Goal: Task Accomplishment & Management: Use online tool/utility

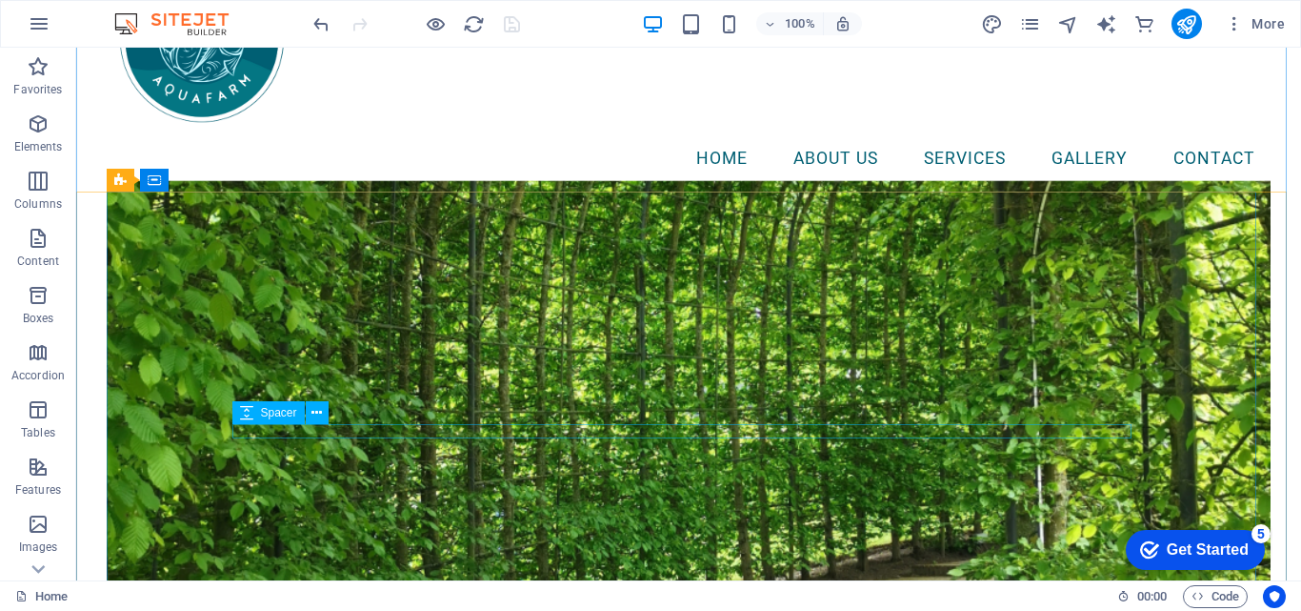
scroll to position [190, 0]
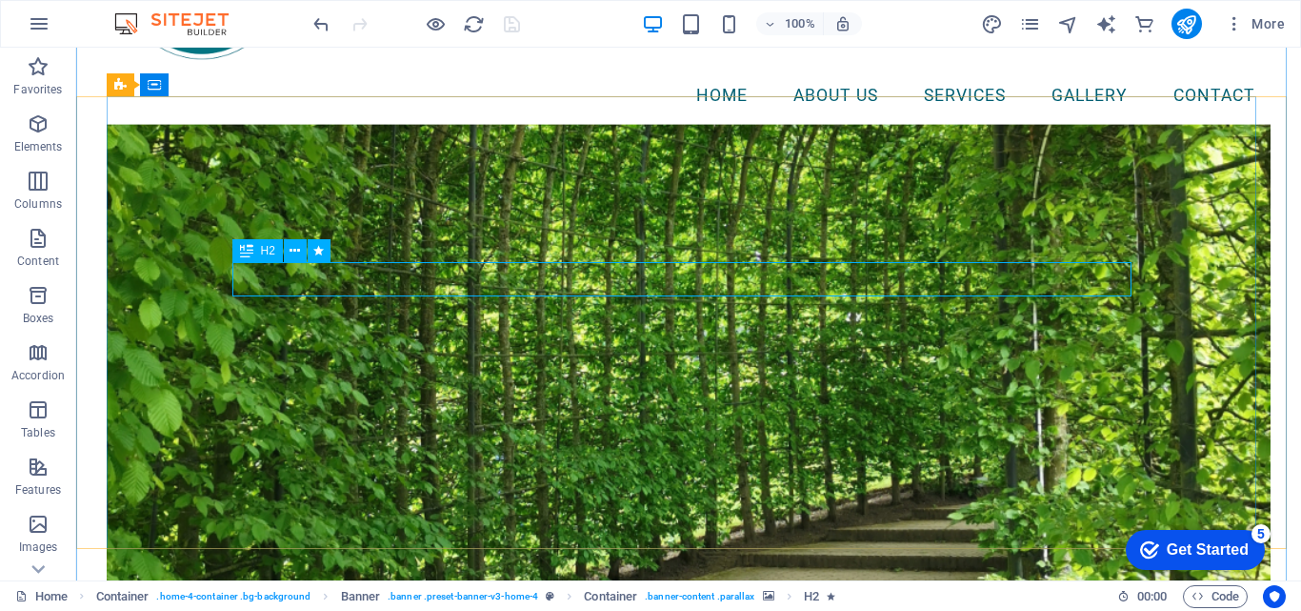
click at [252, 249] on icon at bounding box center [246, 250] width 13 height 23
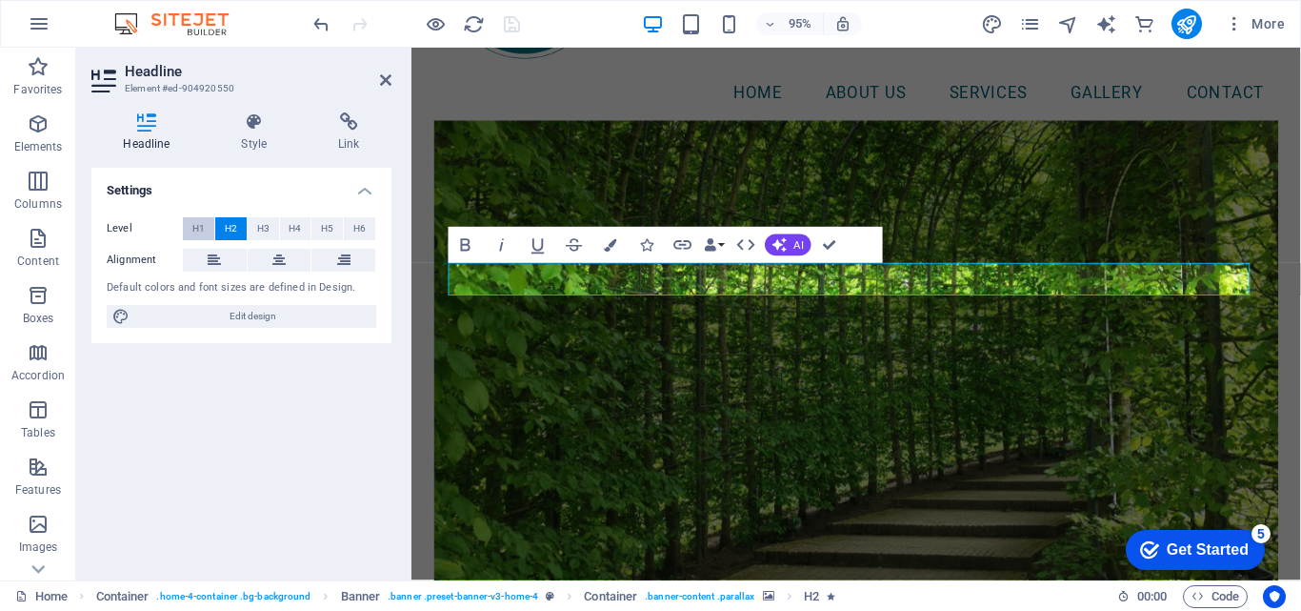
click at [199, 226] on span "H1" at bounding box center [198, 228] width 12 height 23
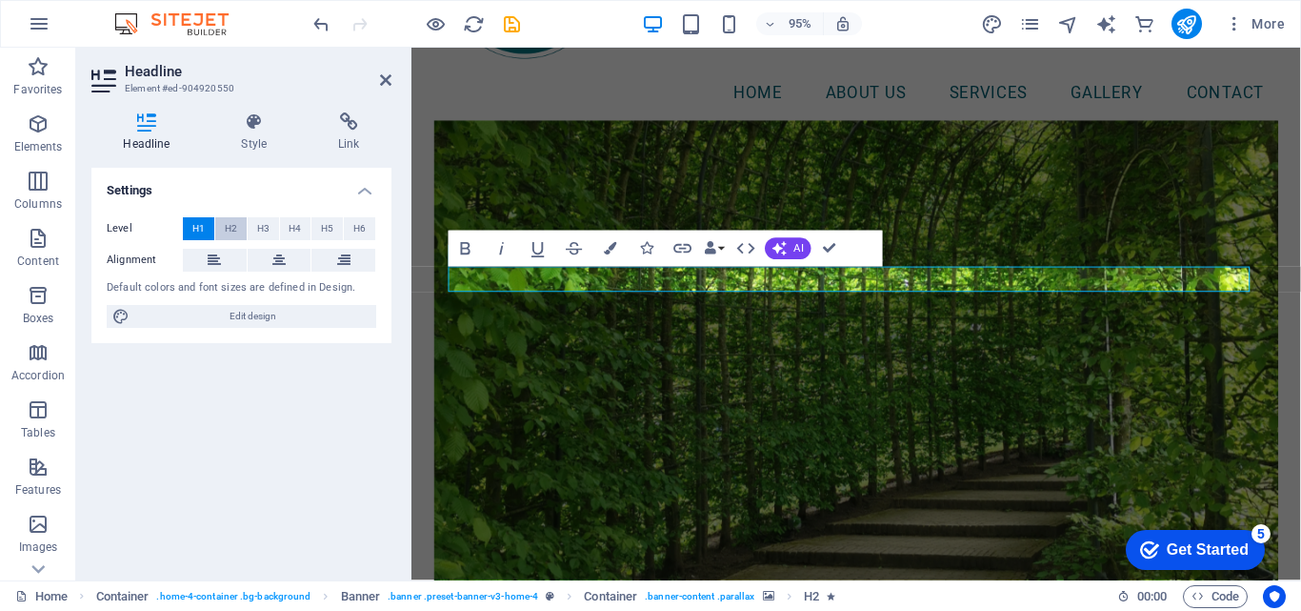
click at [233, 226] on span "H2" at bounding box center [231, 228] width 12 height 23
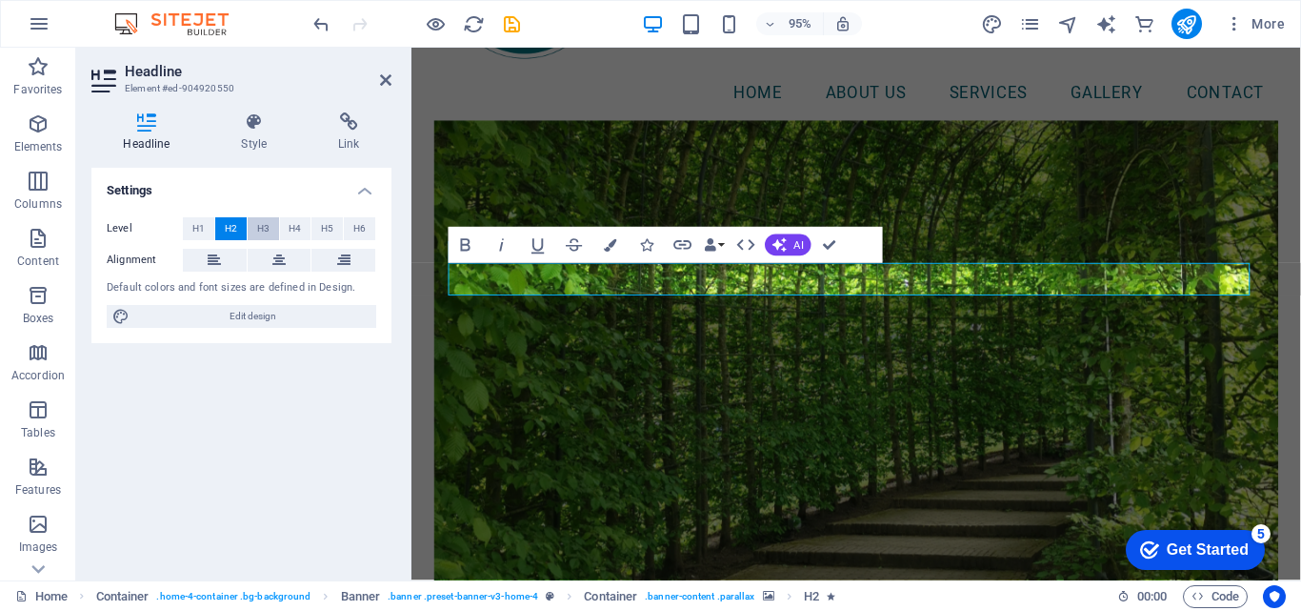
click at [260, 230] on span "H3" at bounding box center [263, 228] width 12 height 23
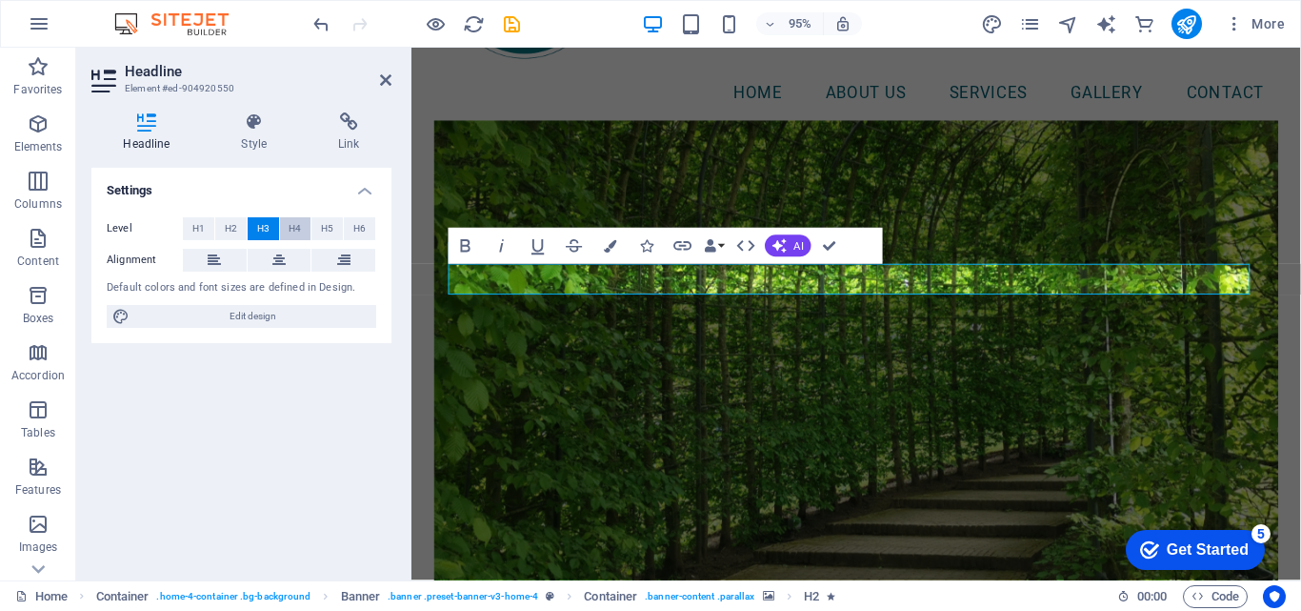
click at [288, 230] on button "H4" at bounding box center [295, 228] width 31 height 23
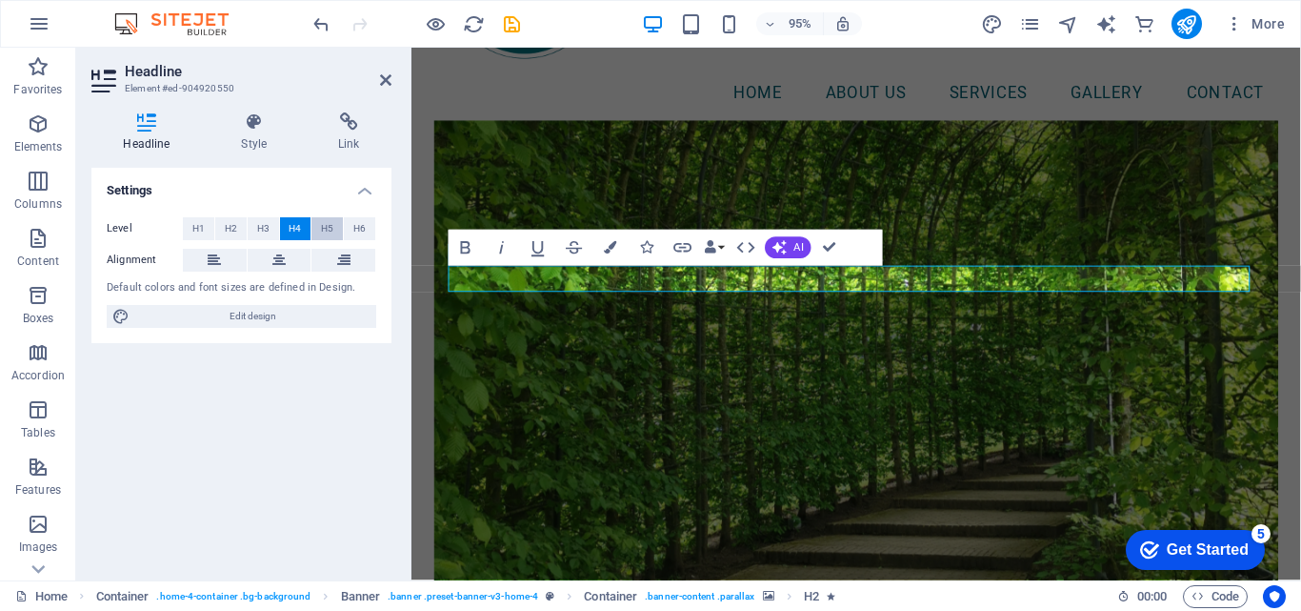
click at [324, 230] on span "H5" at bounding box center [327, 228] width 12 height 23
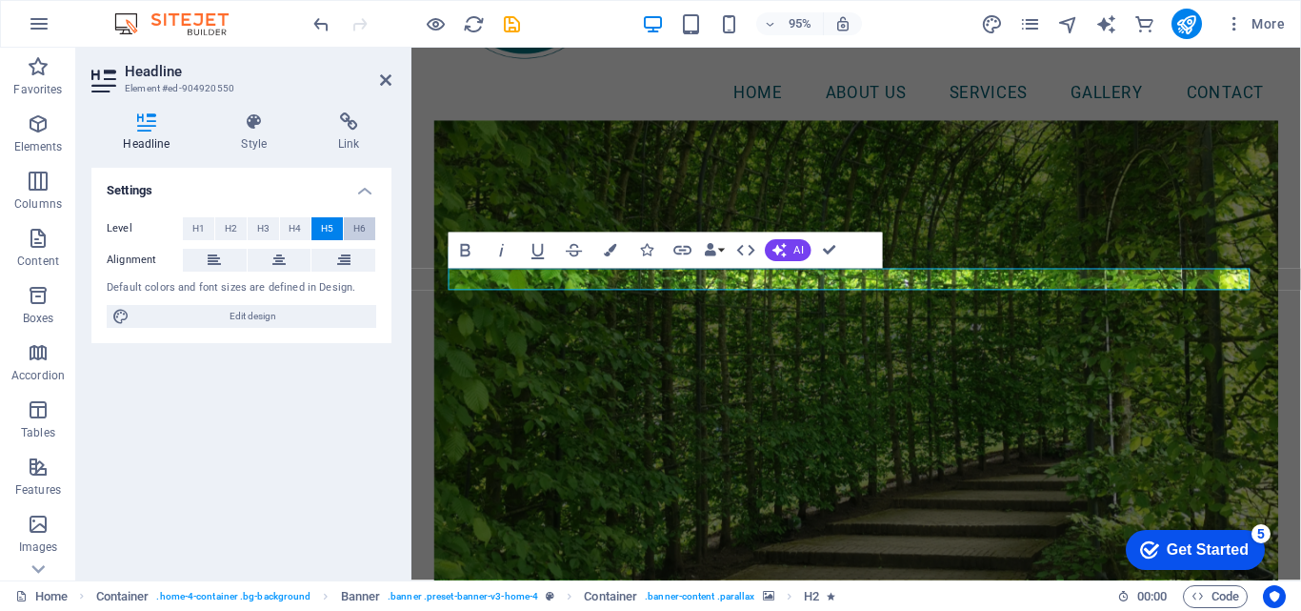
click at [360, 230] on span "H6" at bounding box center [359, 228] width 12 height 23
click at [197, 229] on span "H1" at bounding box center [198, 228] width 12 height 23
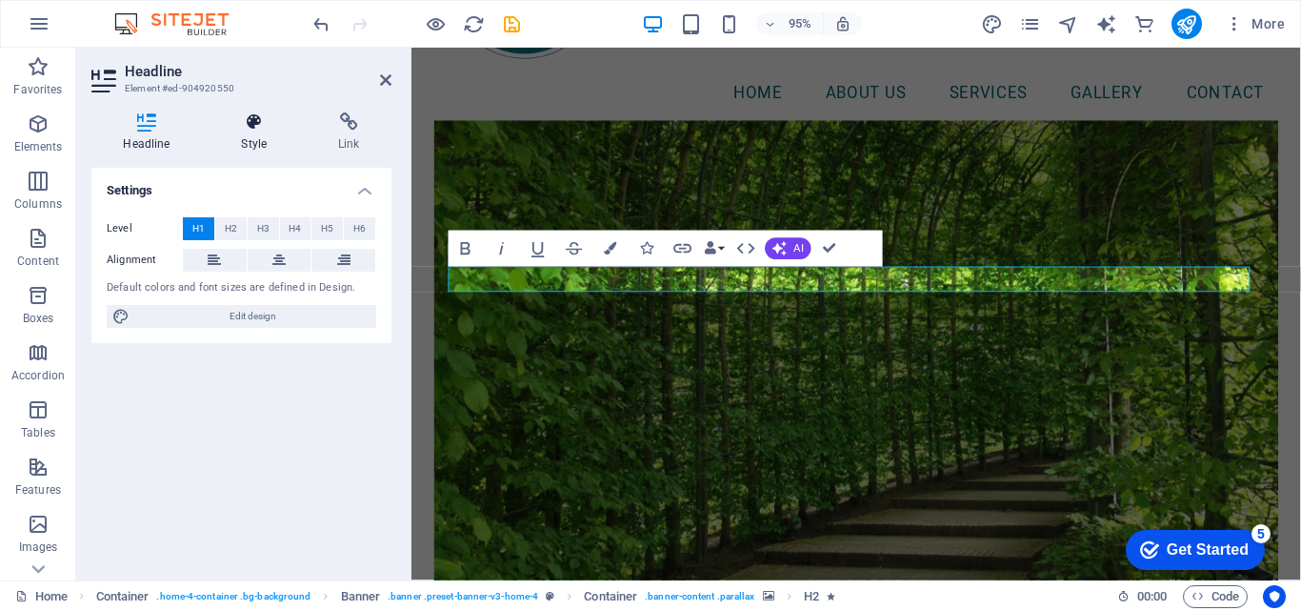
click at [249, 133] on h4 "Style" at bounding box center [258, 132] width 97 height 40
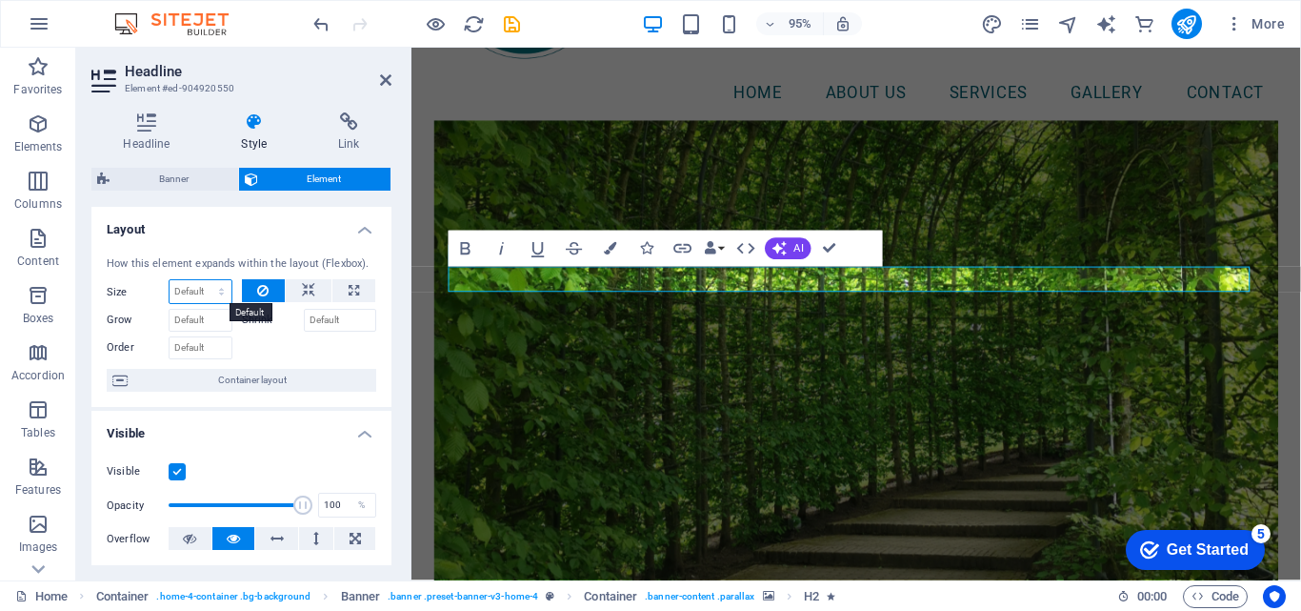
click at [195, 291] on select "Default auto px % 1/1 1/2 1/3 1/4 1/5 1/6 1/7 1/8 1/9 1/10" at bounding box center [201, 291] width 62 height 23
select select "1/10"
click at [202, 280] on select "Default auto px % 1/1 1/2 1/3 1/4 1/5 1/6 1/7 1/8 1/9 1/10" at bounding box center [201, 291] width 62 height 23
type input "10"
select select "%"
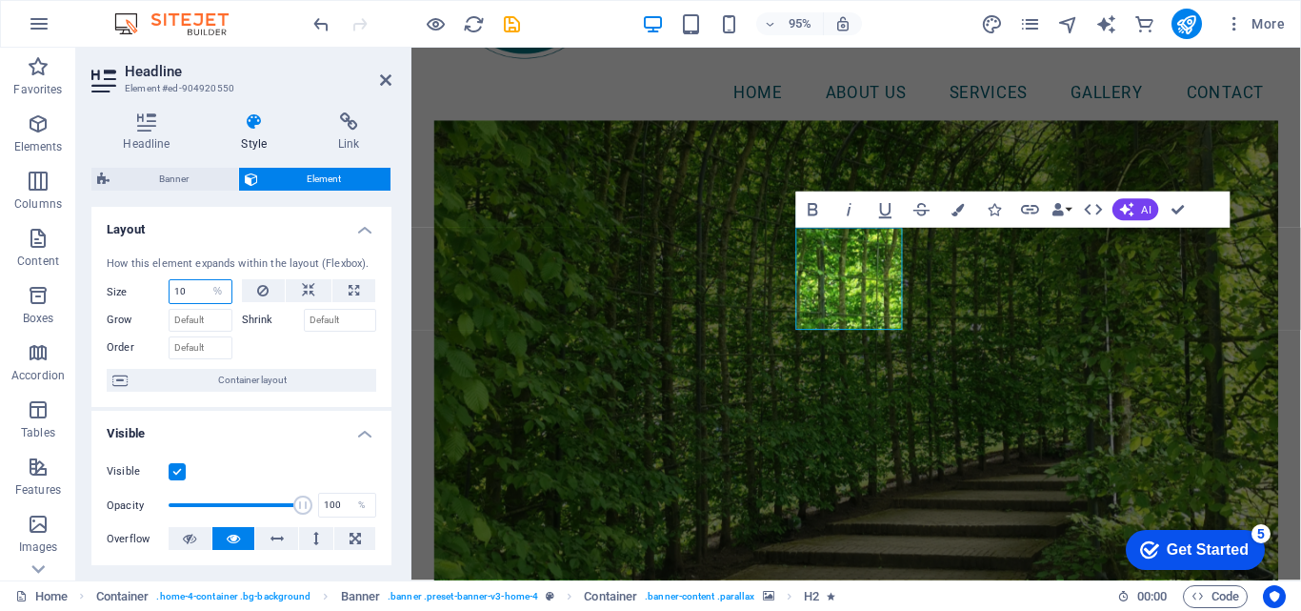
click at [190, 290] on input "10" at bounding box center [201, 291] width 62 height 23
drag, startPoint x: 190, startPoint y: 290, endPoint x: 145, endPoint y: 289, distance: 45.7
click at [146, 289] on div "Size 10 Default auto px % 1/1 1/2 1/3 1/4 1/5 1/6 1/7 1/8 1/9 1/10" at bounding box center [170, 291] width 126 height 25
type input "100"
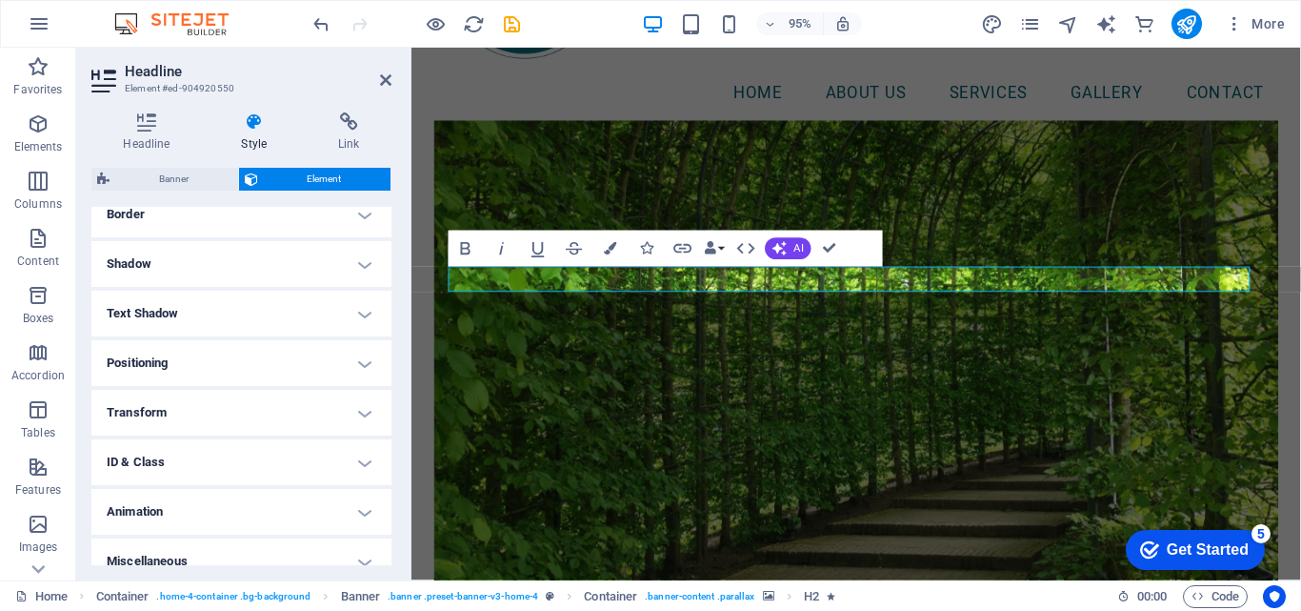
scroll to position [447, 0]
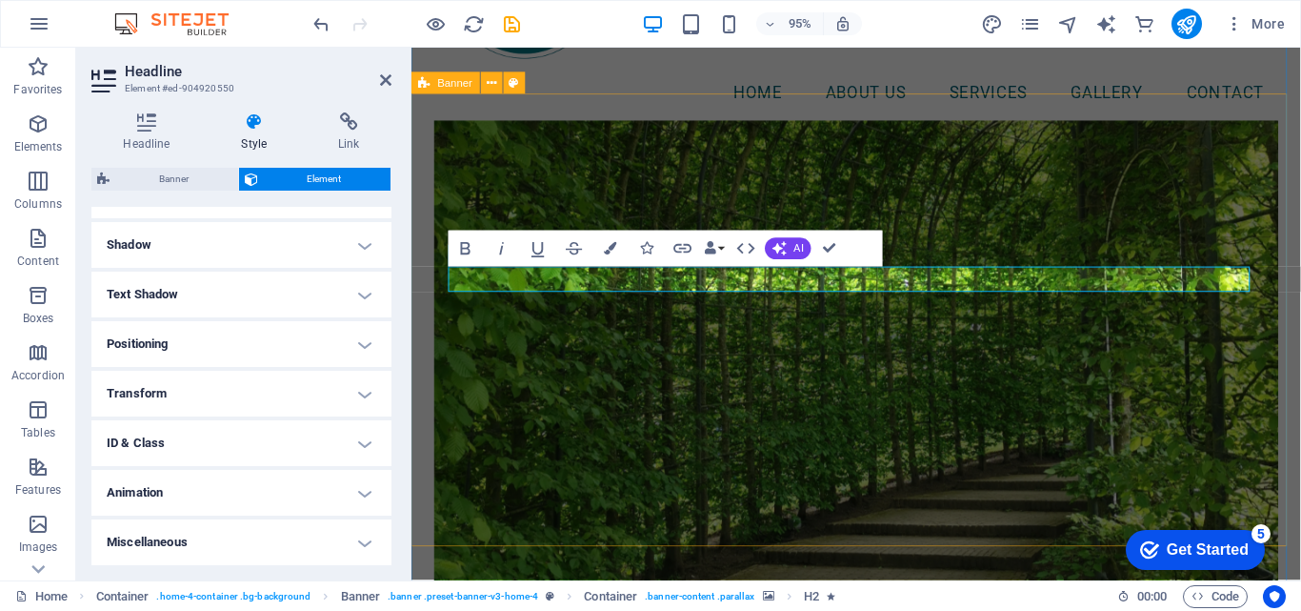
click at [537, 420] on figure at bounding box center [880, 379] width 890 height 511
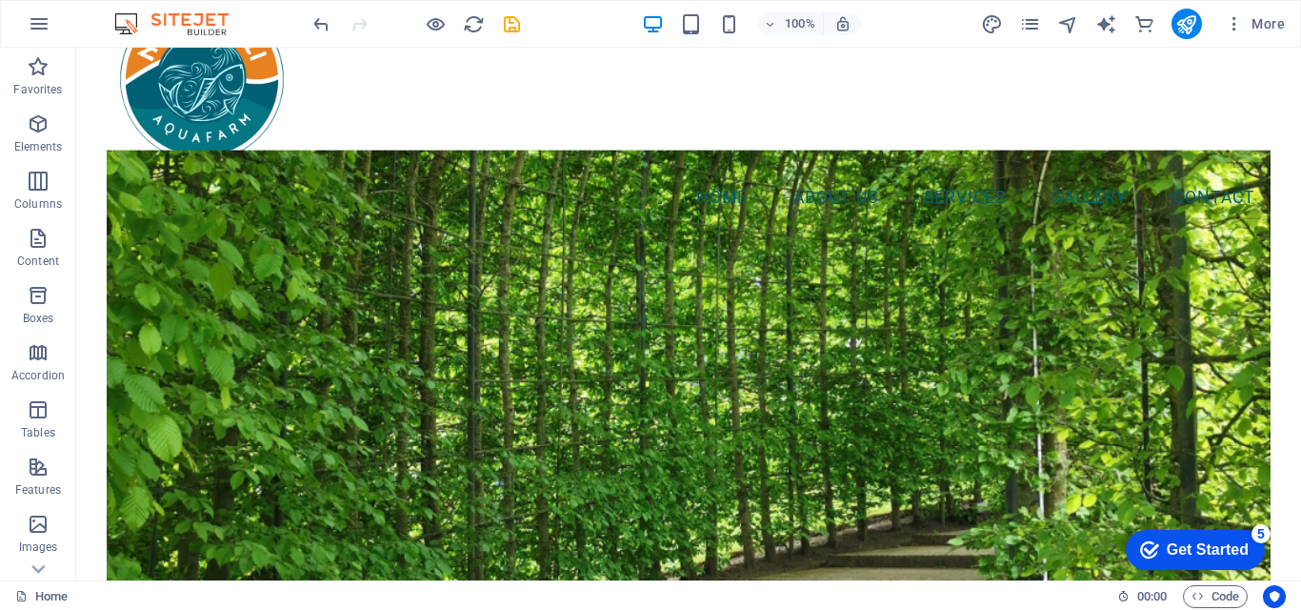
scroll to position [0, 0]
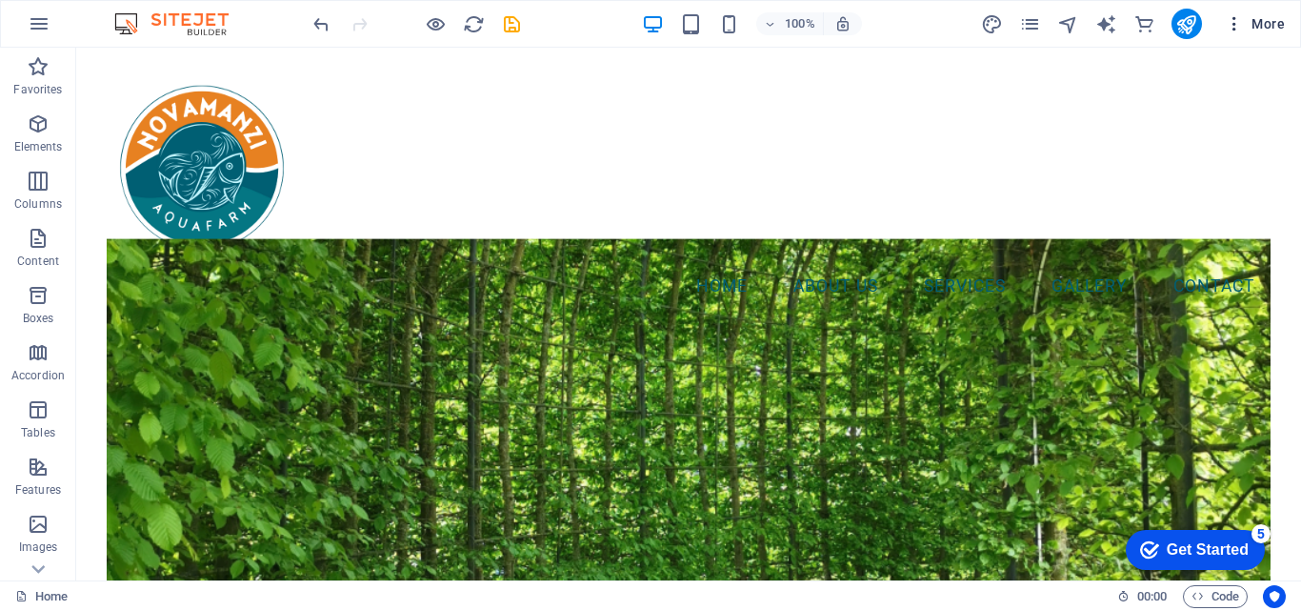
click at [1229, 22] on icon "button" at bounding box center [1234, 23] width 19 height 19
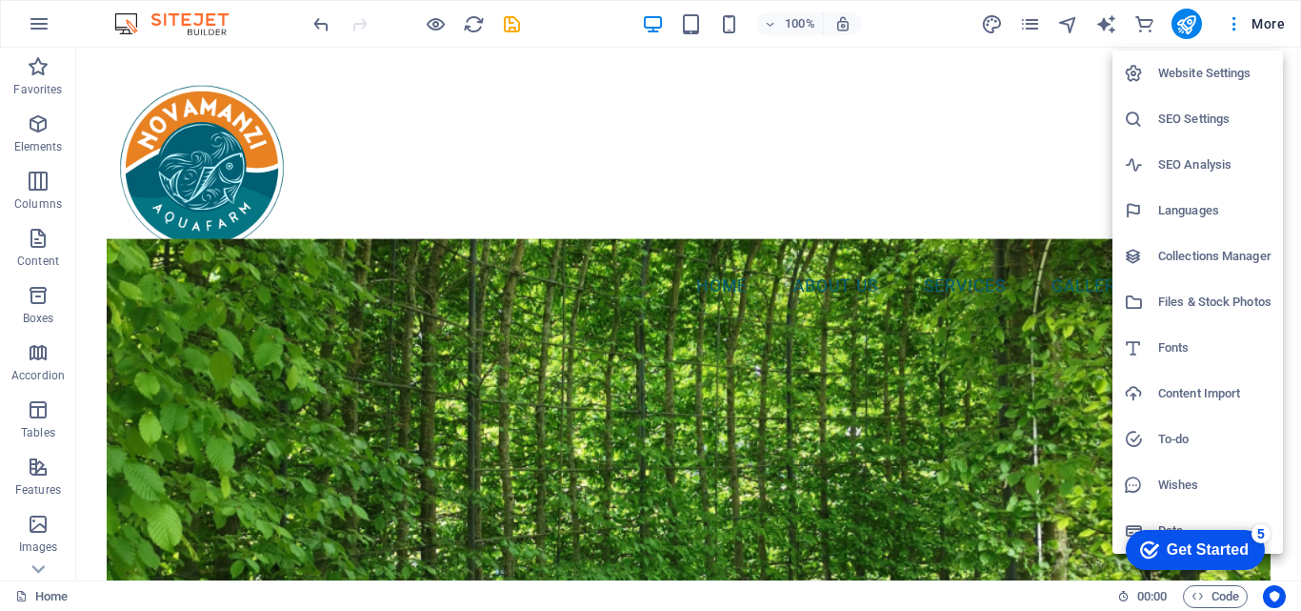
click at [42, 24] on div at bounding box center [650, 305] width 1301 height 611
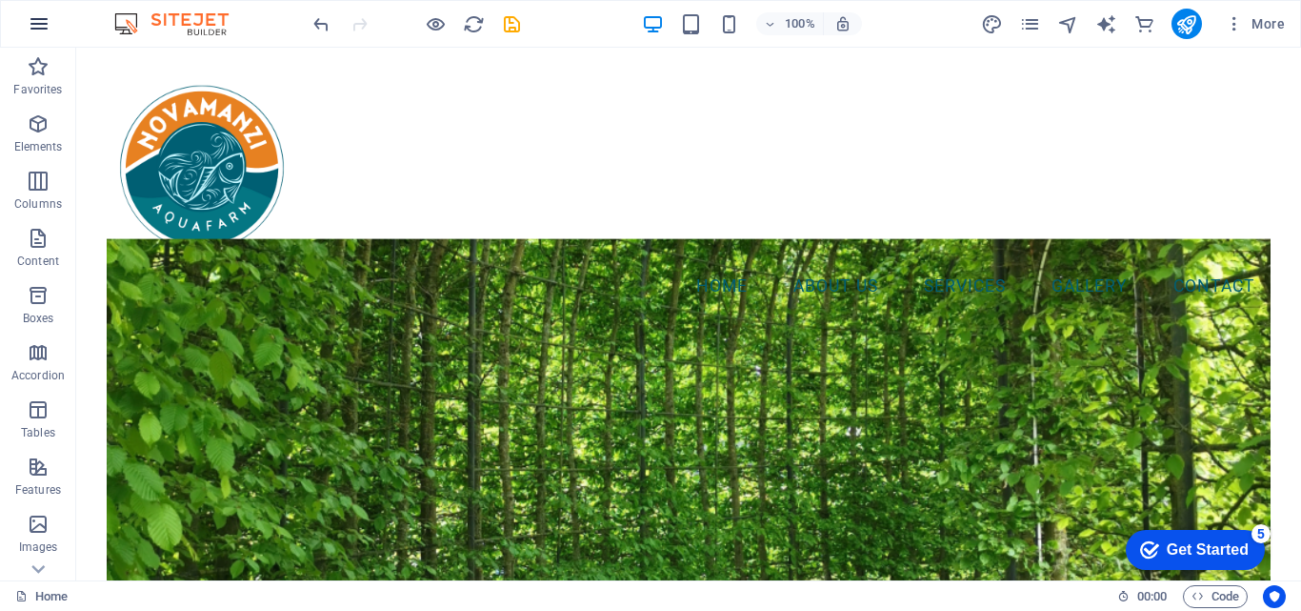
click at [37, 24] on icon "button" at bounding box center [39, 23] width 23 height 23
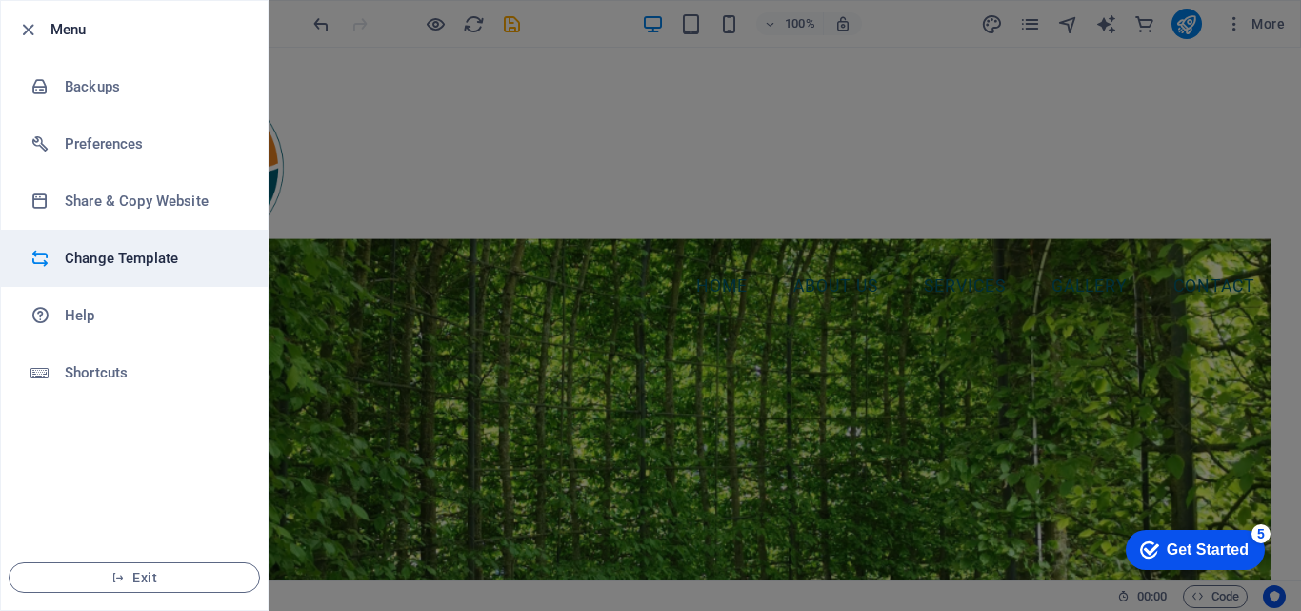
click at [110, 266] on h6 "Change Template" at bounding box center [153, 258] width 176 height 23
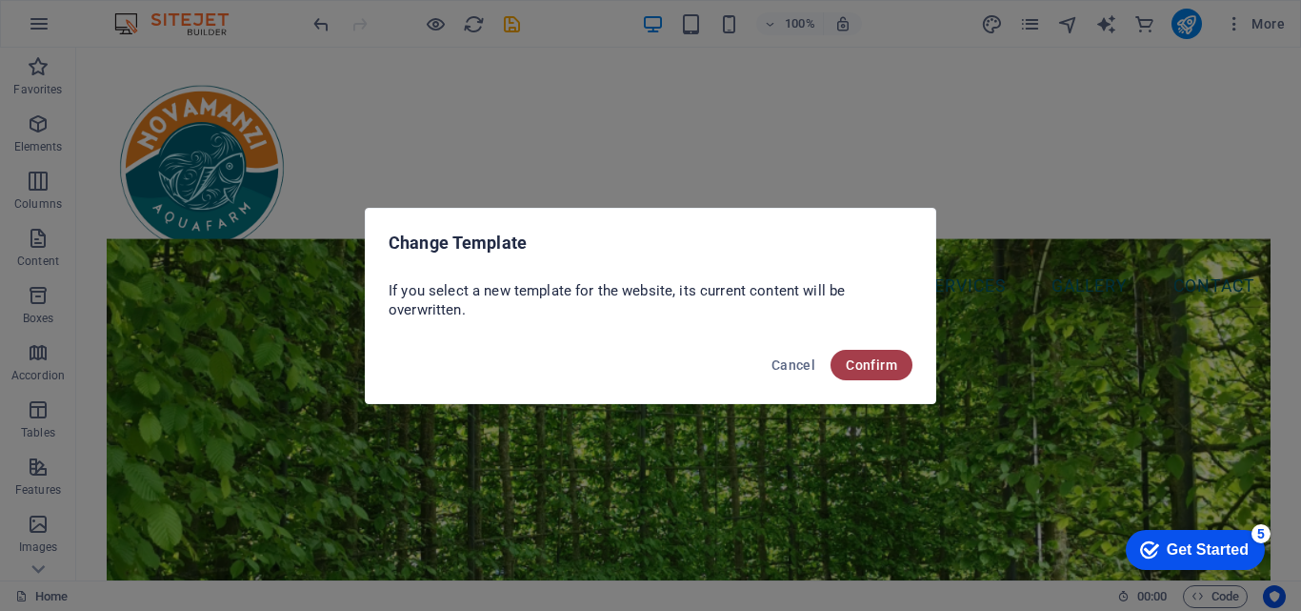
click at [887, 363] on span "Confirm" at bounding box center [871, 364] width 51 height 15
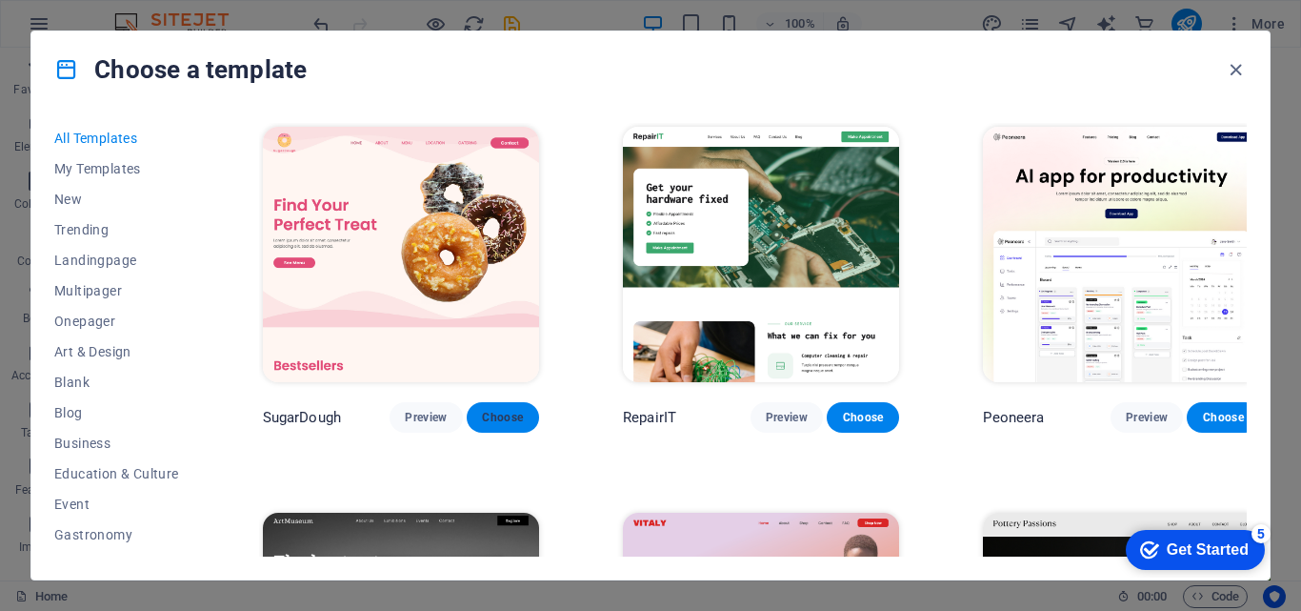
click at [502, 410] on span "Choose" at bounding box center [503, 417] width 42 height 15
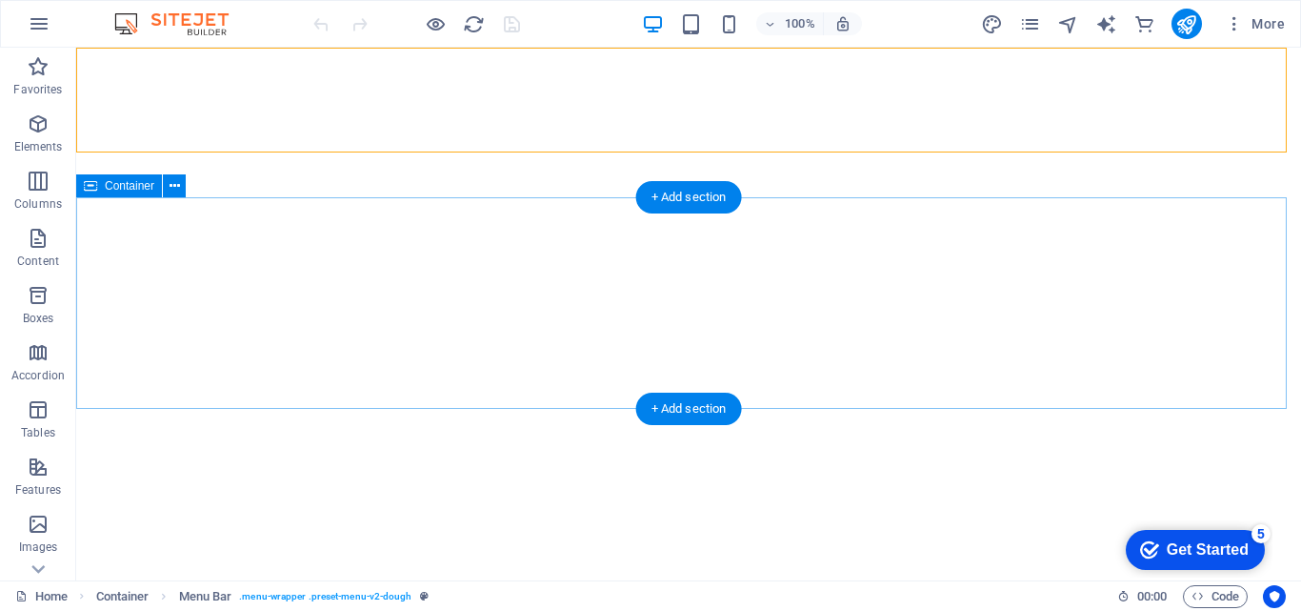
select select "multiple-waves"
select select "vh"
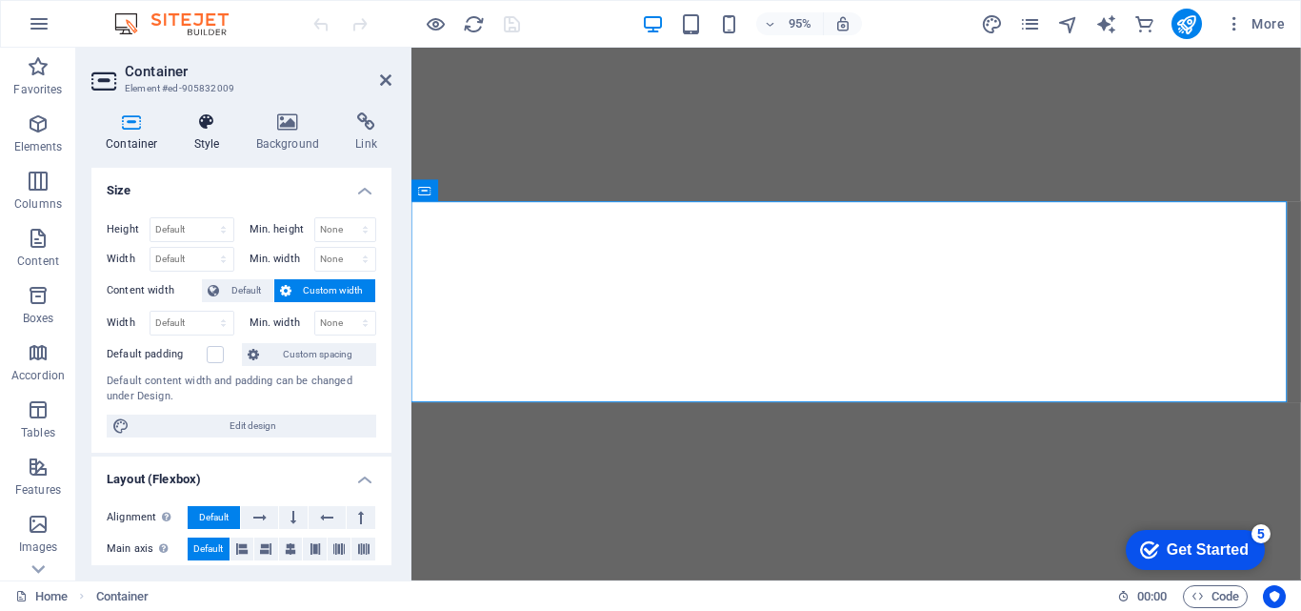
click at [224, 127] on icon at bounding box center [207, 121] width 54 height 19
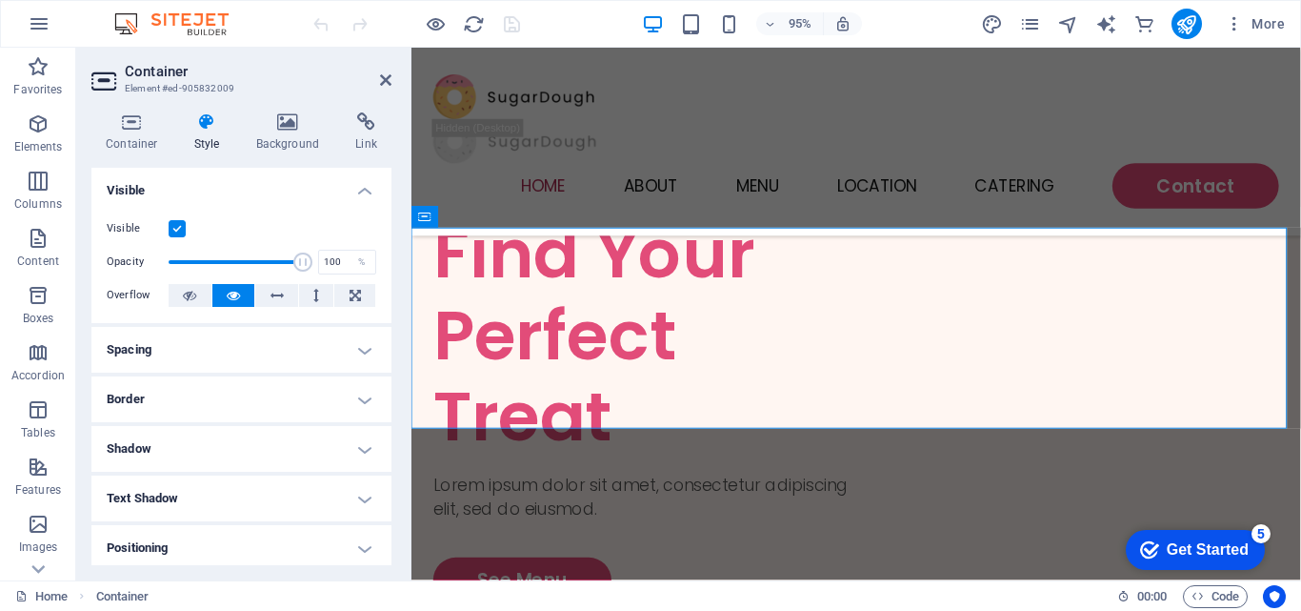
scroll to position [311, 0]
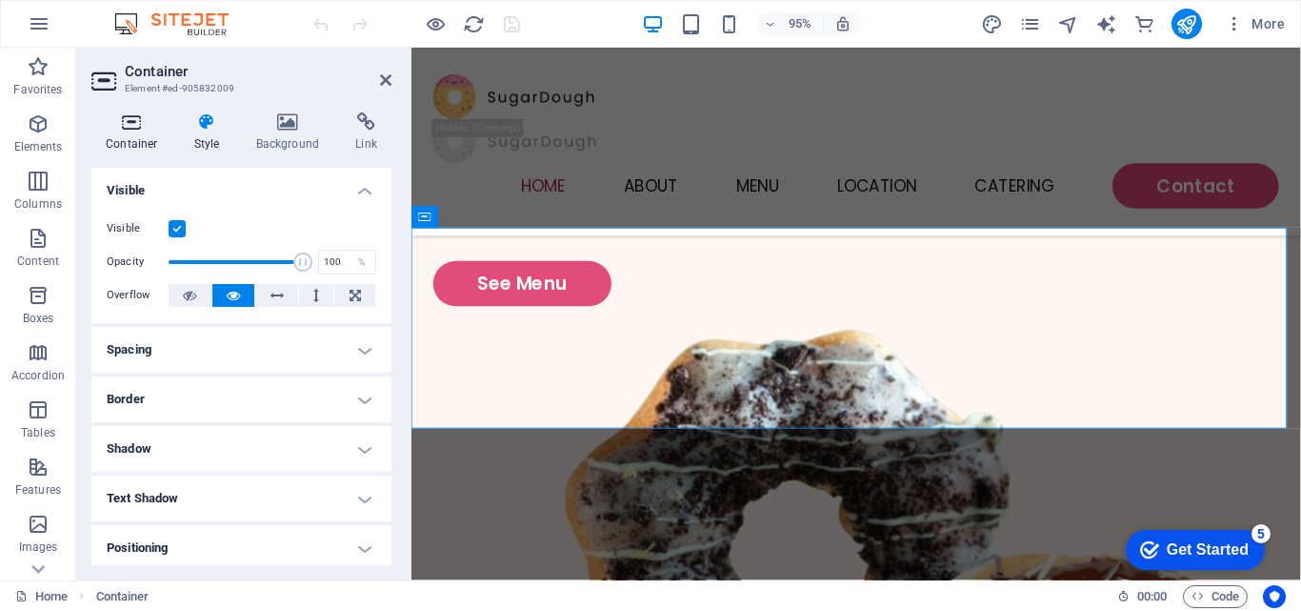
click at [133, 132] on h4 "Container" at bounding box center [135, 132] width 89 height 40
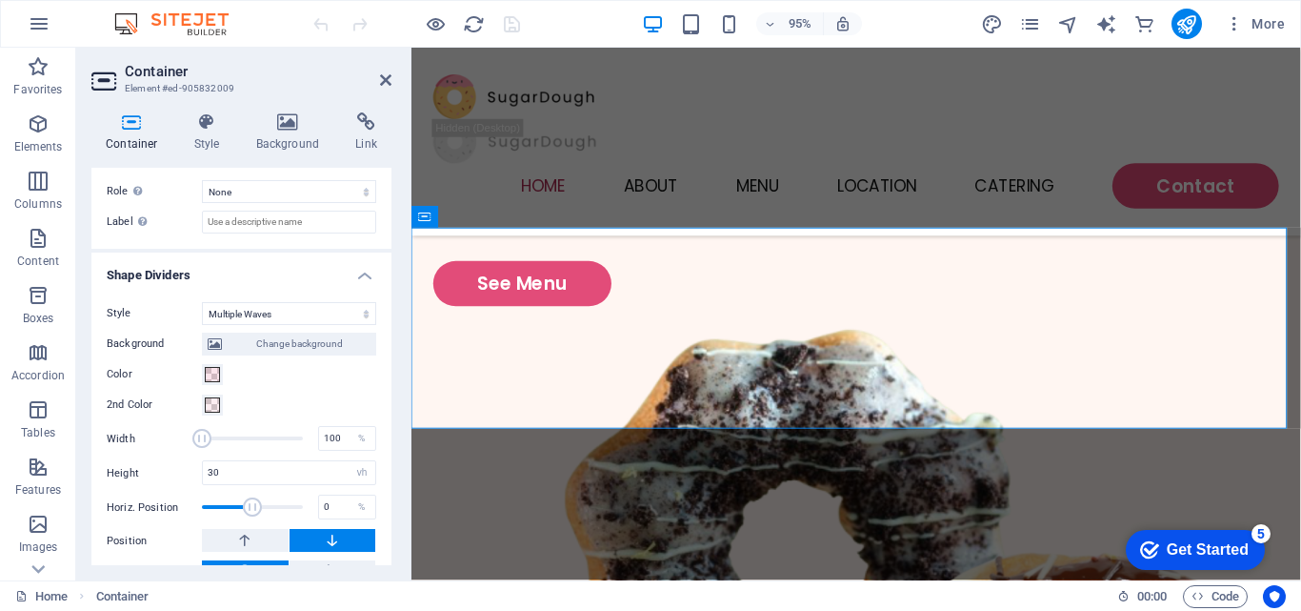
scroll to position [664, 0]
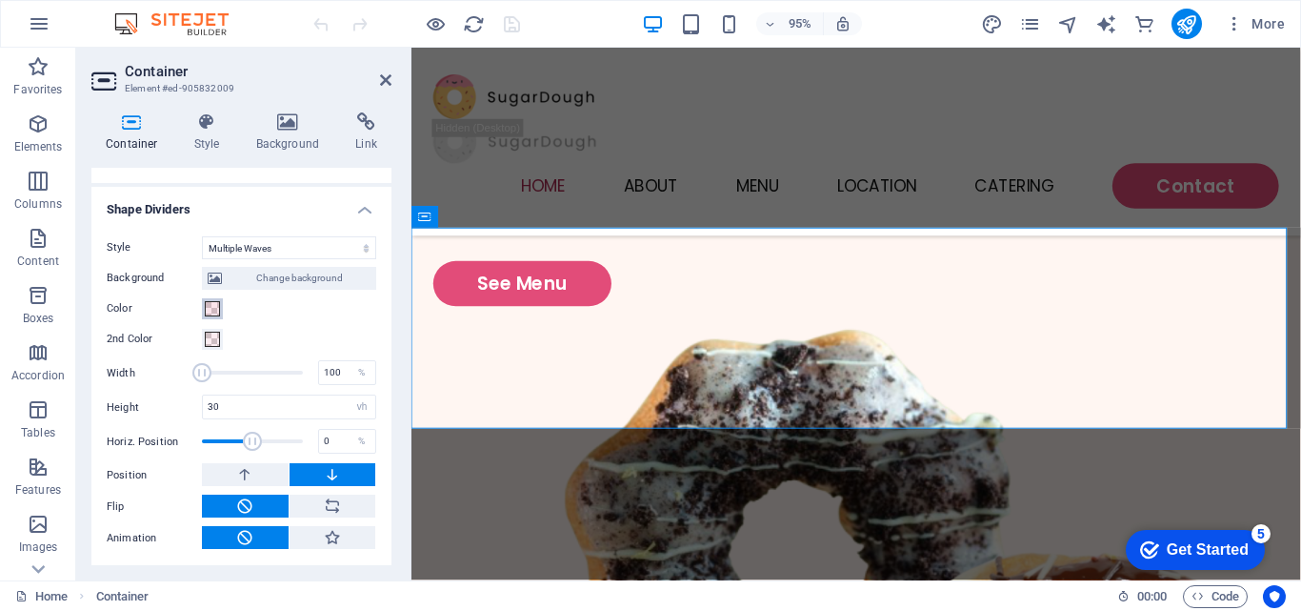
click at [210, 306] on span at bounding box center [212, 308] width 15 height 15
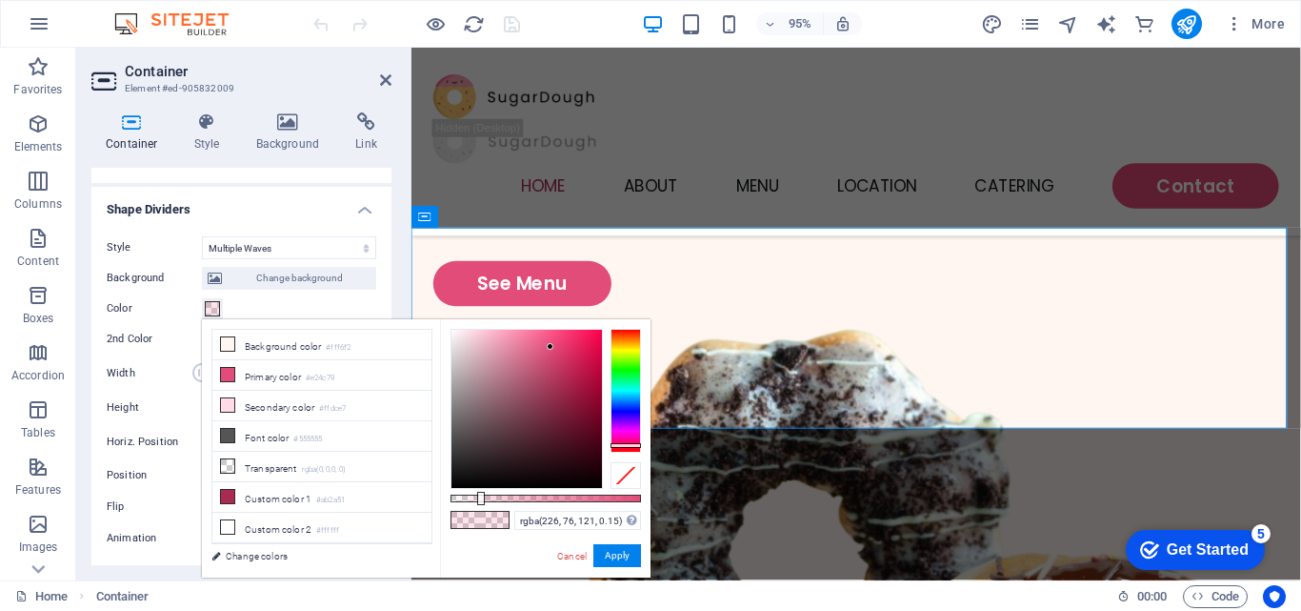
click at [210, 306] on span at bounding box center [212, 308] width 15 height 15
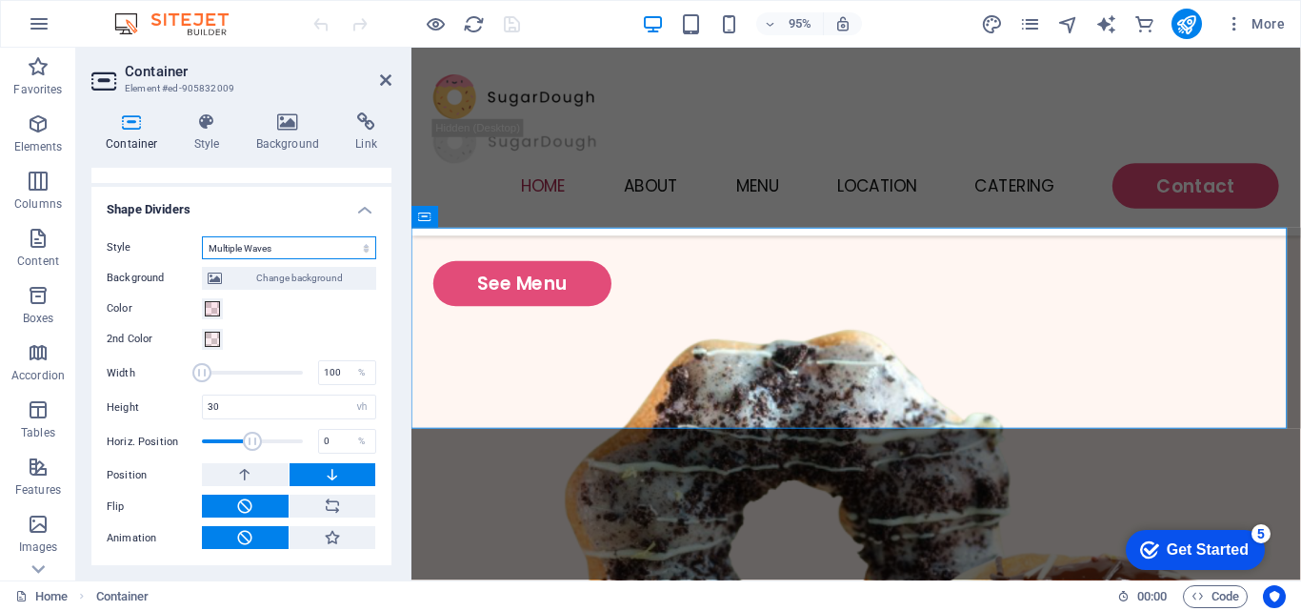
click at [296, 243] on select "None Triangle Square Diagonal Polygon 1 Polygon 2 Zigzag Multiple Zigzags Waves…" at bounding box center [289, 247] width 174 height 23
click at [207, 309] on span at bounding box center [212, 308] width 15 height 15
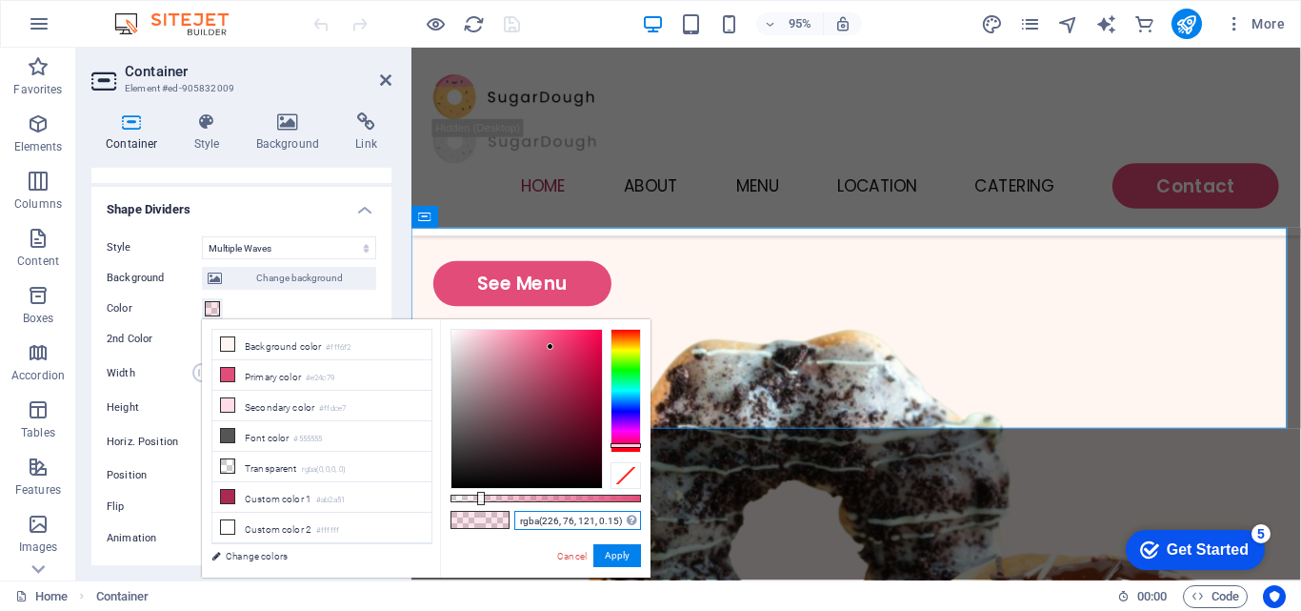
click at [550, 525] on input "rgba(226, 76, 121, 0.15)" at bounding box center [577, 520] width 127 height 19
paste input "#005f73"
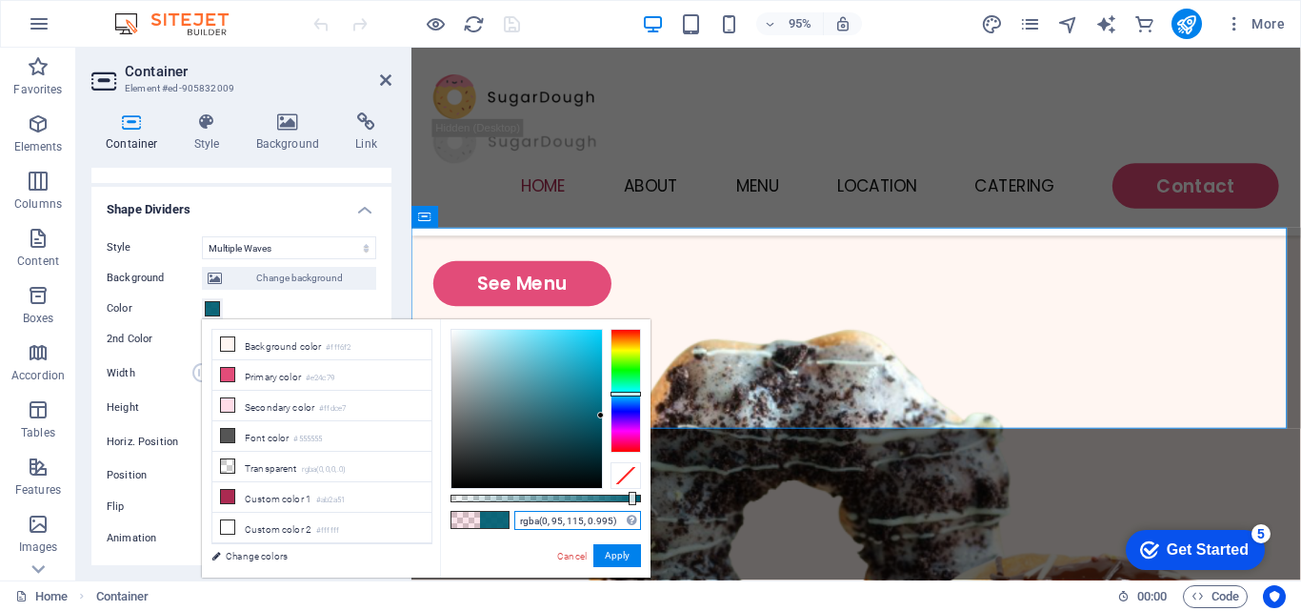
type input "#005f73"
drag, startPoint x: 642, startPoint y: 498, endPoint x: 269, endPoint y: 468, distance: 374.6
click at [668, 492] on body "Novamanzi Aquafarm Home Favorites Elements Columns Content Boxes Accordion Tabl…" at bounding box center [650, 305] width 1301 height 611
click at [542, 516] on input "#005f73" at bounding box center [577, 520] width 127 height 19
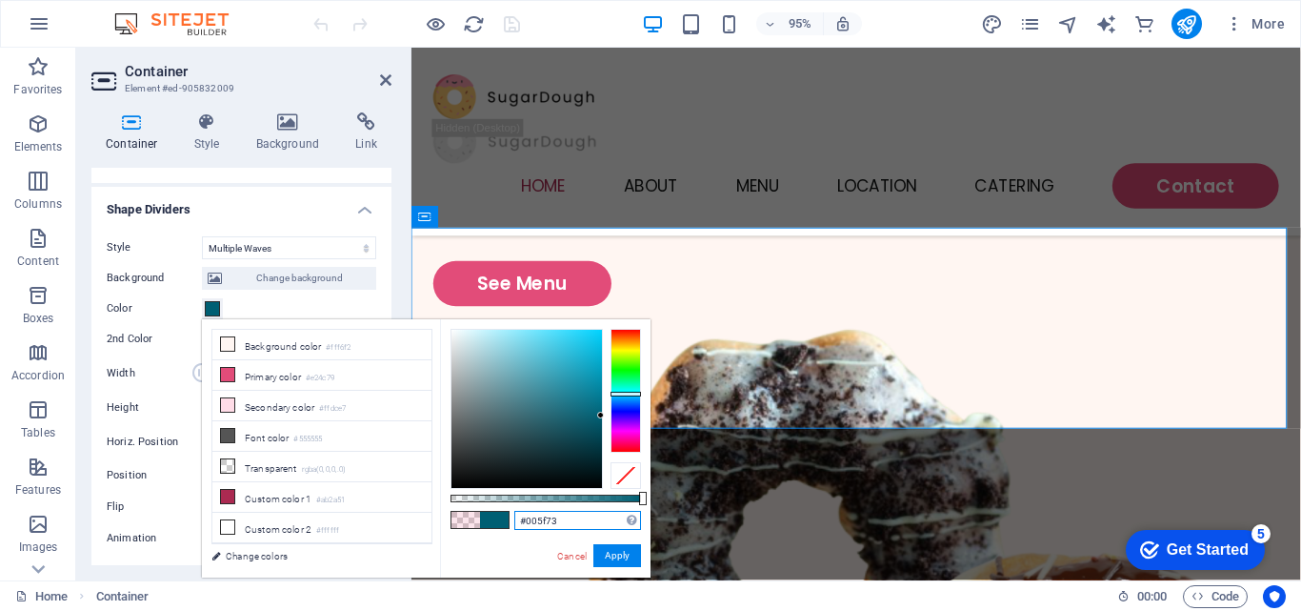
click at [542, 516] on input "#005f73" at bounding box center [577, 520] width 127 height 19
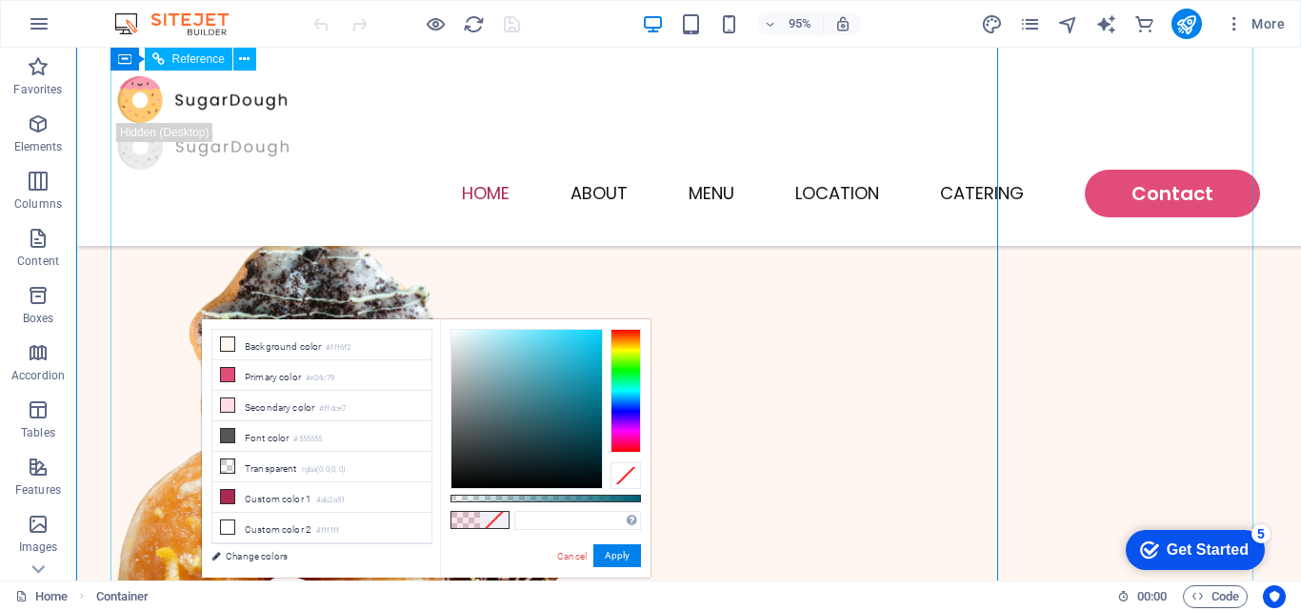
scroll to position [1792, 0]
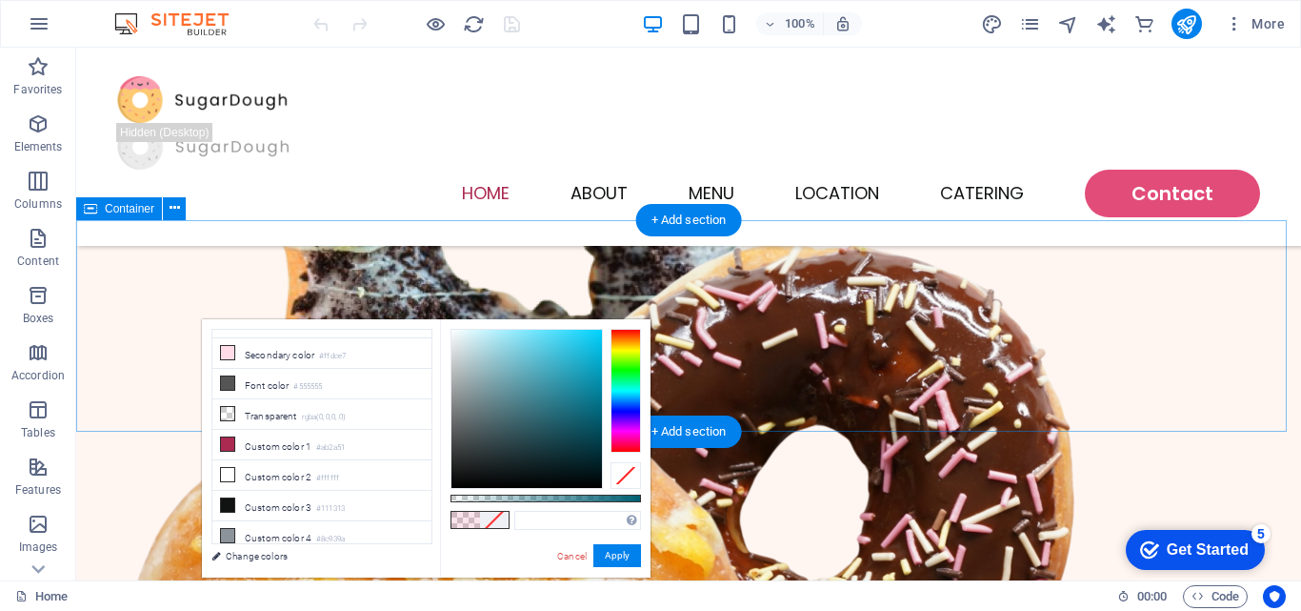
scroll to position [649, 0]
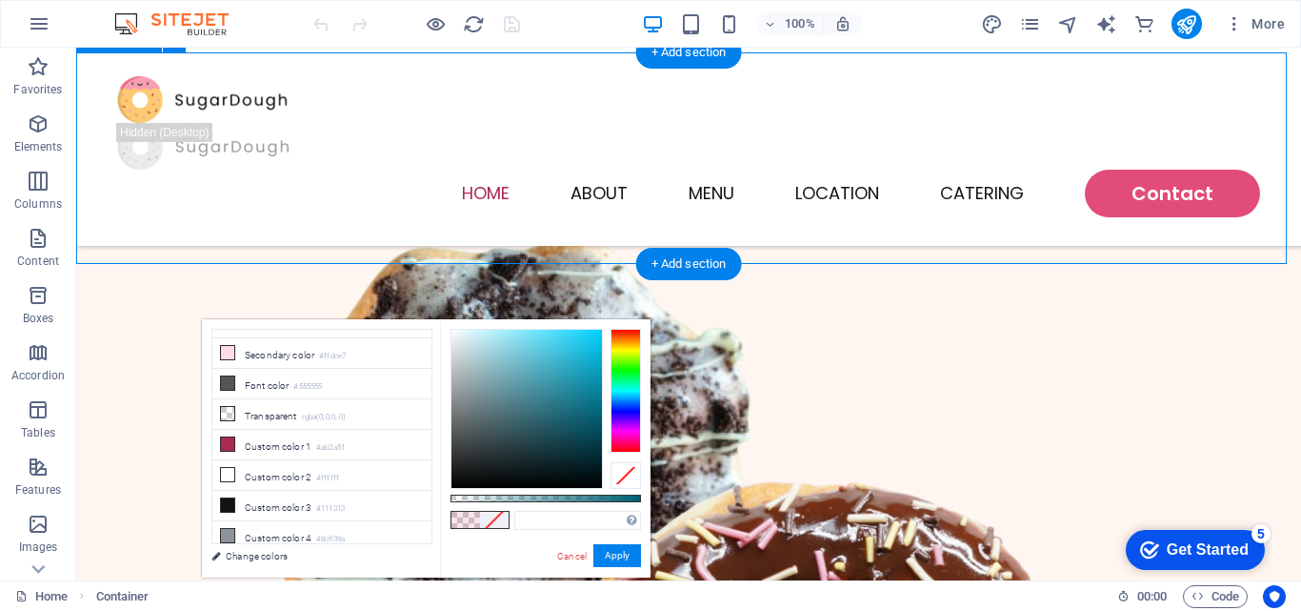
select select "multiple-waves"
select select "vh"
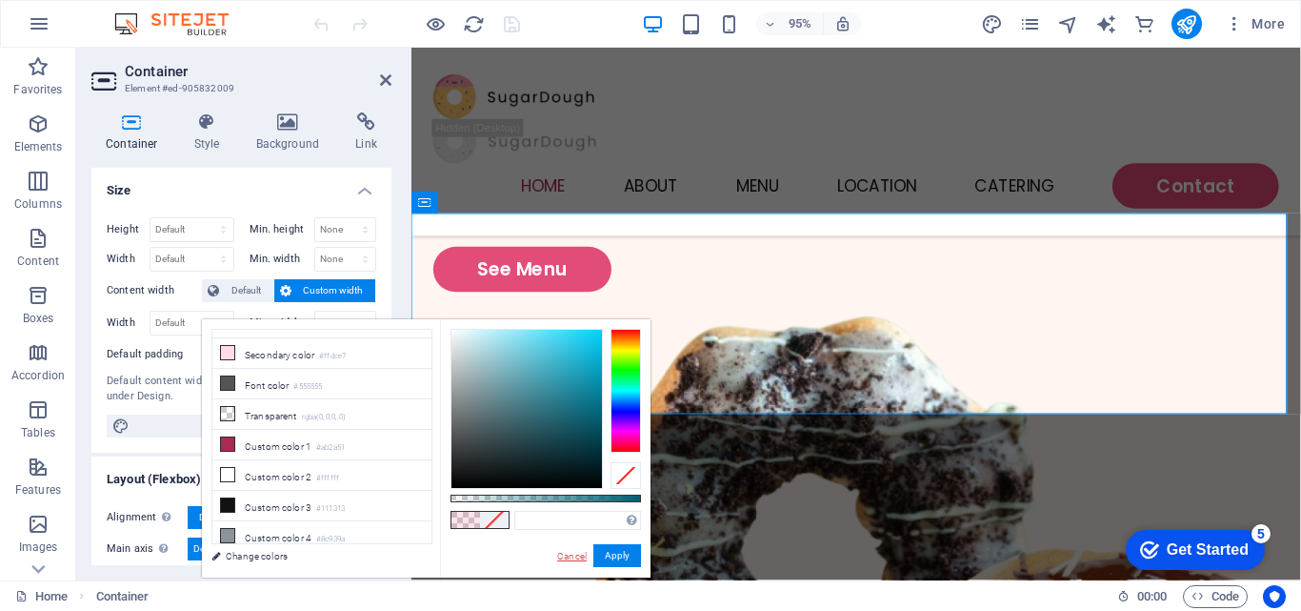
click at [573, 552] on link "Cancel" at bounding box center [571, 556] width 33 height 14
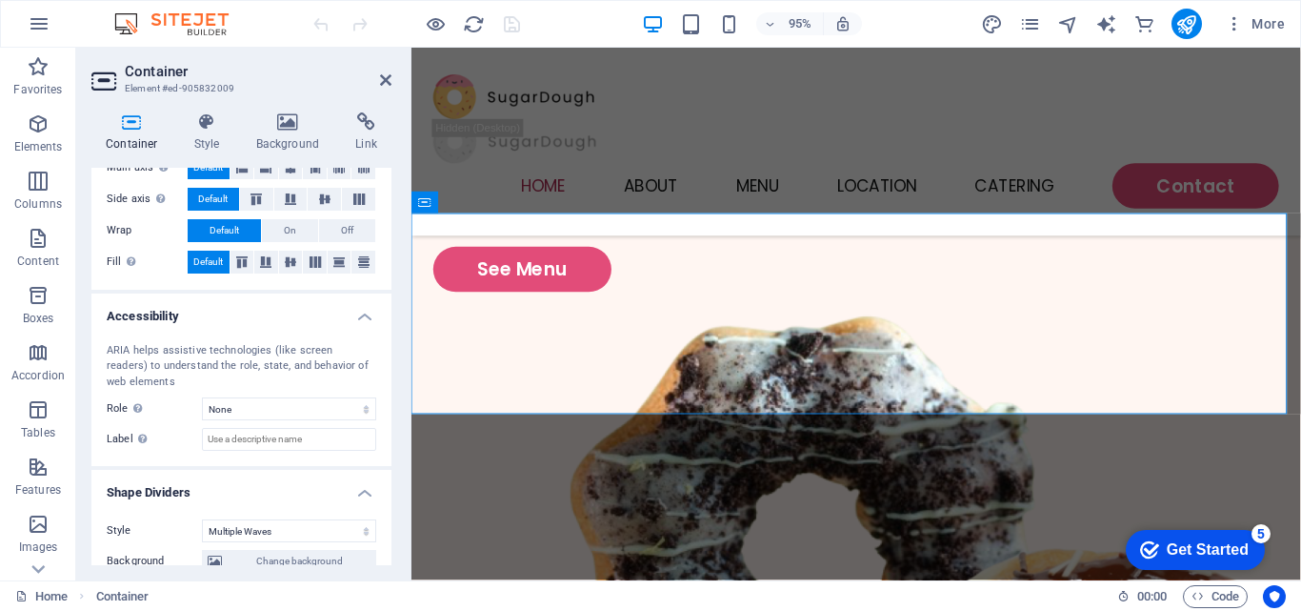
scroll to position [664, 0]
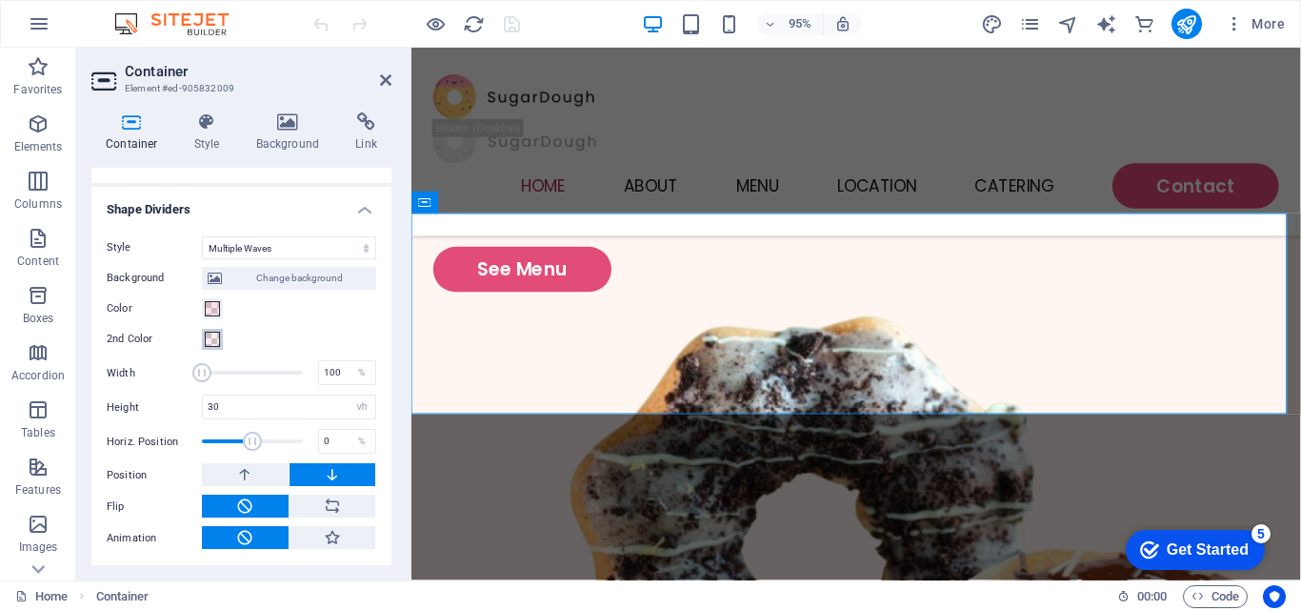
click at [210, 332] on span at bounding box center [212, 338] width 15 height 15
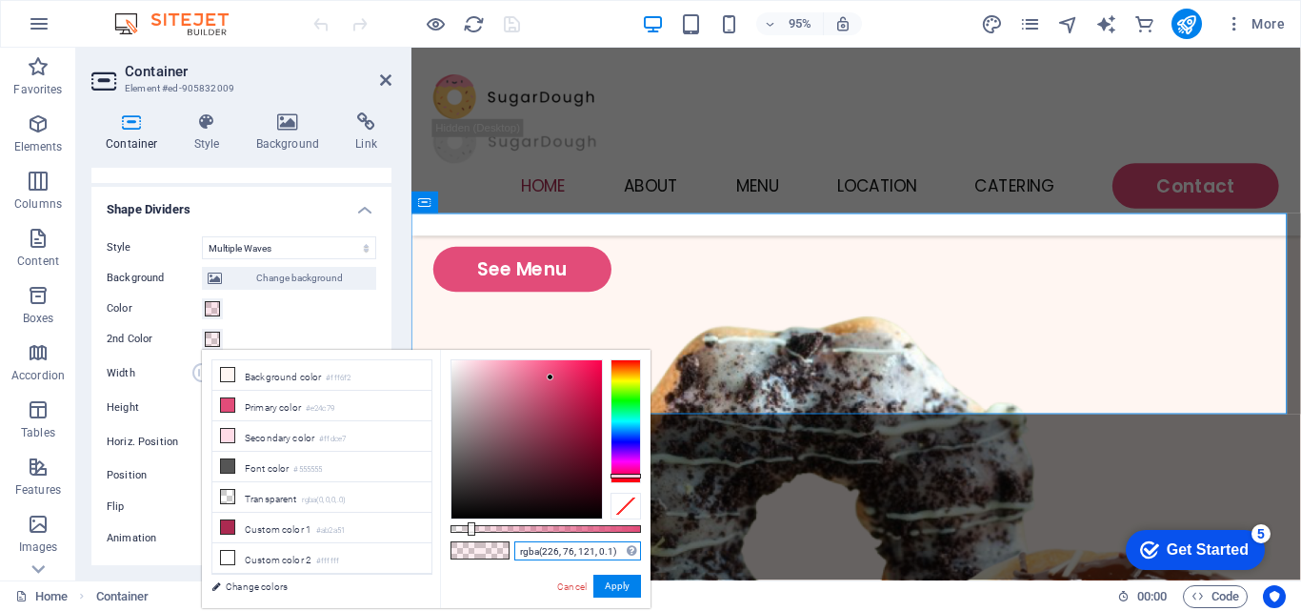
click at [557, 553] on input "rgba(226, 76, 121, 0.1)" at bounding box center [577, 550] width 127 height 19
paste input "#005f73"
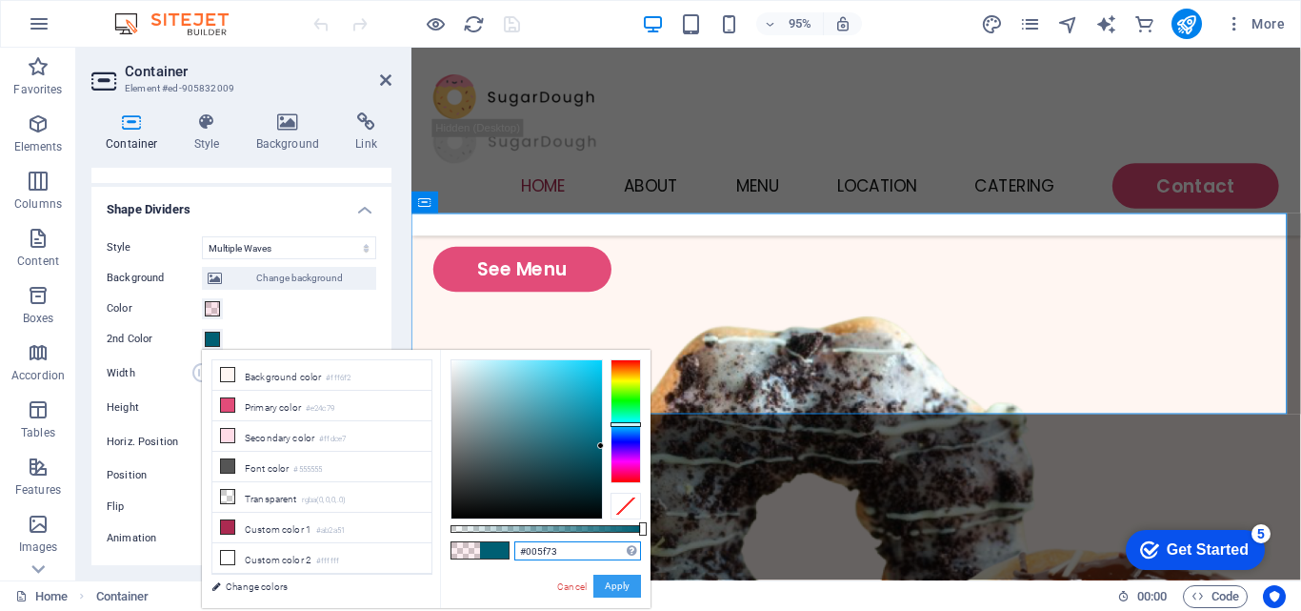
type input "#005f73"
click at [613, 580] on button "Apply" at bounding box center [617, 585] width 48 height 23
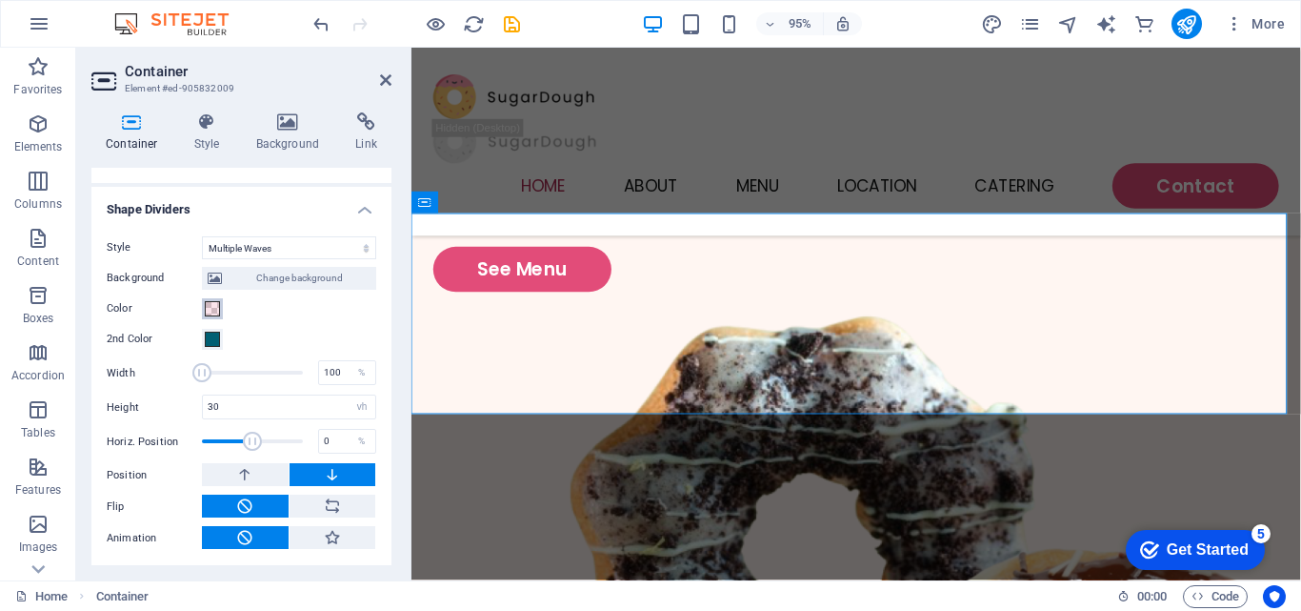
click at [204, 306] on button "Color" at bounding box center [212, 308] width 21 height 21
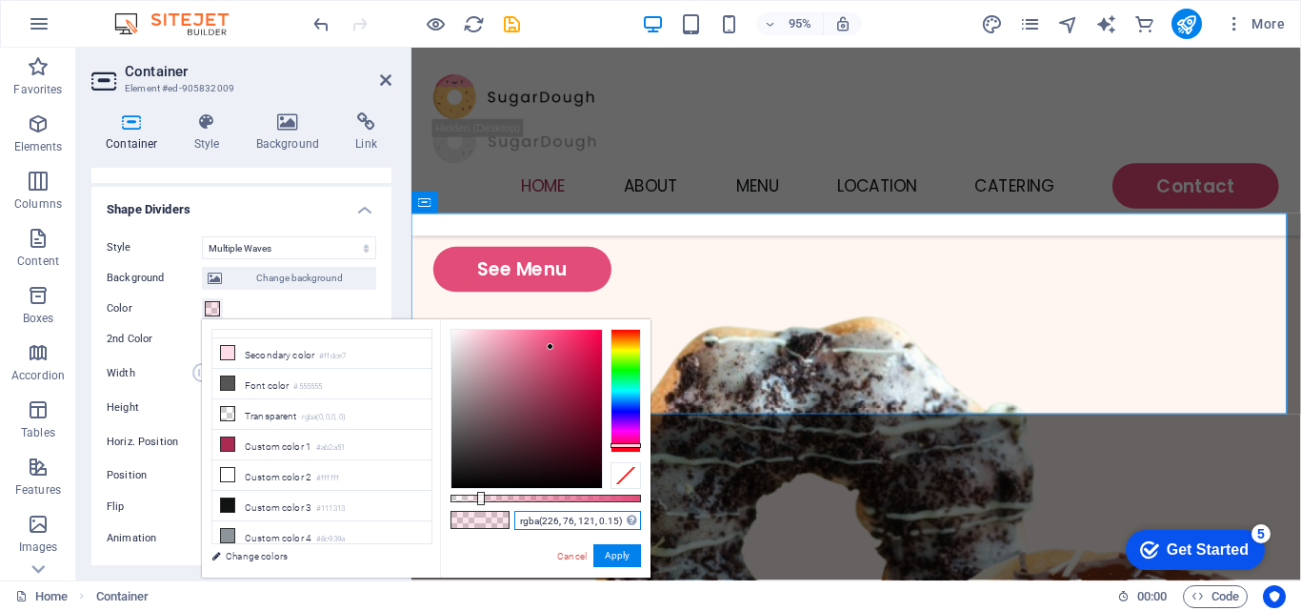
click at [572, 515] on input "rgba(226, 76, 121, 0.15)" at bounding box center [577, 520] width 127 height 19
click at [572, 514] on input "rgba(226, 76, 121, 0.15)" at bounding box center [577, 520] width 127 height 19
type input "#057683"
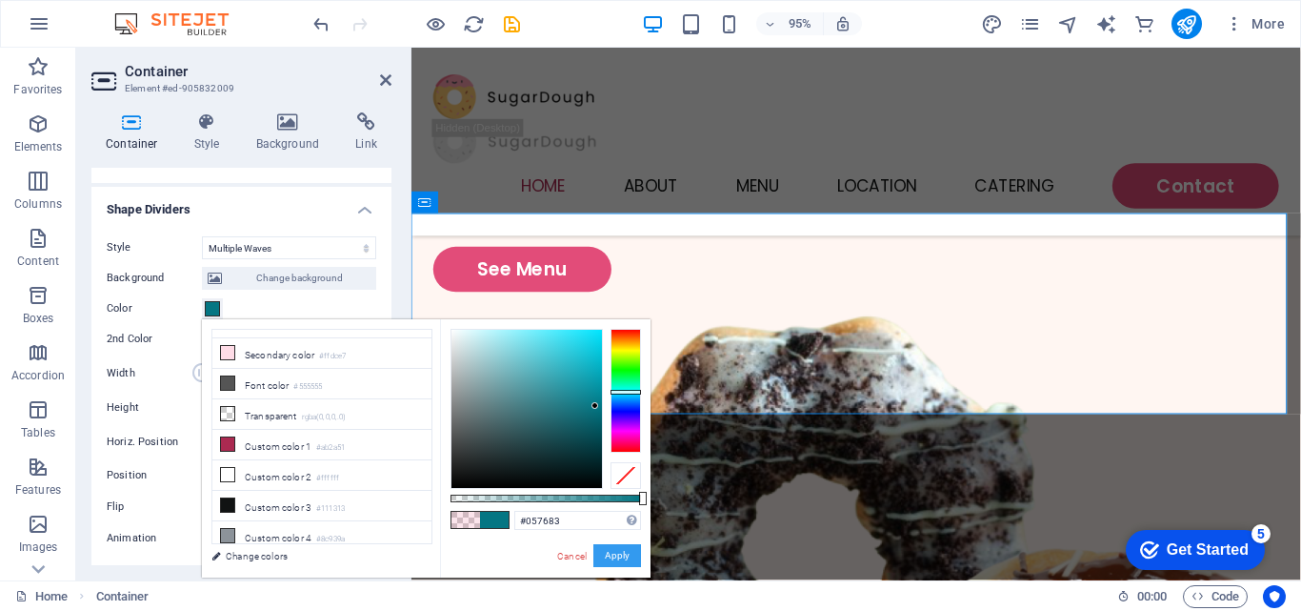
click at [621, 560] on button "Apply" at bounding box center [617, 555] width 48 height 23
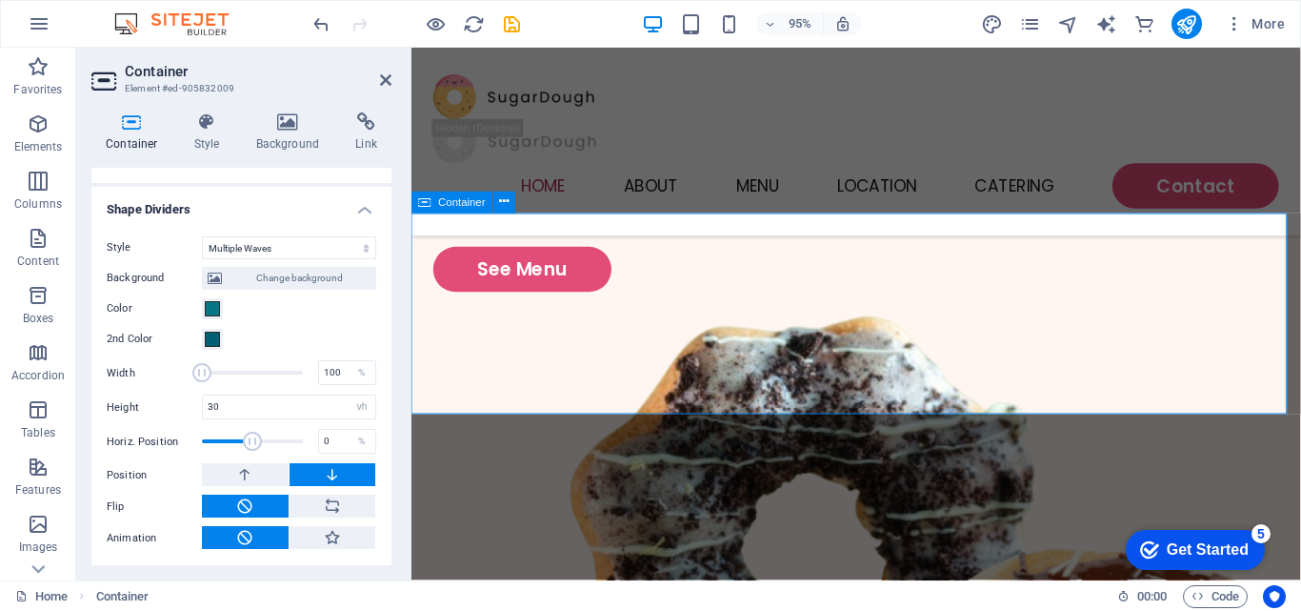
click at [305, 283] on span "Change background" at bounding box center [299, 278] width 143 height 23
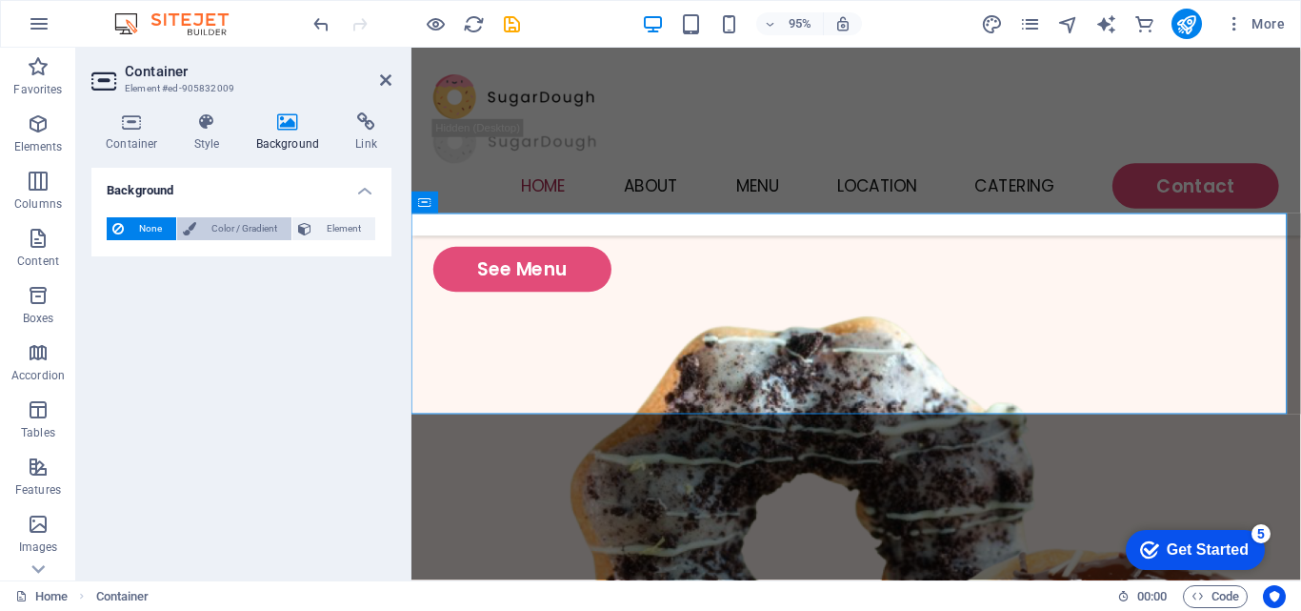
click at [235, 222] on span "Color / Gradient" at bounding box center [244, 228] width 84 height 23
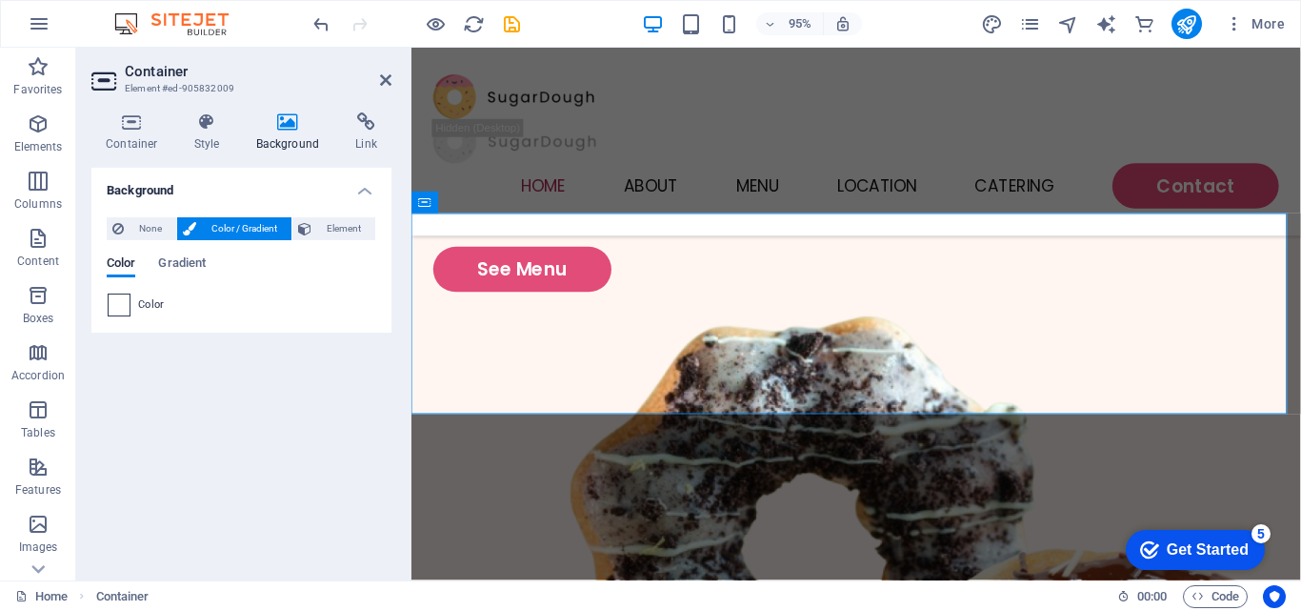
click at [113, 303] on span at bounding box center [119, 304] width 21 height 21
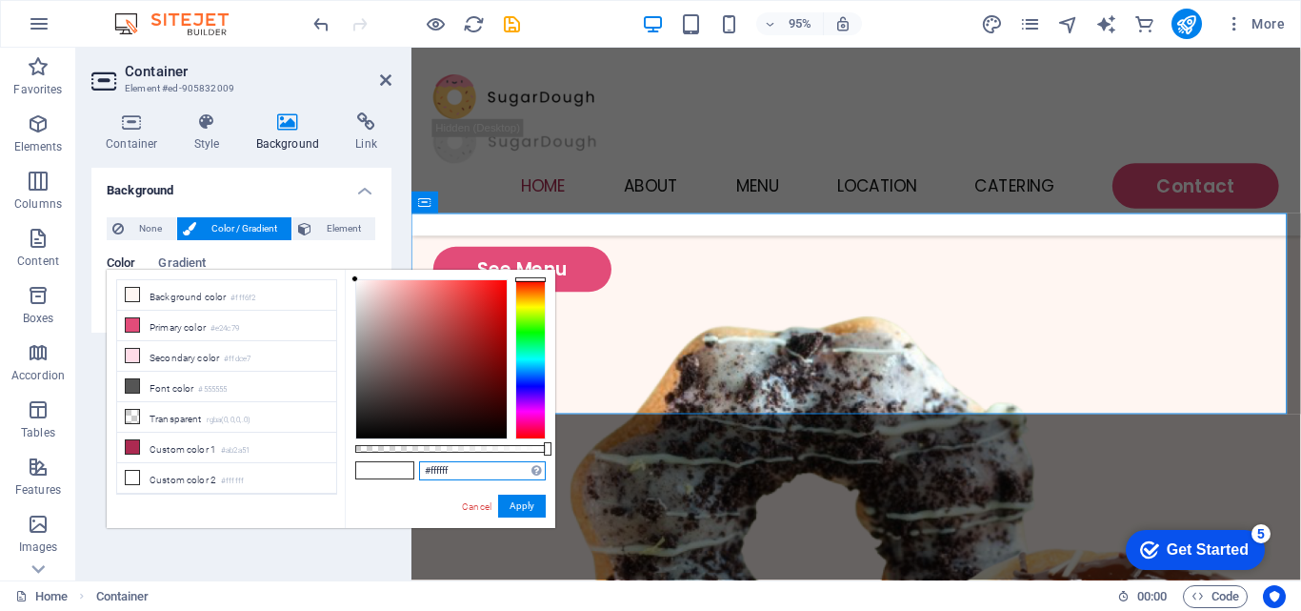
click at [449, 469] on input "#ffffff" at bounding box center [482, 470] width 127 height 19
paste input "e78121"
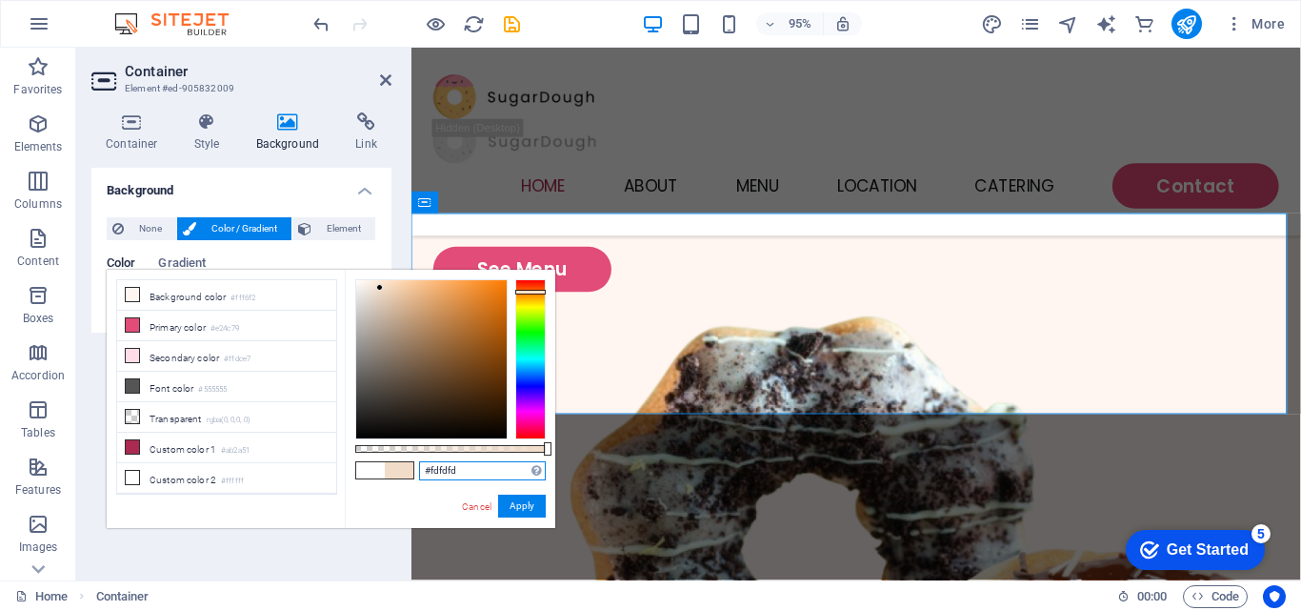
type input "#ffffff"
drag, startPoint x: 483, startPoint y: 290, endPoint x: 301, endPoint y: 259, distance: 184.5
click at [301, 259] on body "Novamanzi Aquafarm Home Favorites Elements Columns Content Boxes Accordion Tabl…" at bounding box center [650, 305] width 1301 height 611
click at [518, 510] on button "Apply" at bounding box center [522, 505] width 48 height 23
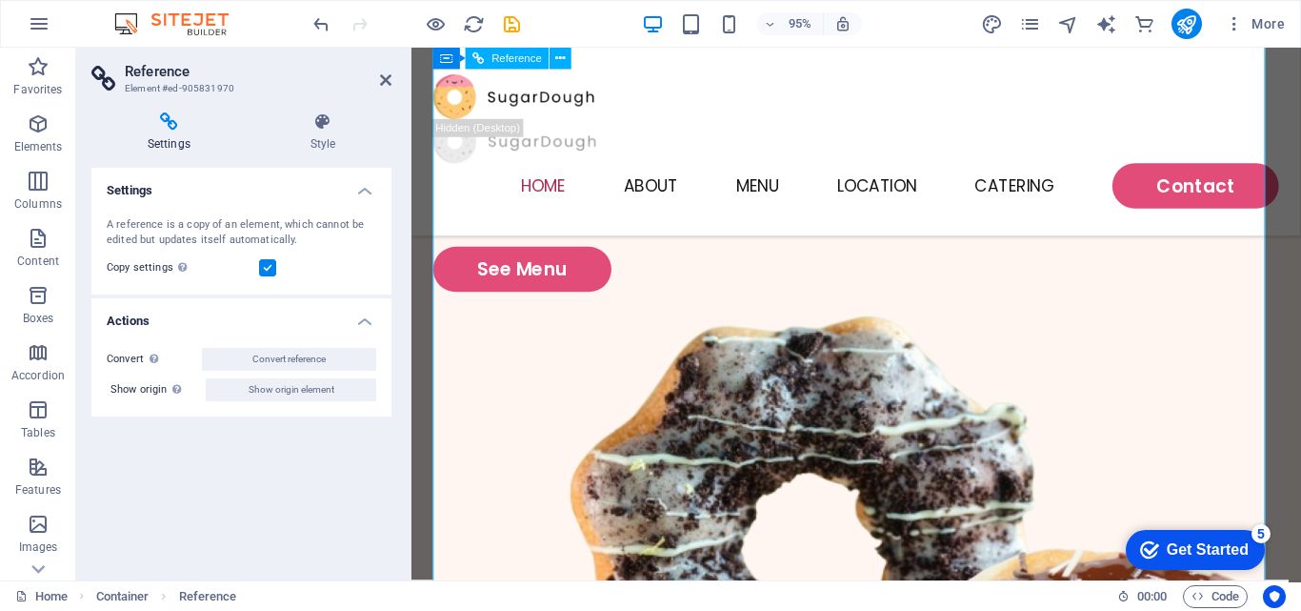
scroll to position [1572, 0]
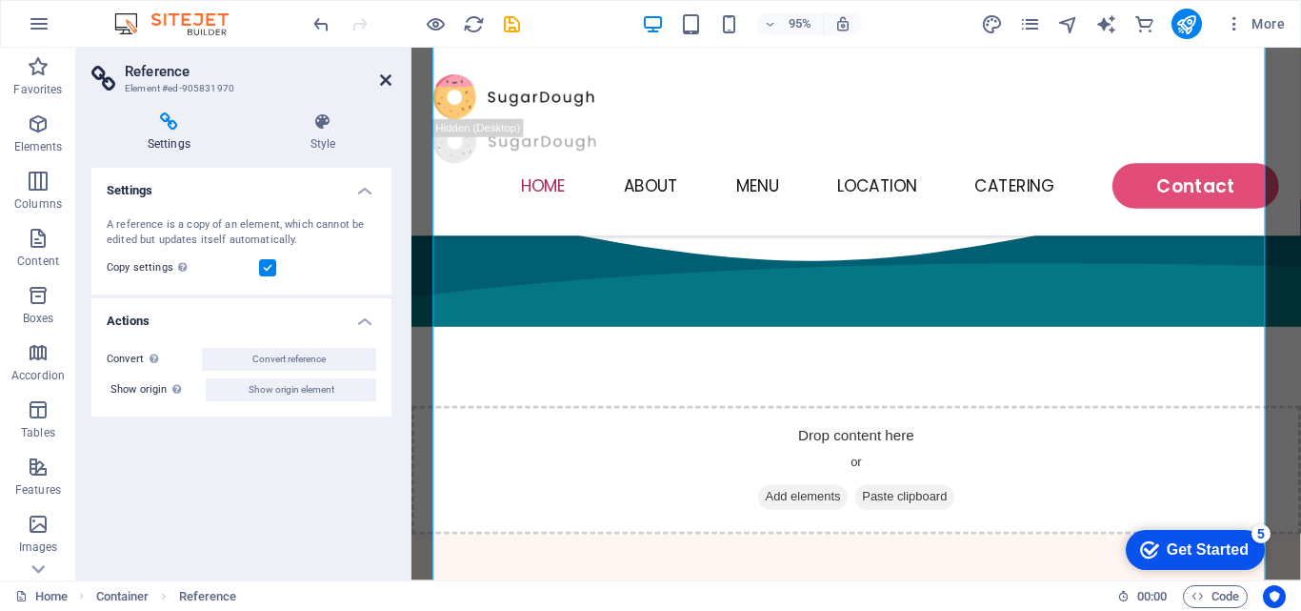
click at [389, 80] on icon at bounding box center [385, 79] width 11 height 15
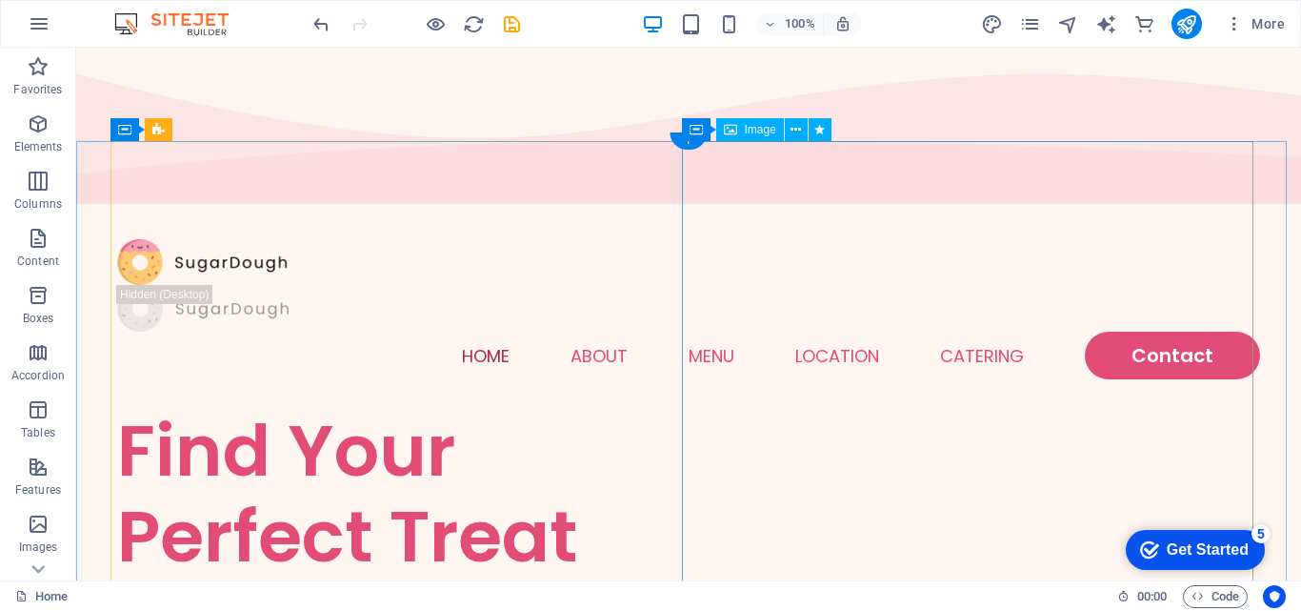
scroll to position [0, 0]
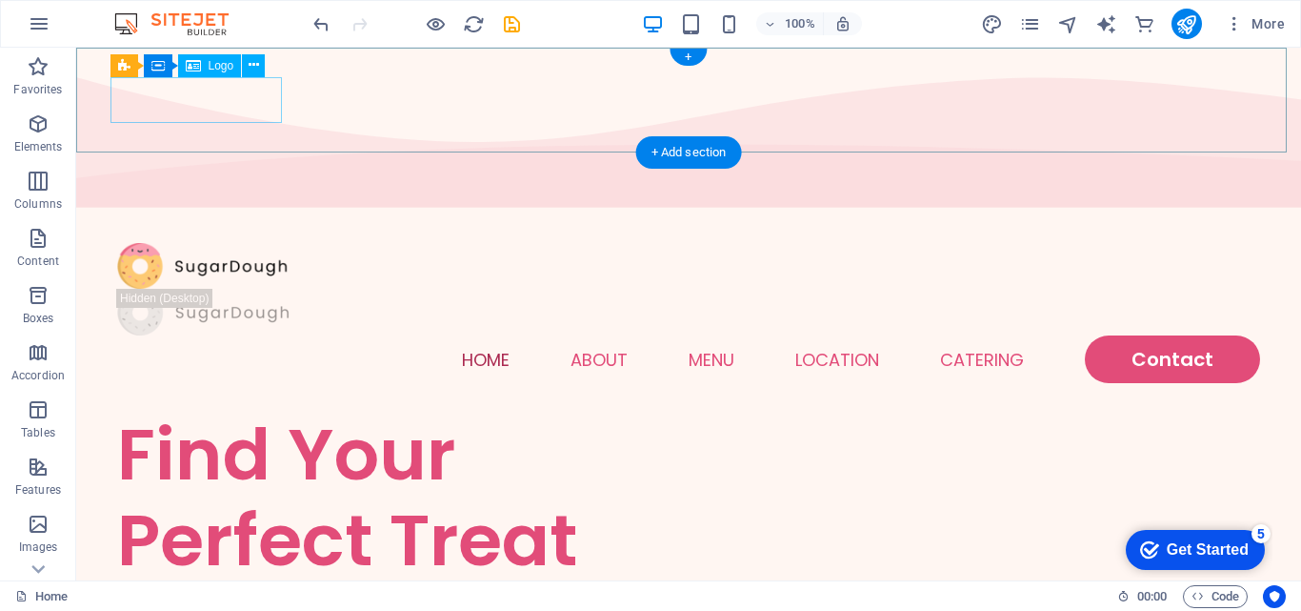
click at [186, 243] on div at bounding box center [688, 266] width 1143 height 47
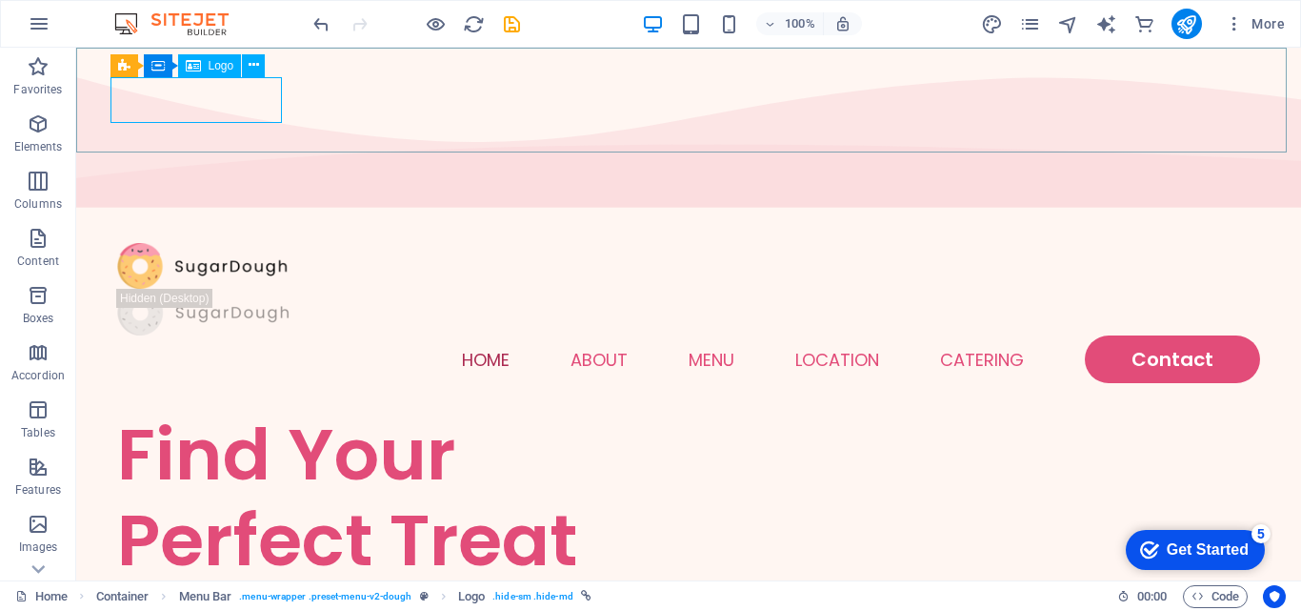
select select "px"
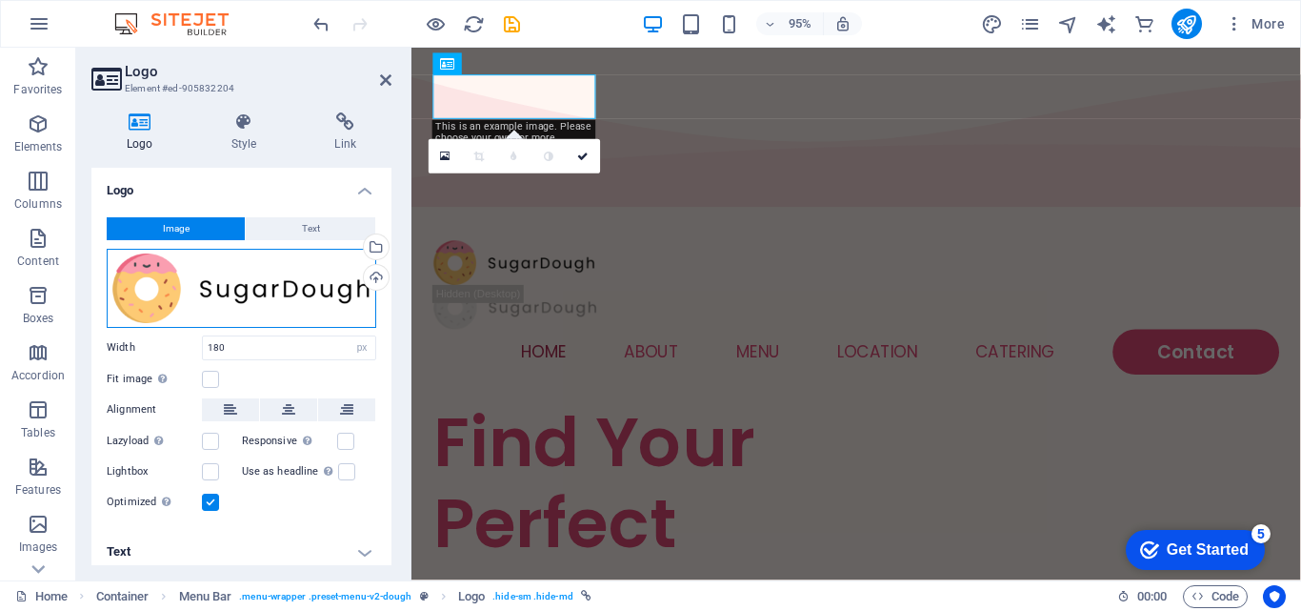
click at [225, 283] on div "Drag files here, click to choose files or select files from Files or our free s…" at bounding box center [242, 288] width 270 height 79
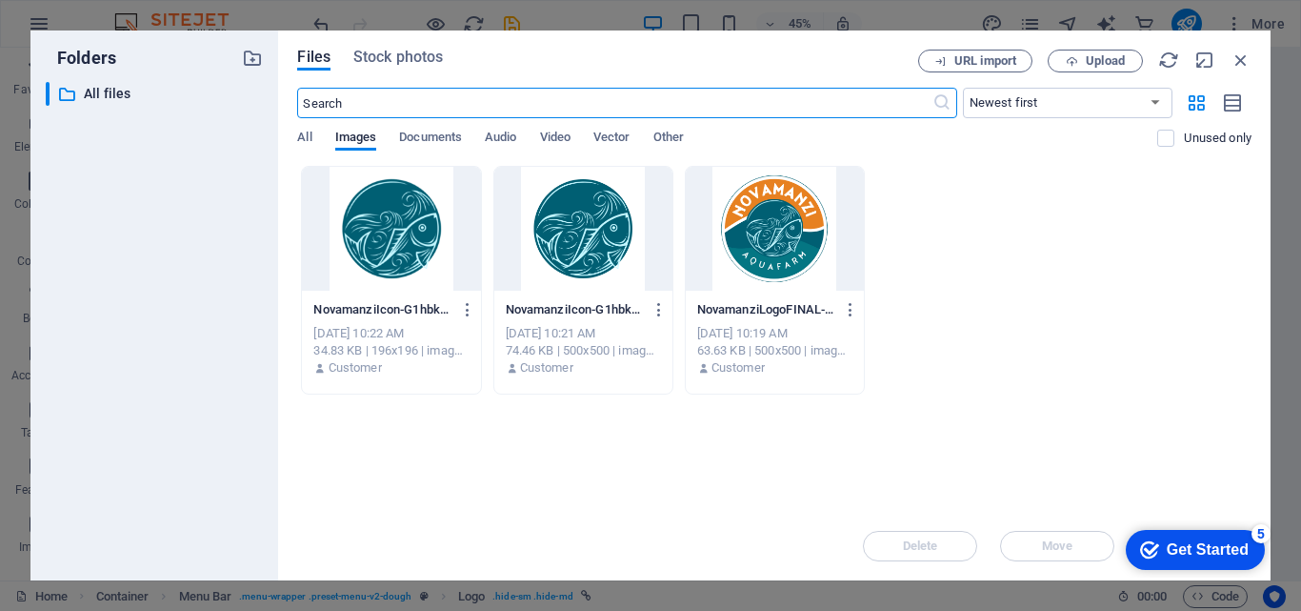
click at [767, 237] on div at bounding box center [775, 229] width 178 height 124
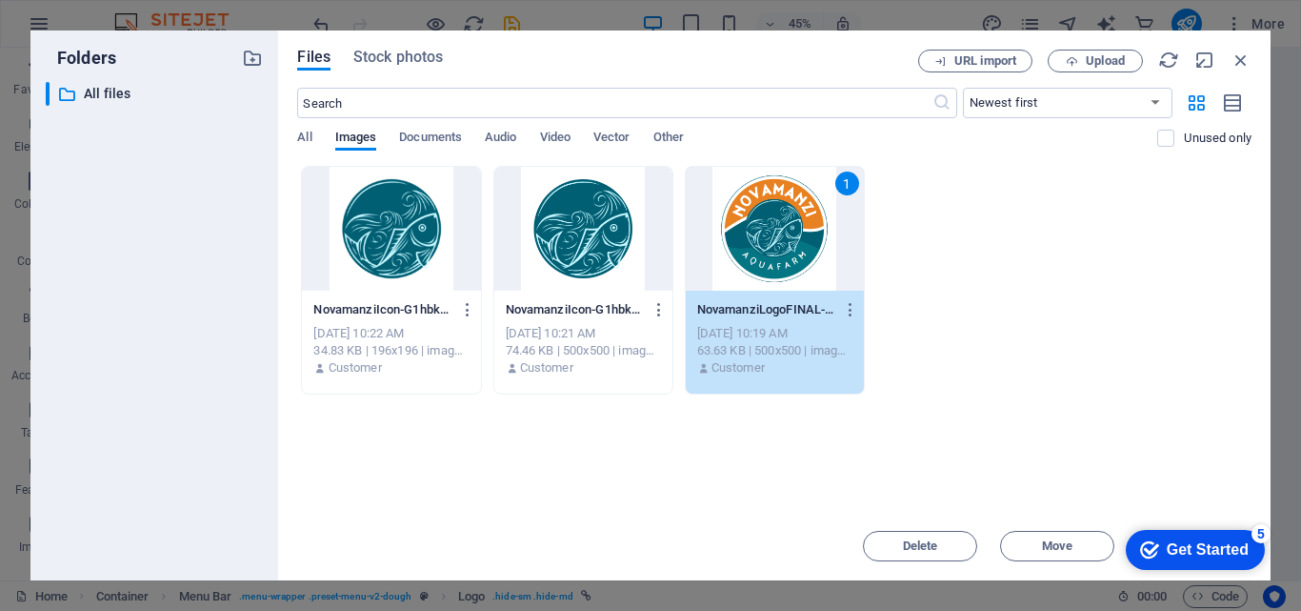
click at [778, 215] on div "1" at bounding box center [775, 229] width 178 height 124
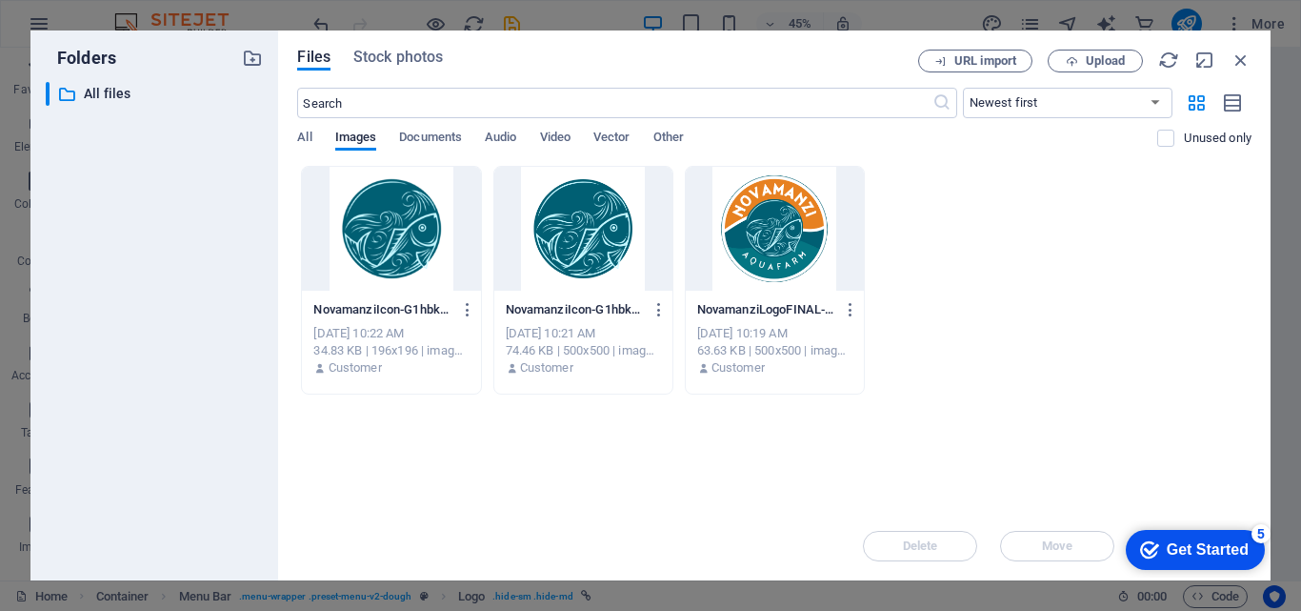
click at [778, 215] on div at bounding box center [775, 229] width 178 height 124
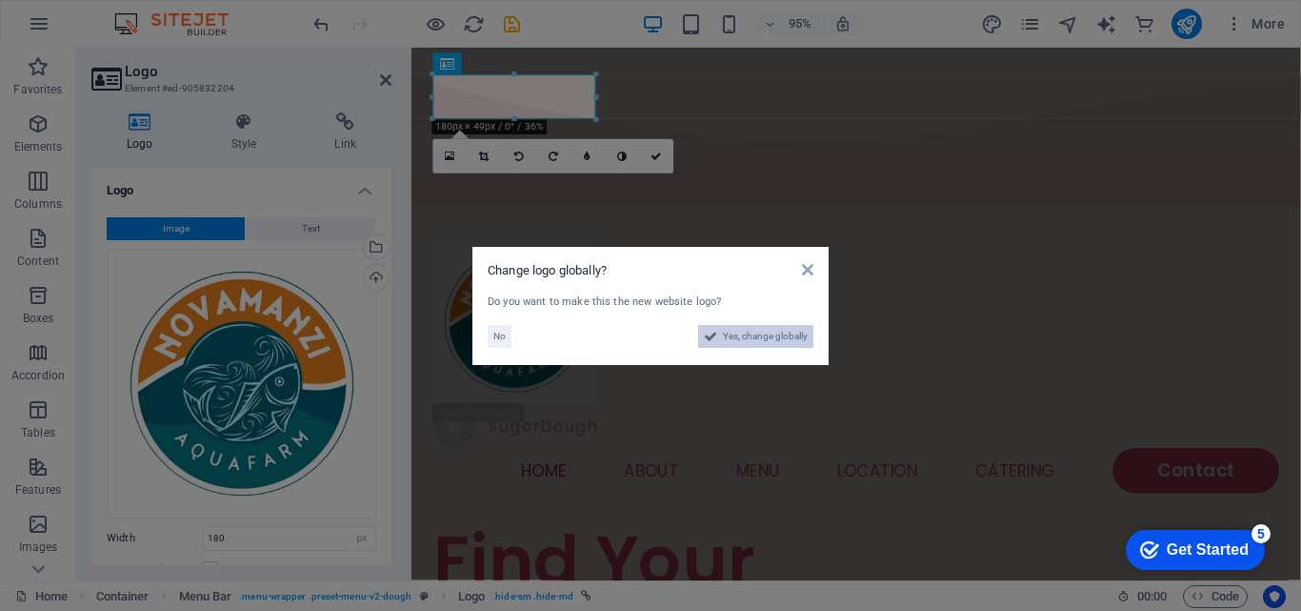
click at [762, 337] on span "Yes, change globally" at bounding box center [765, 336] width 85 height 23
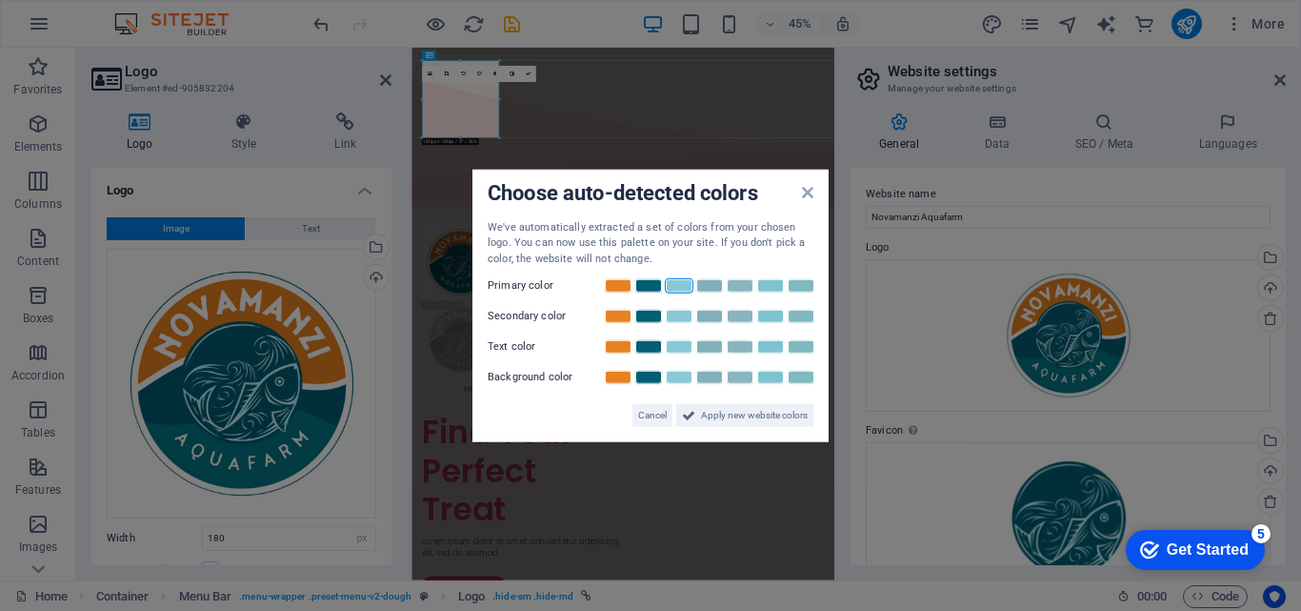
click at [680, 288] on link at bounding box center [679, 285] width 29 height 15
click at [615, 315] on link at bounding box center [618, 316] width 29 height 15
click at [649, 345] on link at bounding box center [648, 346] width 29 height 15
click at [706, 416] on span "Apply new website colors" at bounding box center [754, 415] width 107 height 23
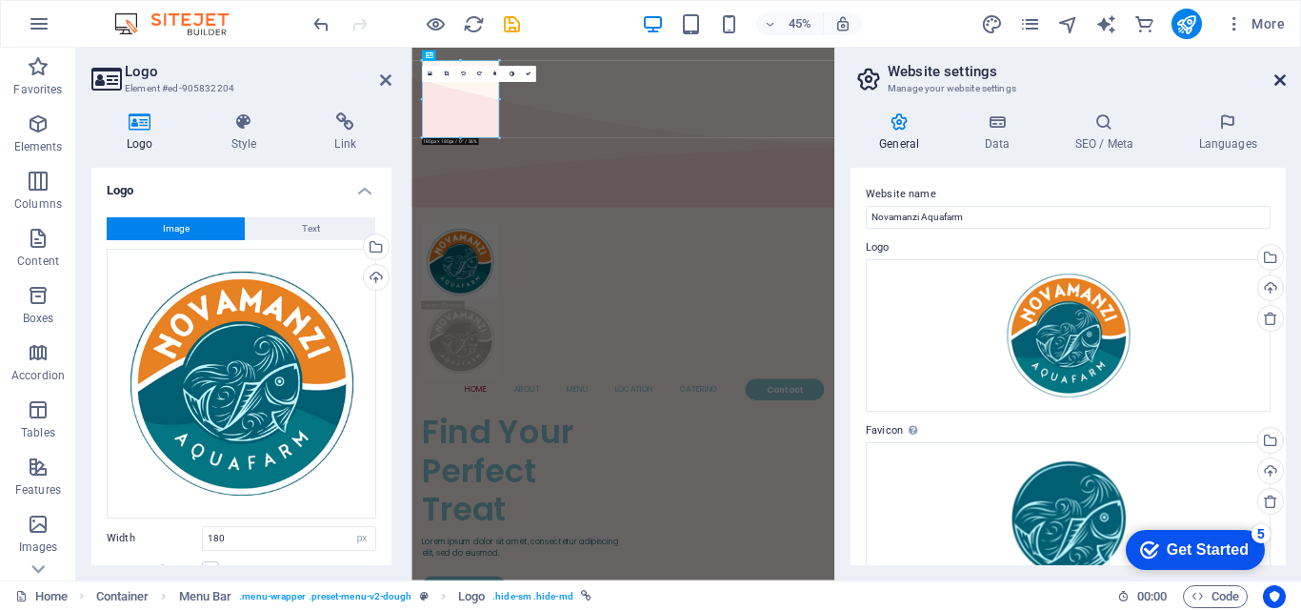
click at [1280, 80] on icon at bounding box center [1279, 79] width 11 height 15
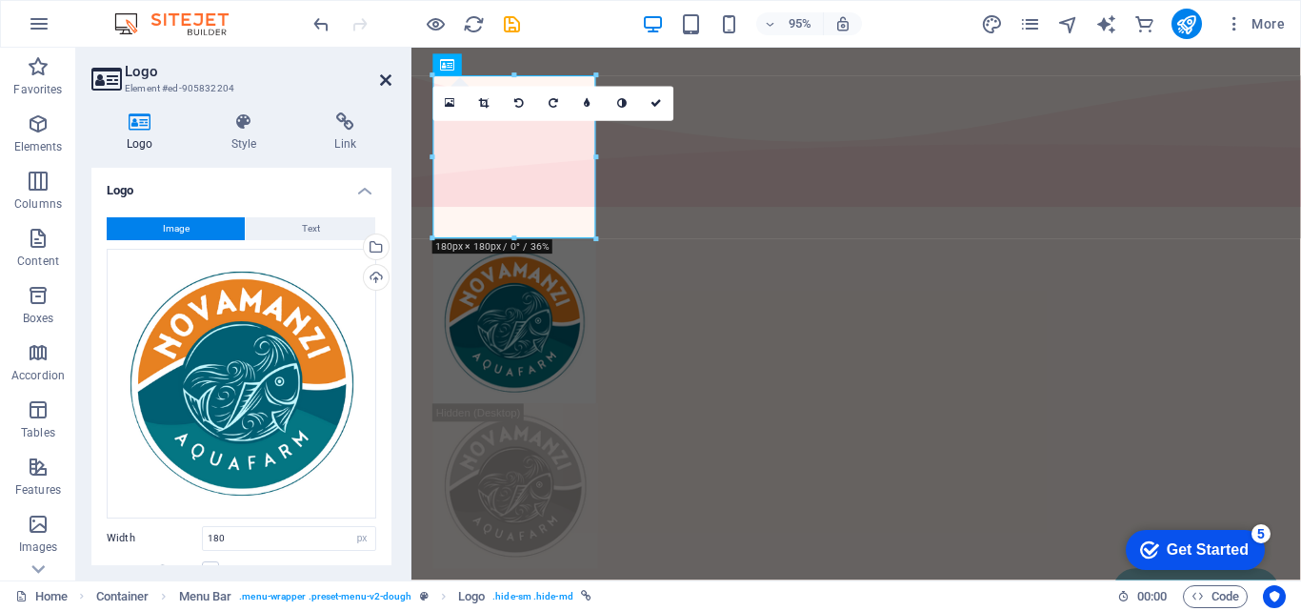
click at [380, 75] on icon at bounding box center [385, 79] width 11 height 15
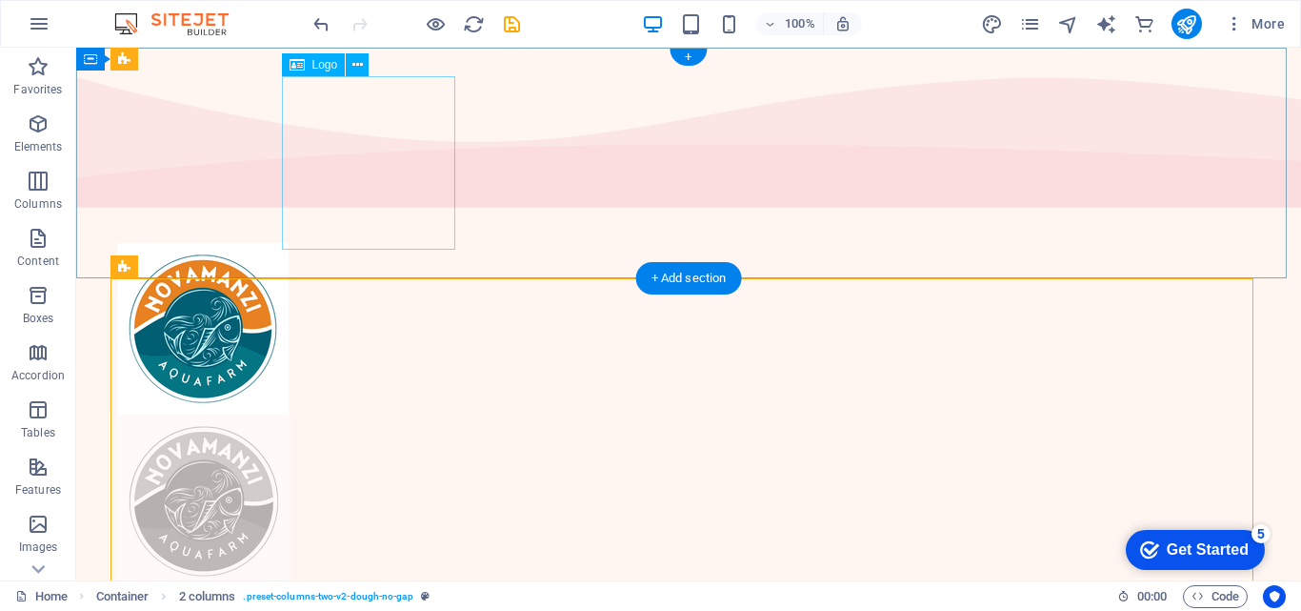
click at [388, 414] on div at bounding box center [688, 500] width 1143 height 173
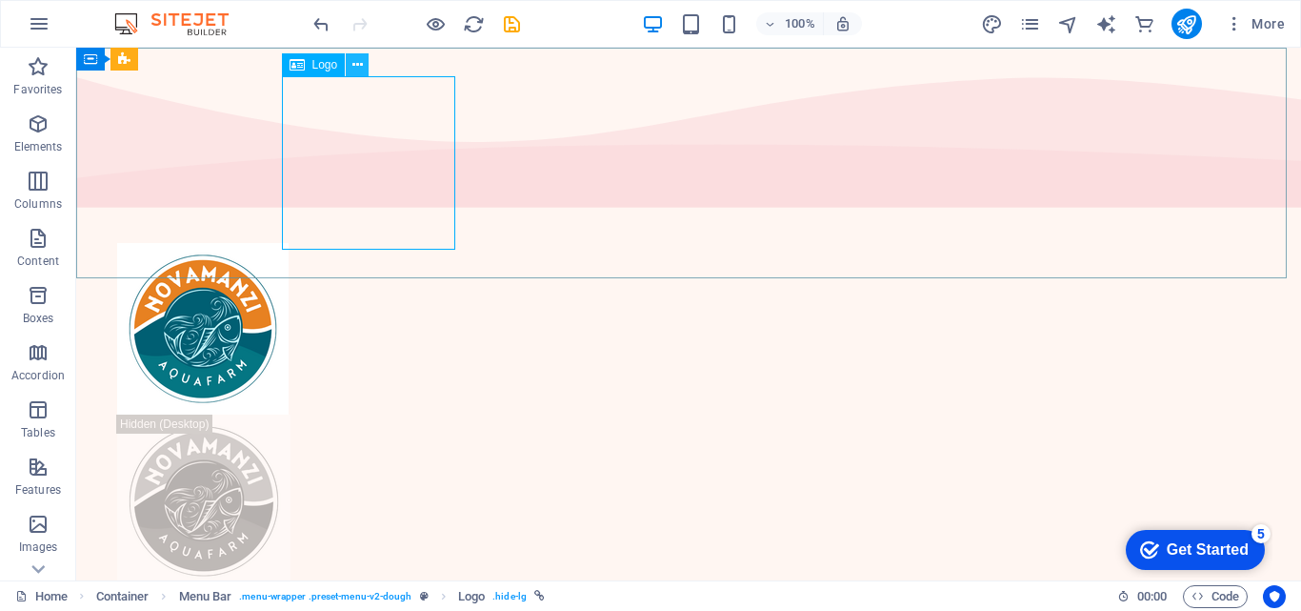
click at [354, 67] on icon at bounding box center [357, 65] width 10 height 20
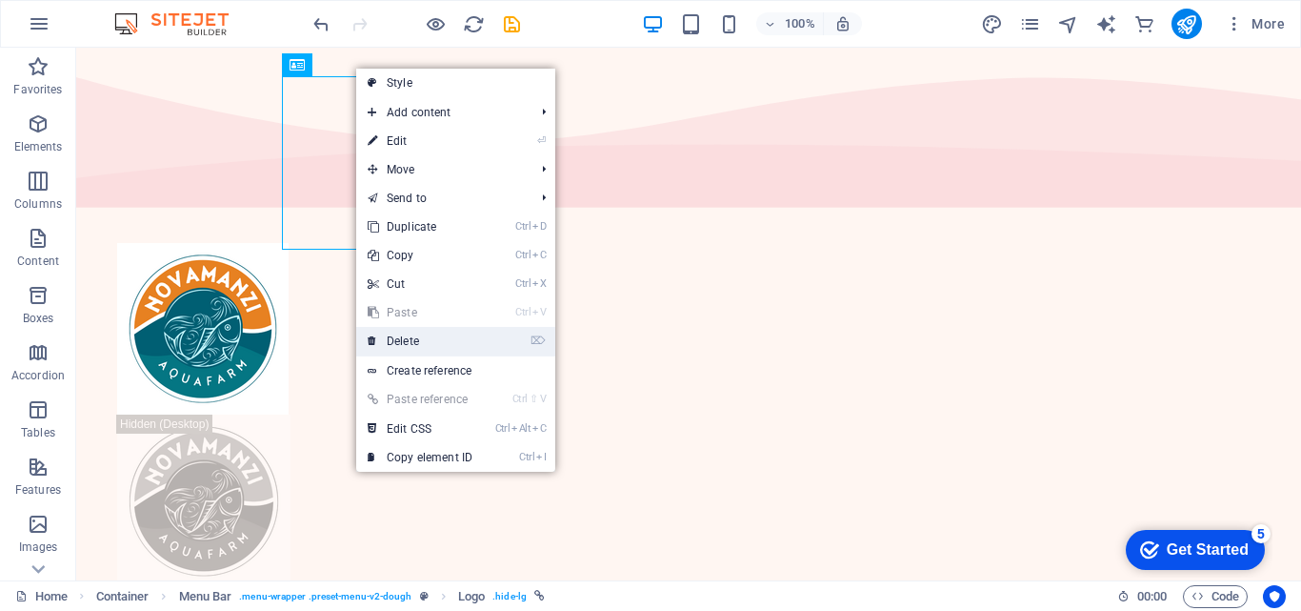
click at [411, 337] on link "⌦ Delete" at bounding box center [420, 341] width 128 height 29
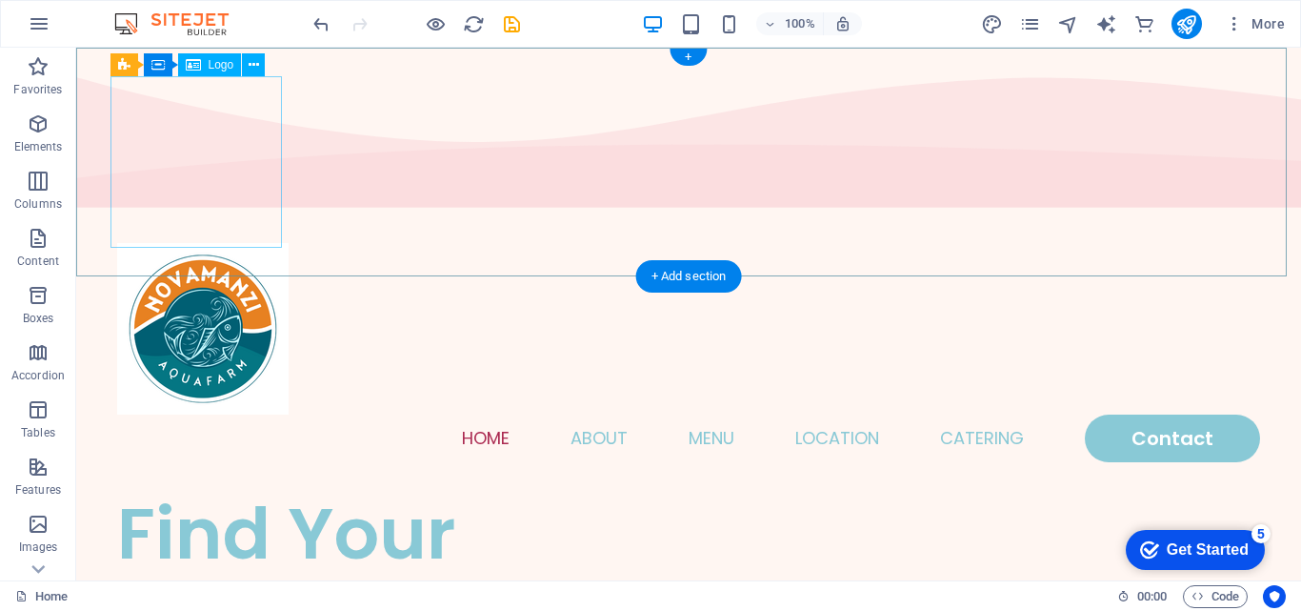
click at [240, 243] on div at bounding box center [688, 328] width 1143 height 171
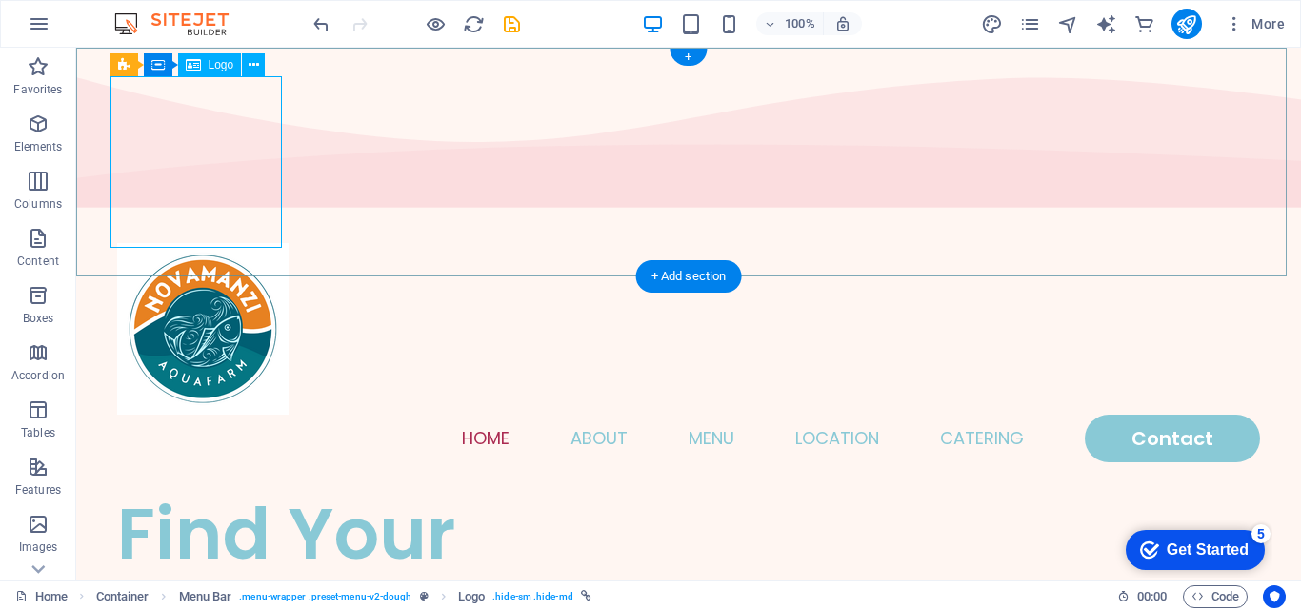
click at [200, 243] on div at bounding box center [688, 328] width 1143 height 171
select select "px"
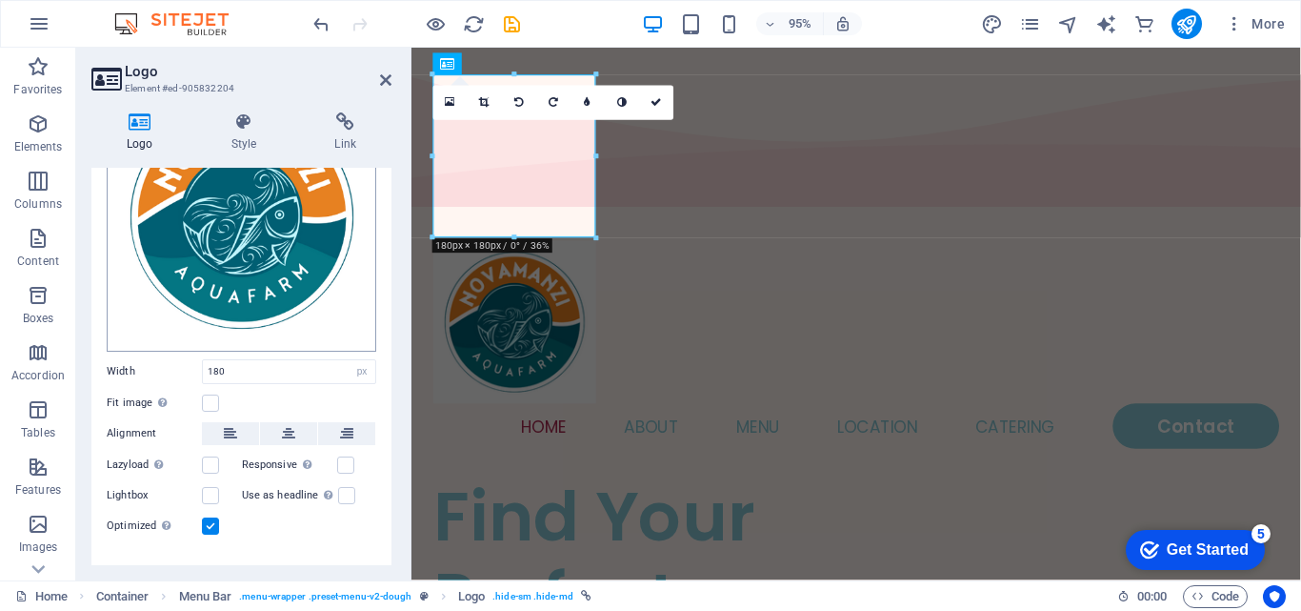
scroll to position [190, 0]
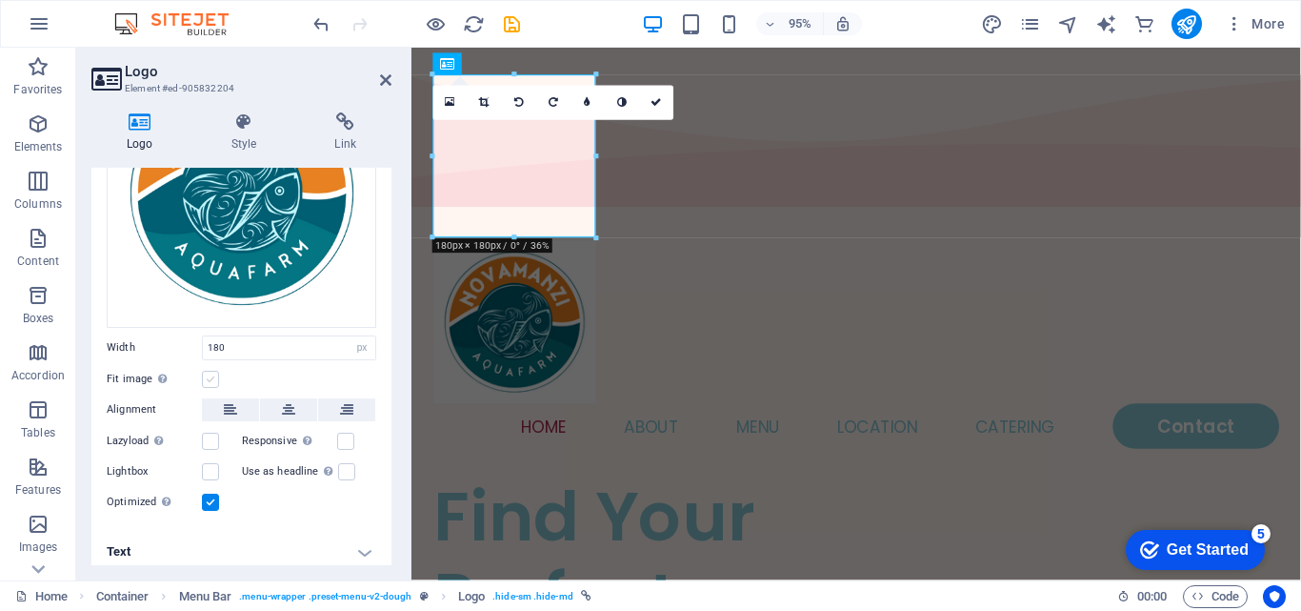
click at [214, 374] on label at bounding box center [210, 378] width 17 height 17
click at [0, 0] on input "Fit image Automatically fit image to a fixed width and height" at bounding box center [0, 0] width 0 height 0
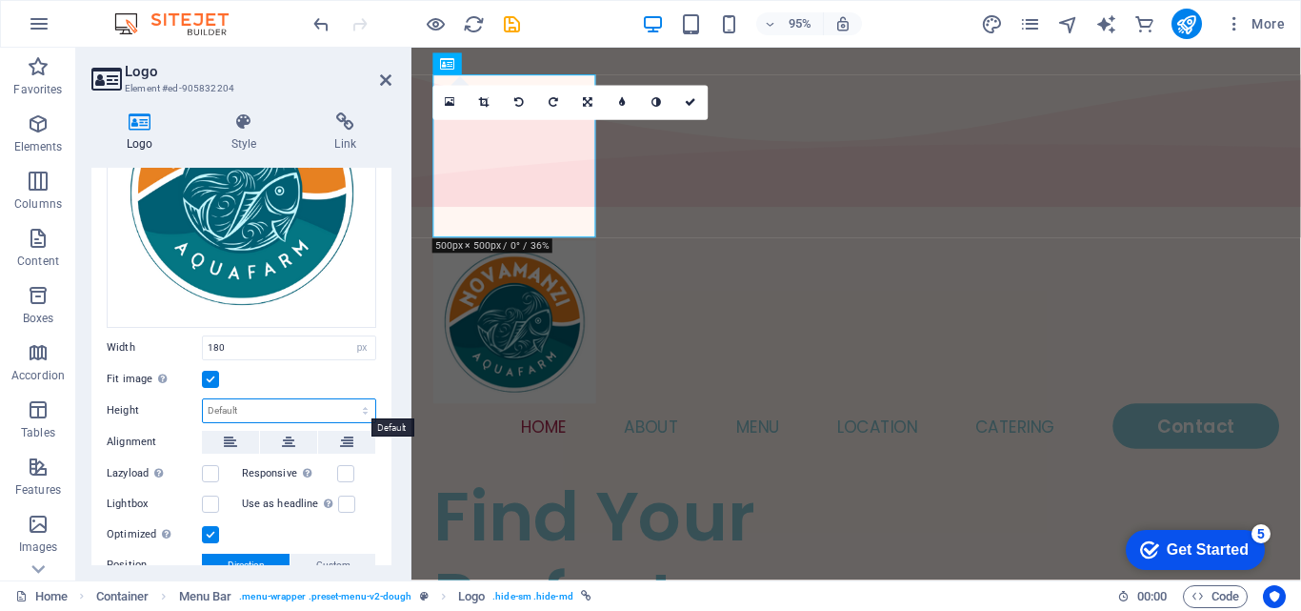
click at [256, 404] on select "Default auto px" at bounding box center [289, 410] width 172 height 23
click at [203, 399] on select "Default auto px" at bounding box center [289, 410] width 172 height 23
click at [279, 408] on select "Default auto px" at bounding box center [289, 410] width 172 height 23
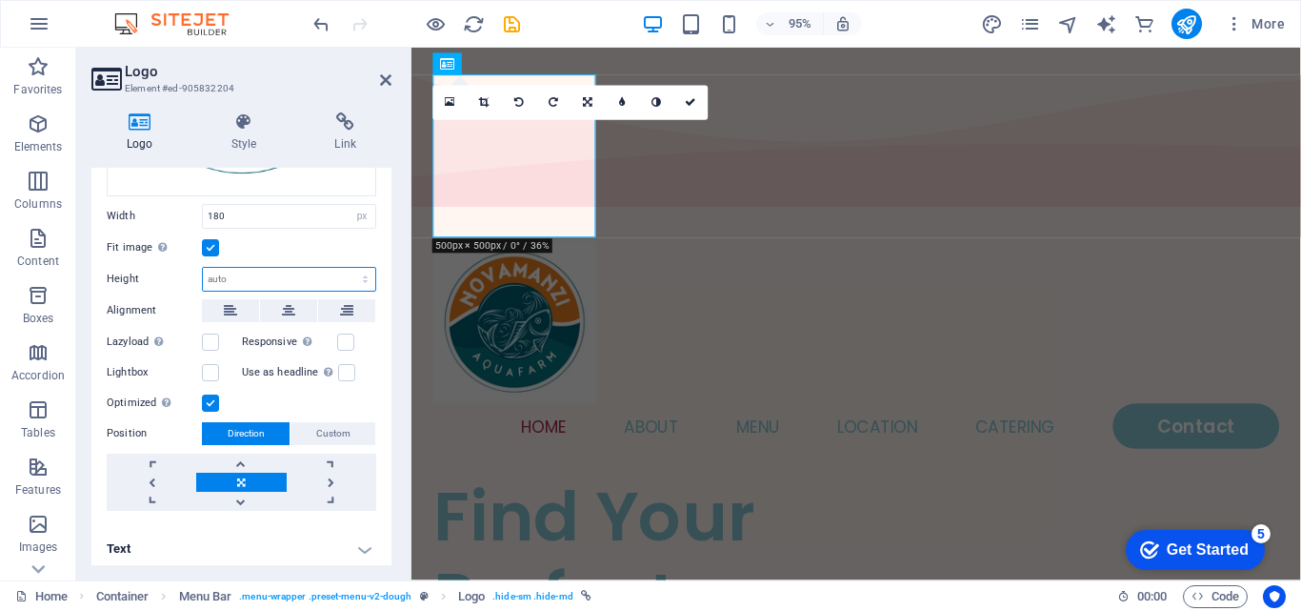
scroll to position [325, 0]
click at [250, 275] on select "Default auto px" at bounding box center [289, 276] width 172 height 23
click at [203, 265] on select "Default auto px" at bounding box center [289, 276] width 172 height 23
select select "DISABLED_OPTION_VALUE"
click at [258, 269] on select "Default auto px" at bounding box center [289, 276] width 172 height 23
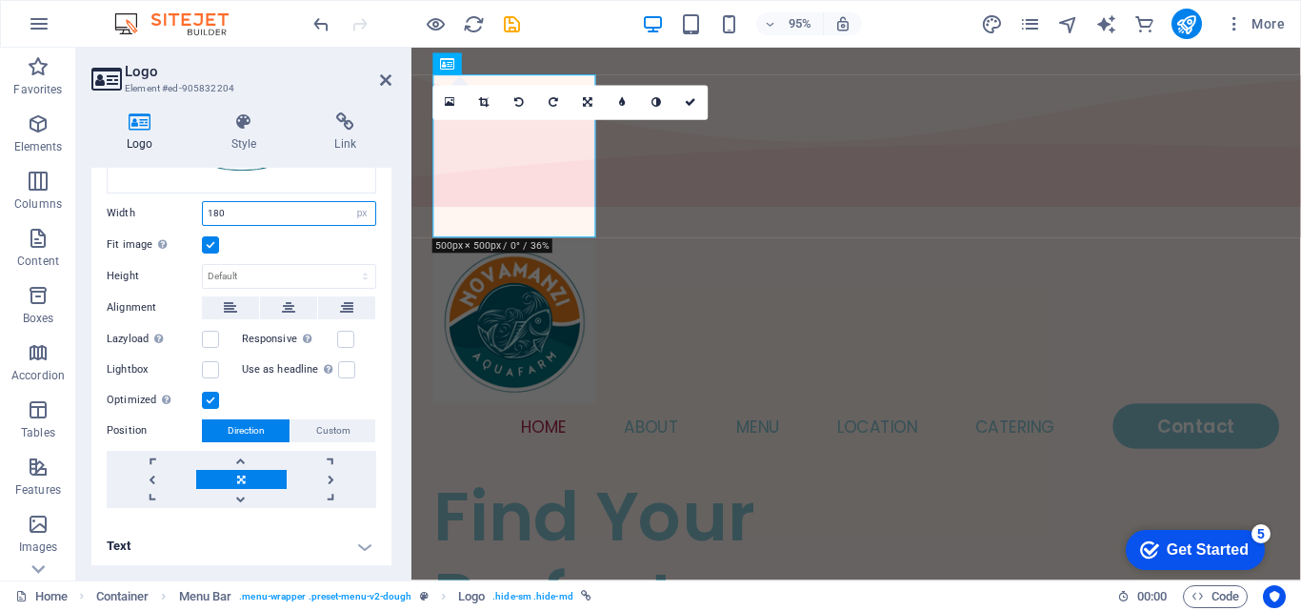
click at [244, 215] on input "180" at bounding box center [289, 213] width 172 height 23
drag, startPoint x: 229, startPoint y: 211, endPoint x: 177, endPoint y: 210, distance: 51.4
click at [178, 210] on div "Width 180 Default auto px rem % em vh vw" at bounding box center [242, 213] width 270 height 25
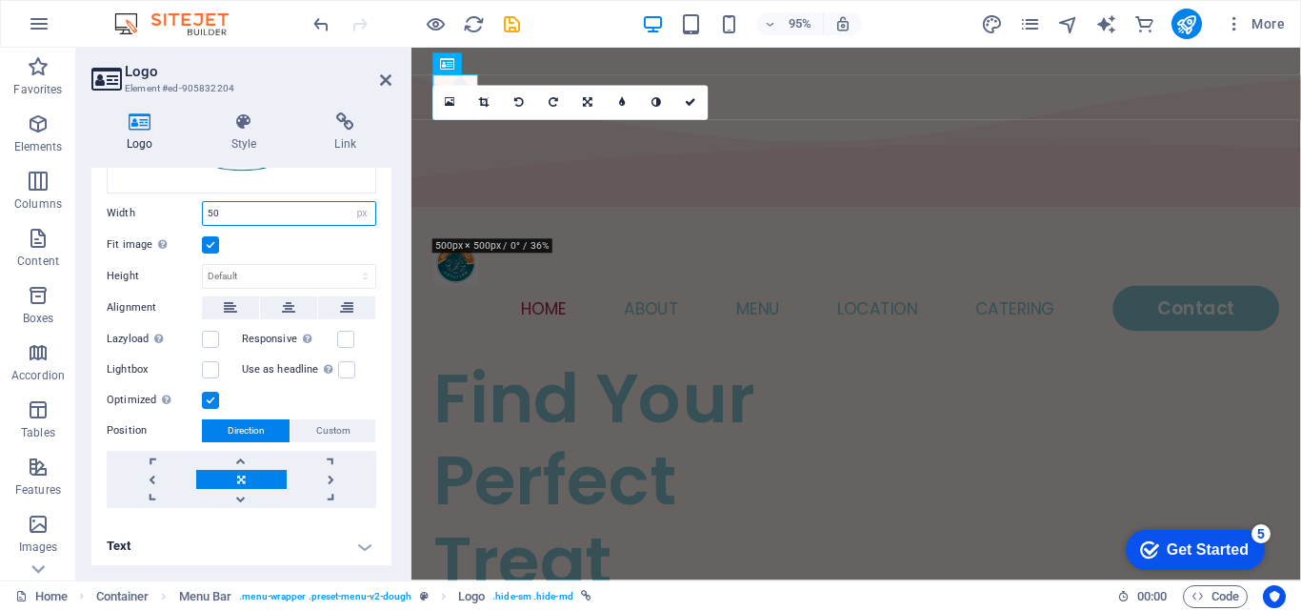
drag, startPoint x: 230, startPoint y: 210, endPoint x: 169, endPoint y: 207, distance: 62.0
click at [169, 207] on div "Width 50 Default auto px rem % em vh vw" at bounding box center [242, 213] width 270 height 25
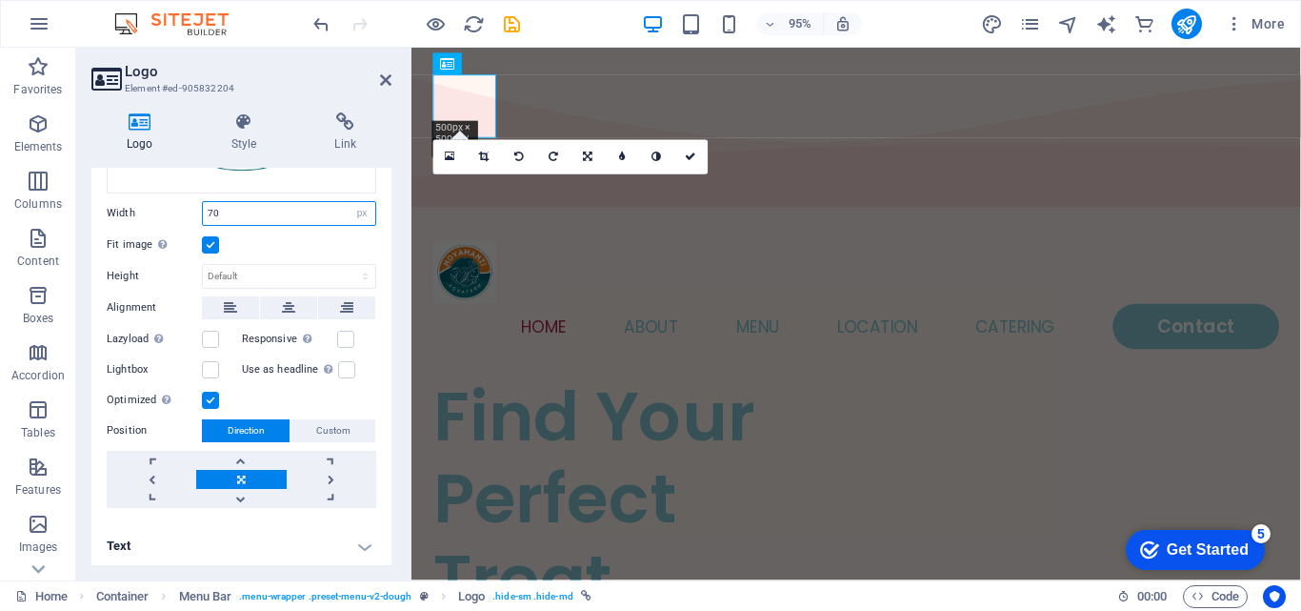
click at [221, 207] on input "70" at bounding box center [289, 213] width 172 height 23
drag, startPoint x: 221, startPoint y: 207, endPoint x: 127, endPoint y: 197, distance: 94.8
click at [138, 204] on div "Width 70 Default auto px rem % em vh vw" at bounding box center [242, 213] width 270 height 25
type input "100"
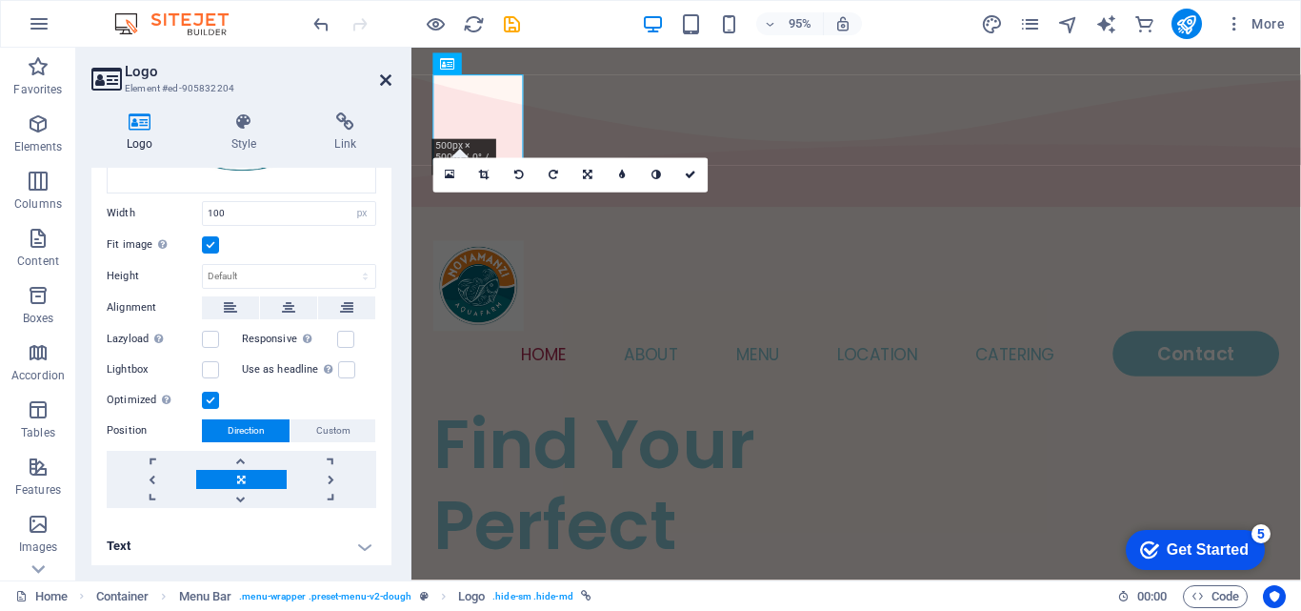
click at [389, 76] on icon at bounding box center [385, 79] width 11 height 15
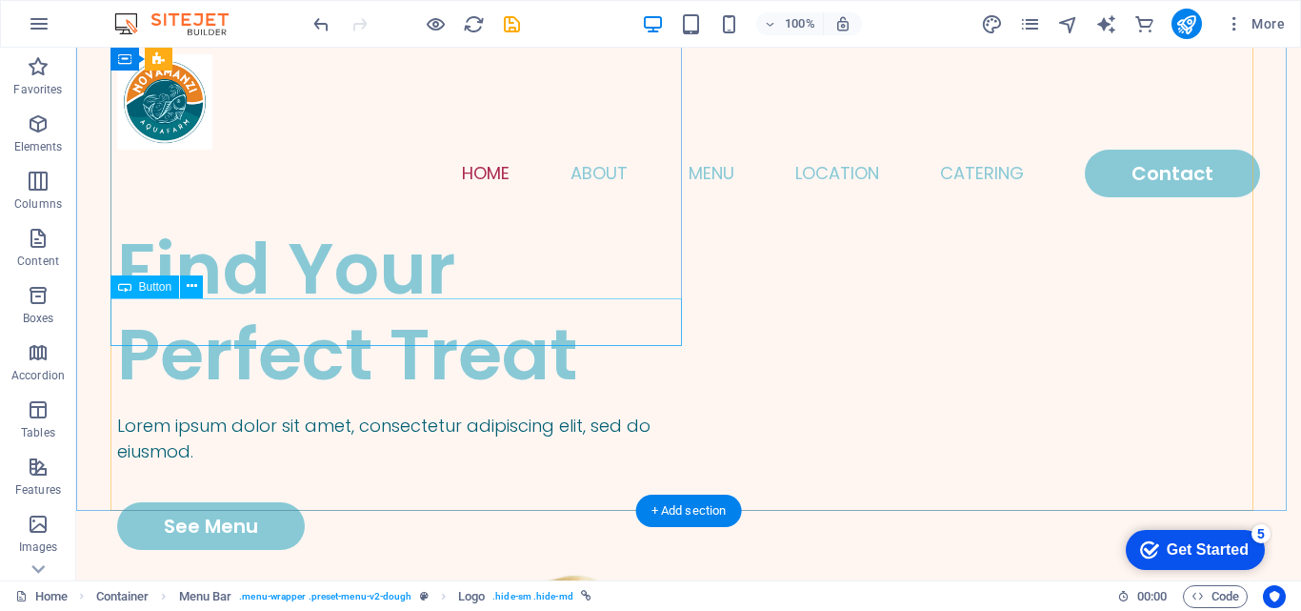
scroll to position [190, 0]
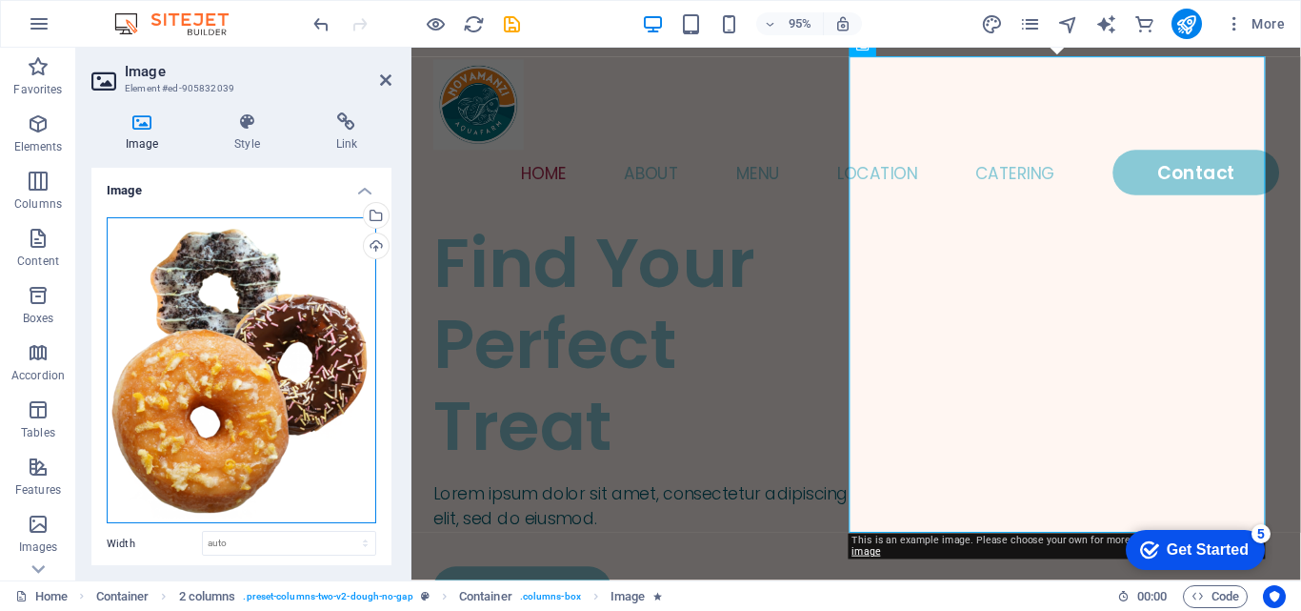
click at [198, 254] on div "Drag files here, click to choose files or select files from Files or our free s…" at bounding box center [242, 370] width 270 height 307
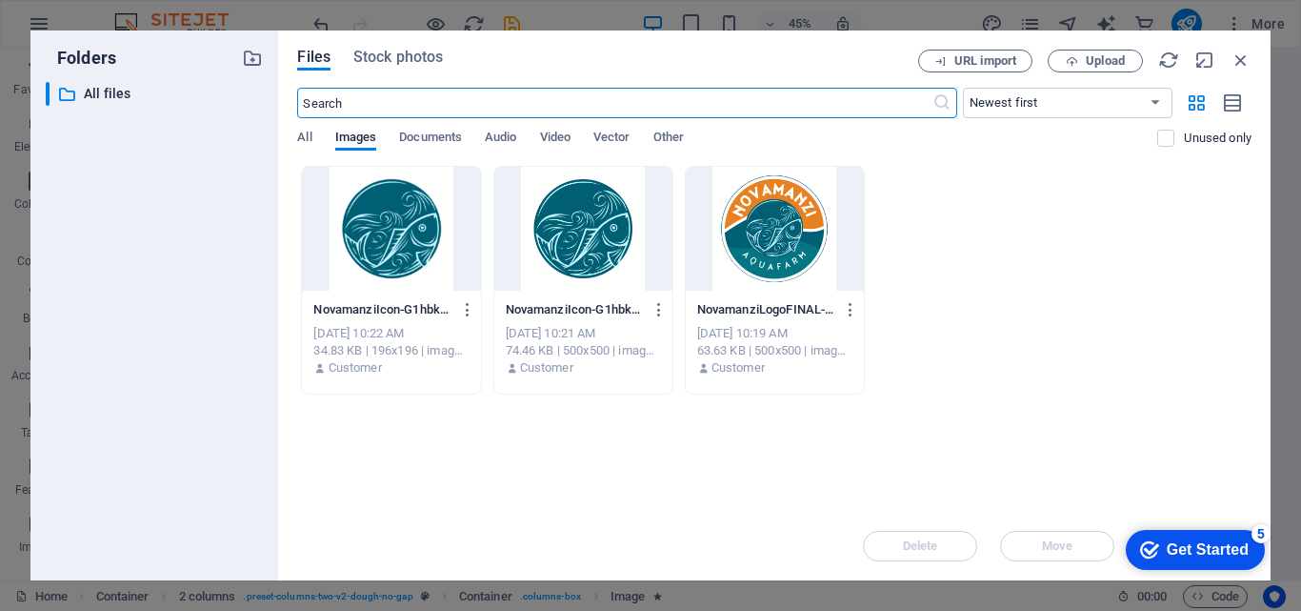
click at [616, 243] on div at bounding box center [583, 229] width 178 height 124
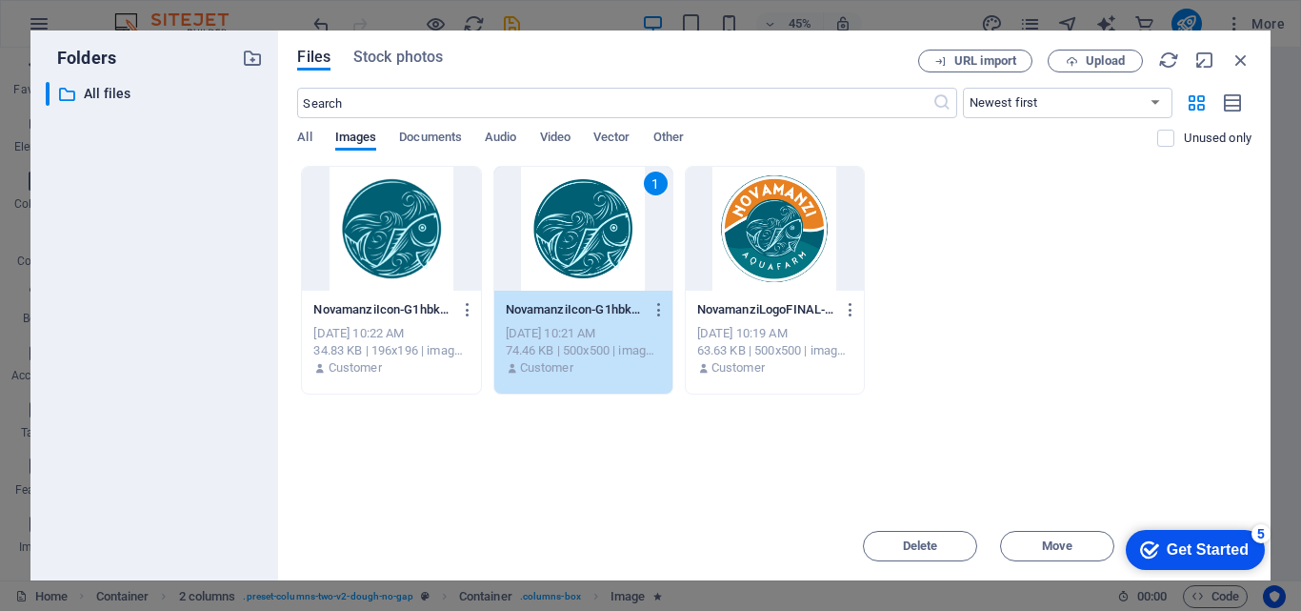
click at [573, 228] on div "1" at bounding box center [583, 229] width 178 height 124
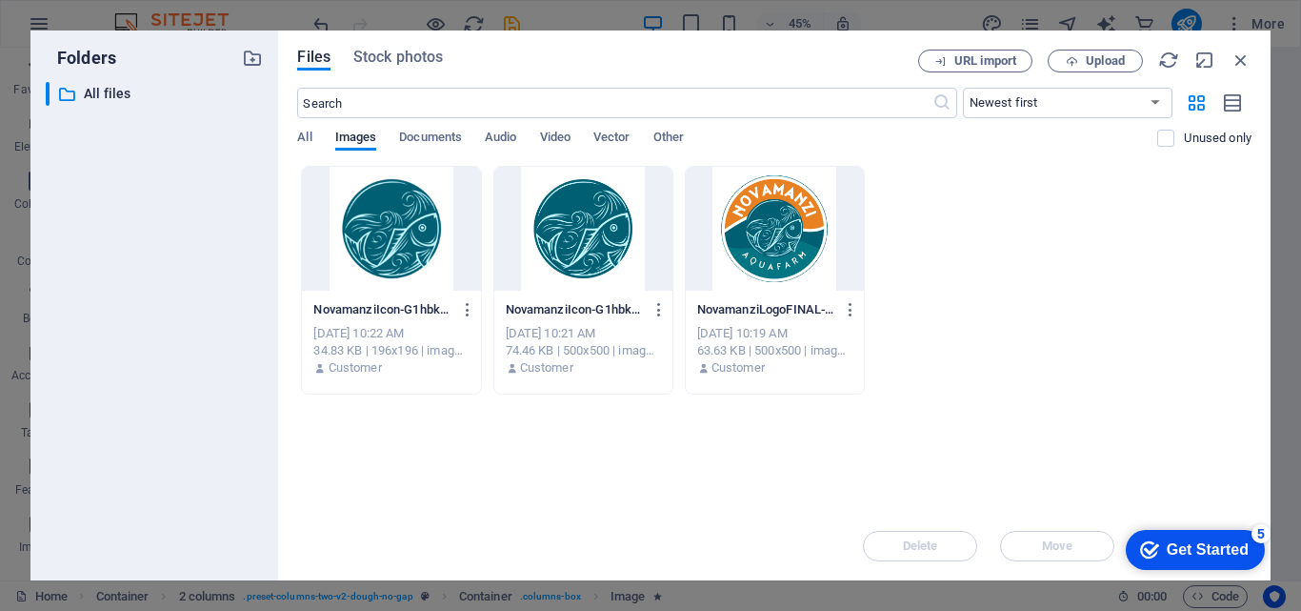
click at [573, 228] on div at bounding box center [583, 229] width 178 height 124
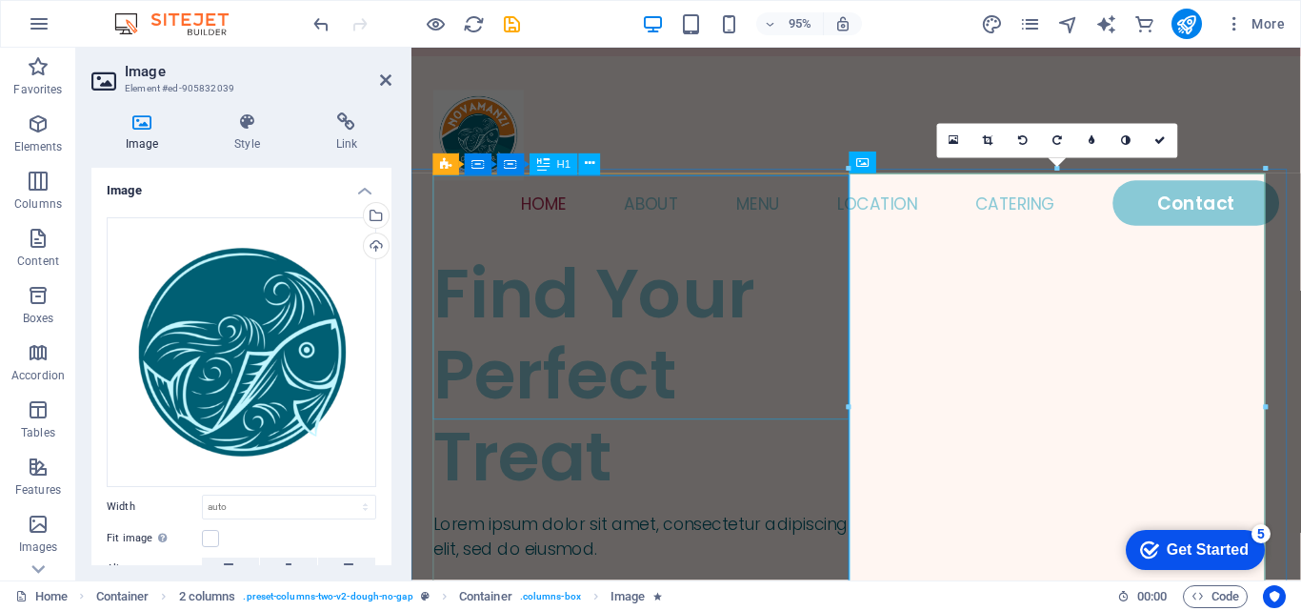
scroll to position [0, 0]
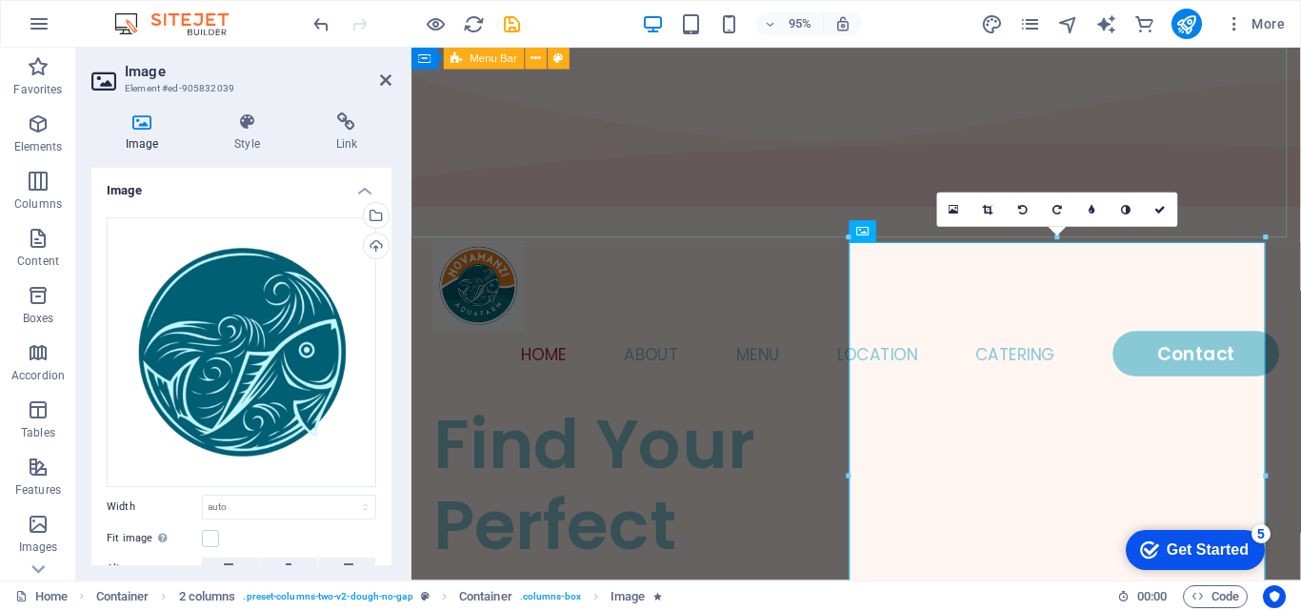
click at [676, 222] on div "Home About Menu Location Catering Contact" at bounding box center [879, 322] width 936 height 200
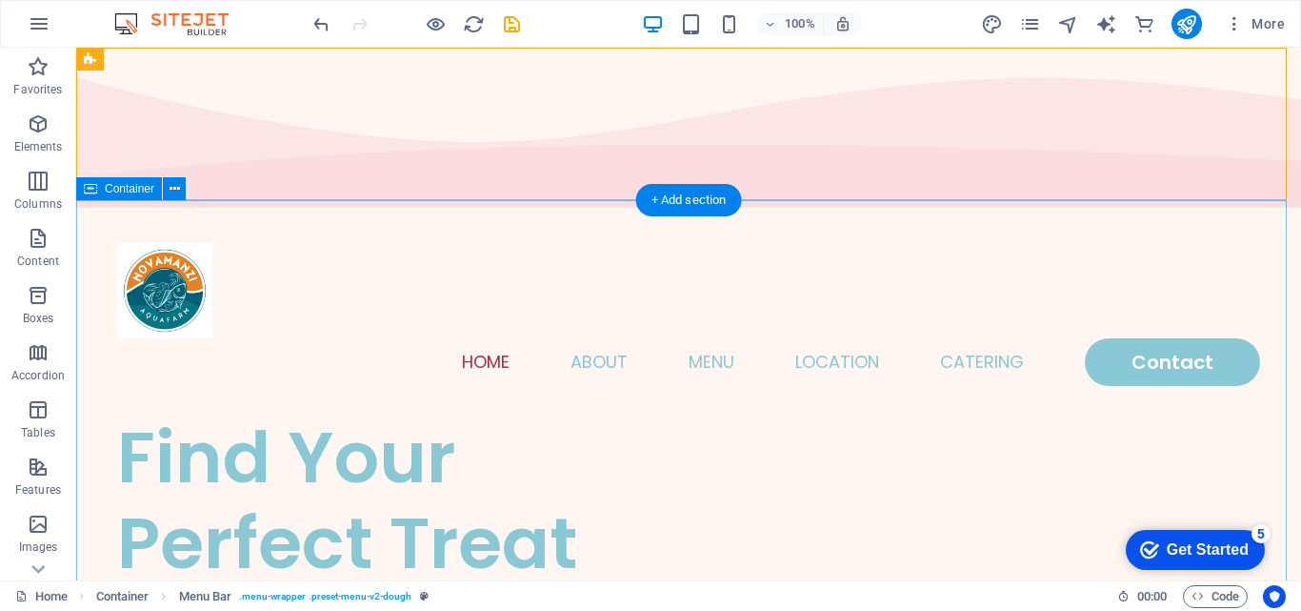
select select "vh"
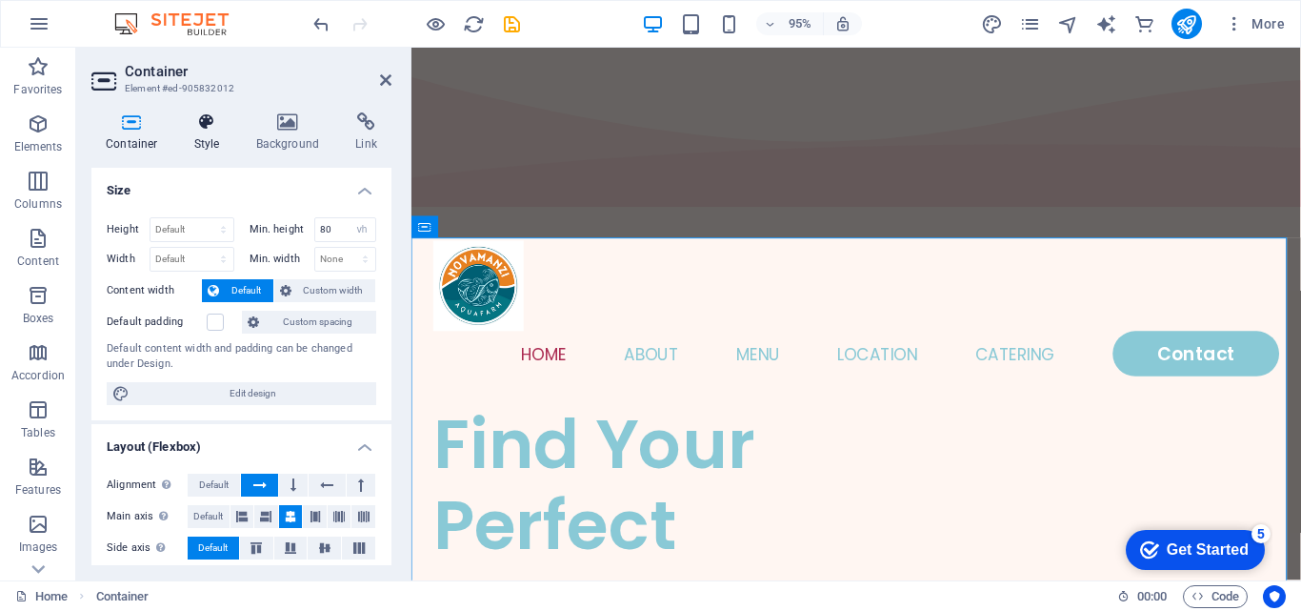
click at [195, 137] on h4 "Style" at bounding box center [211, 132] width 62 height 40
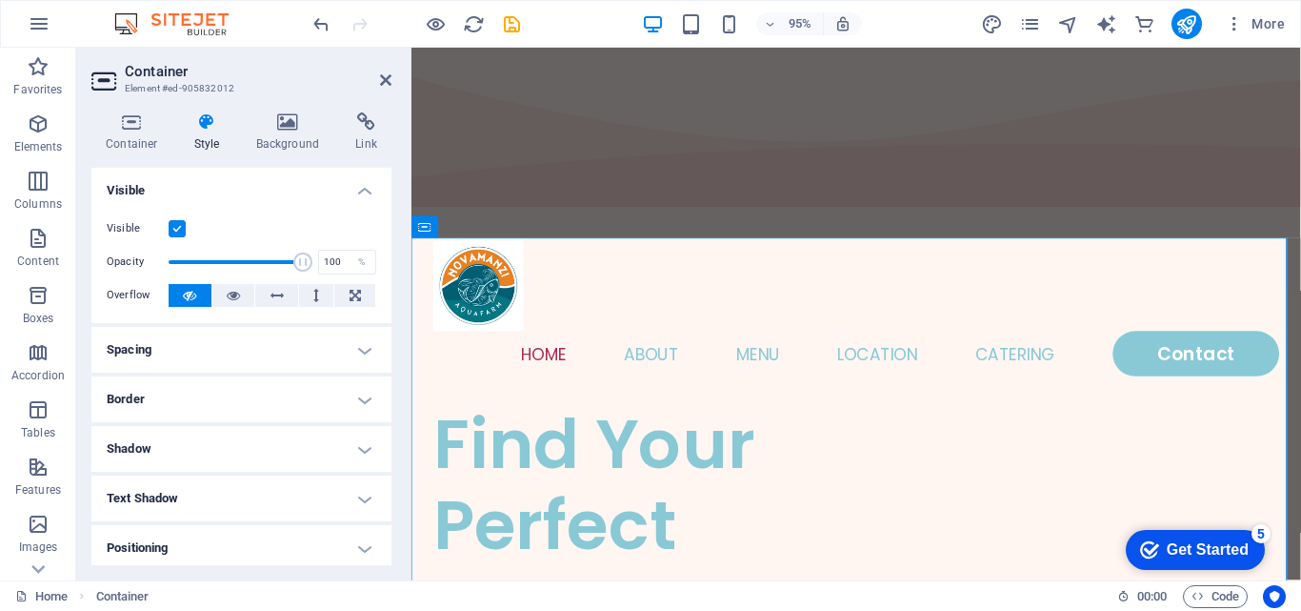
click at [174, 223] on label at bounding box center [177, 228] width 17 height 17
click at [0, 0] on input "Visible" at bounding box center [0, 0] width 0 height 0
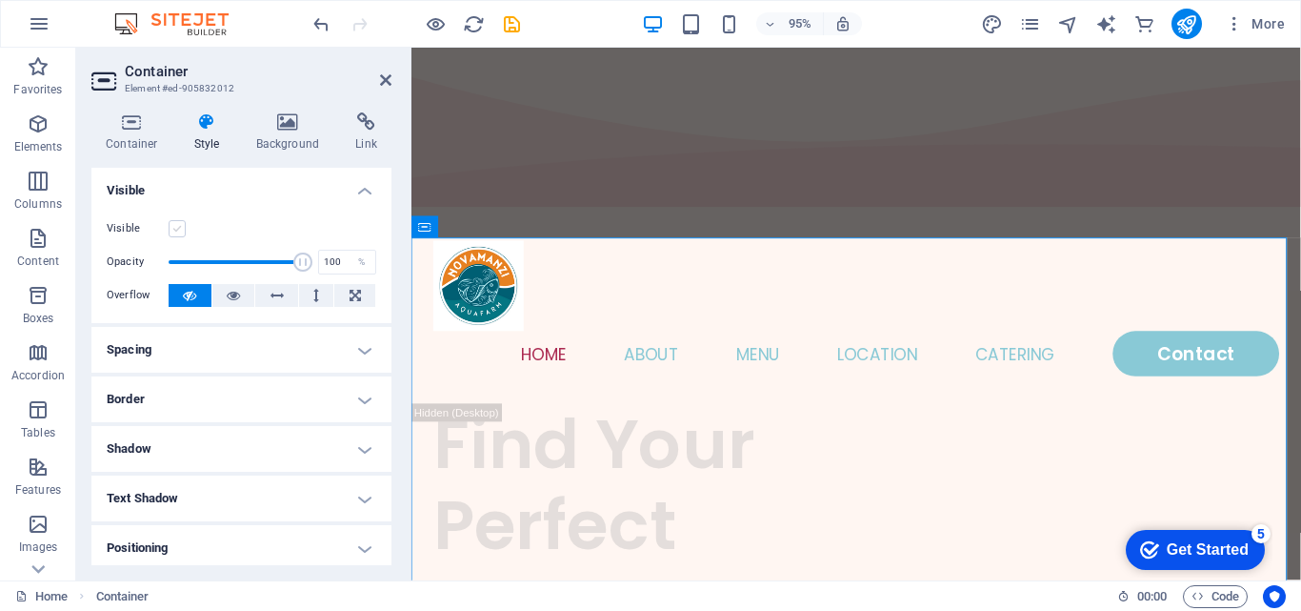
click at [174, 223] on label at bounding box center [177, 228] width 17 height 17
click at [0, 0] on input "Visible" at bounding box center [0, 0] width 0 height 0
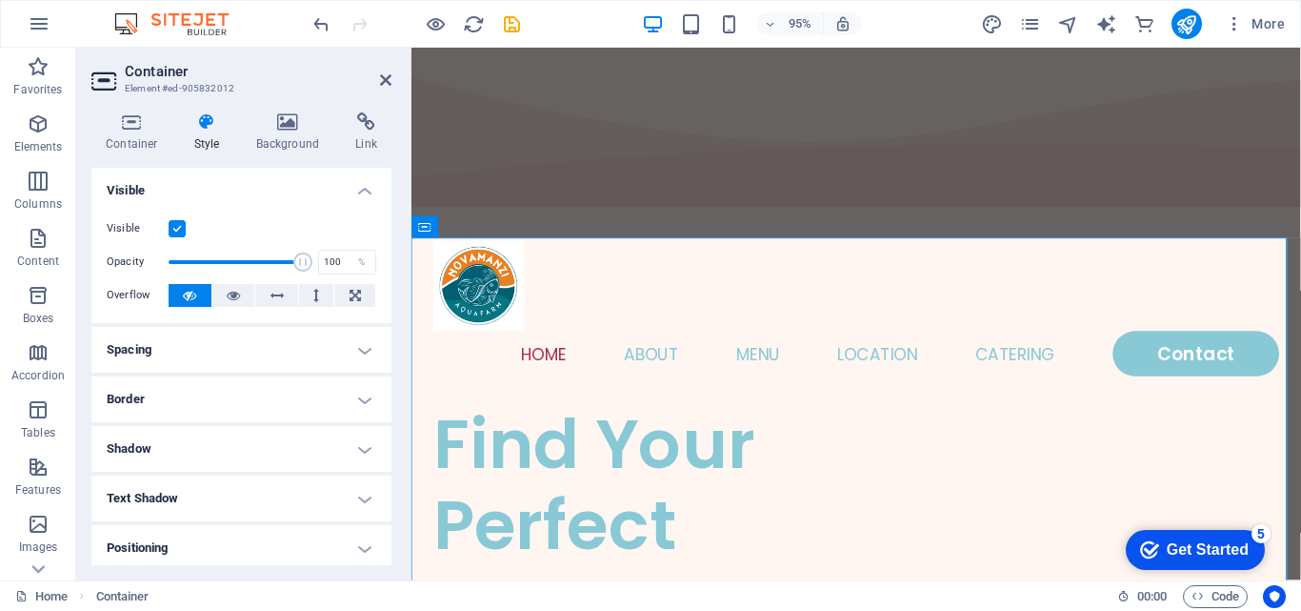
click at [356, 188] on h4 "Visible" at bounding box center [241, 185] width 300 height 34
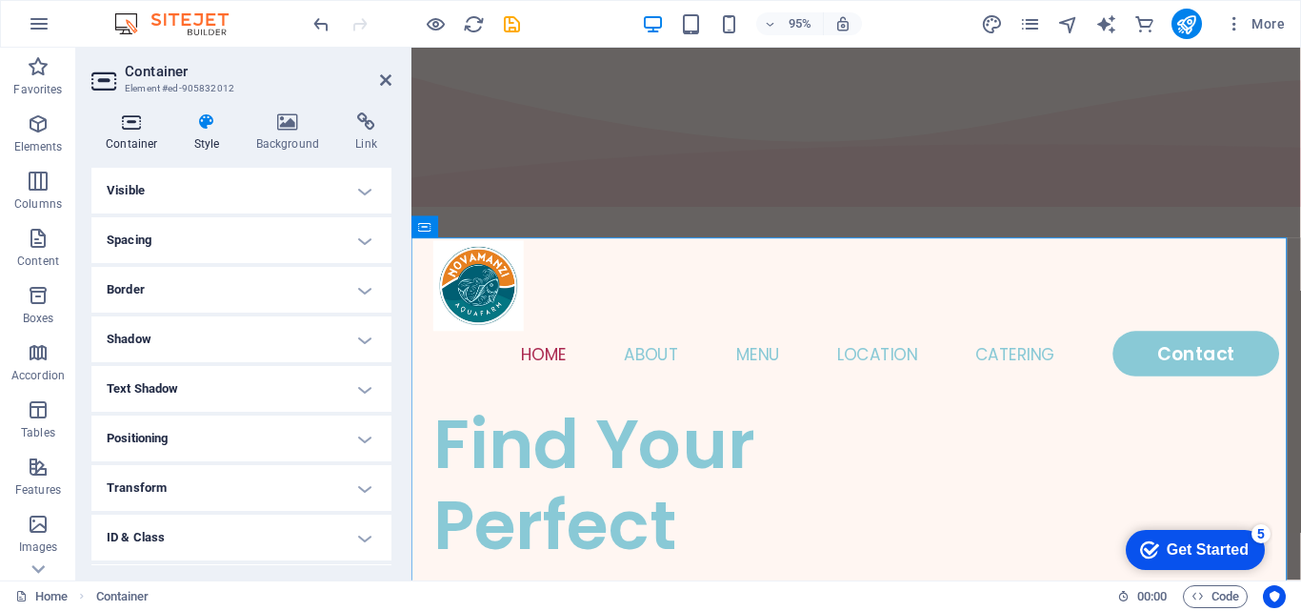
click at [123, 126] on icon at bounding box center [131, 121] width 81 height 19
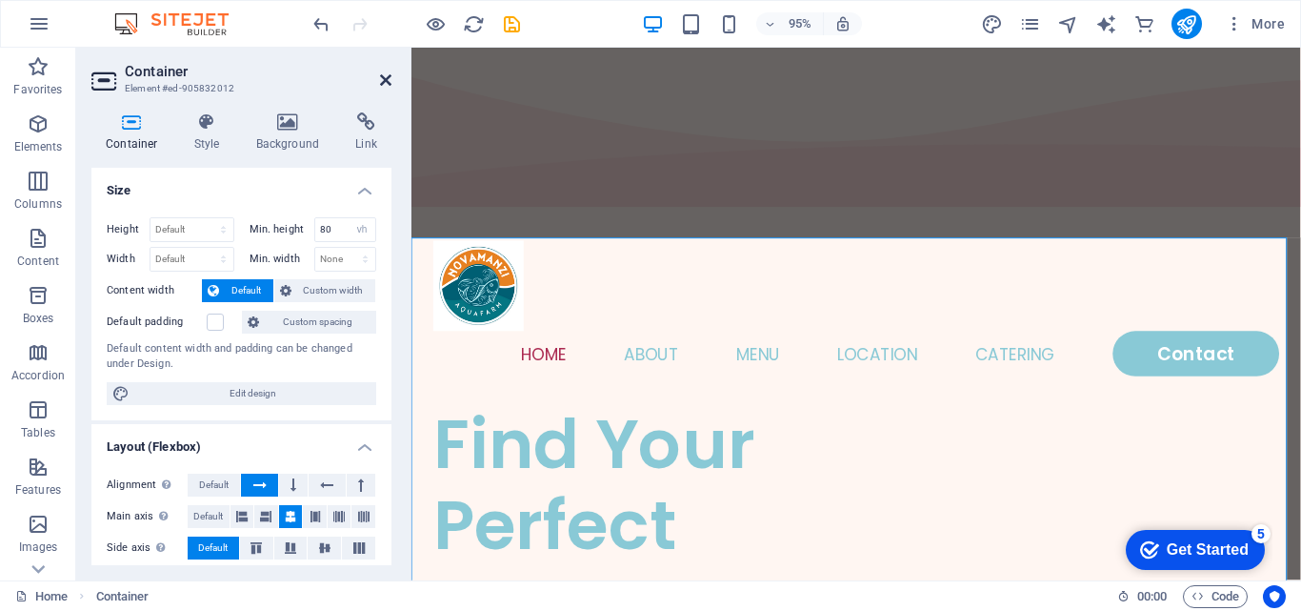
drag, startPoint x: 387, startPoint y: 73, endPoint x: 310, endPoint y: 26, distance: 90.7
click at [387, 73] on icon at bounding box center [385, 79] width 11 height 15
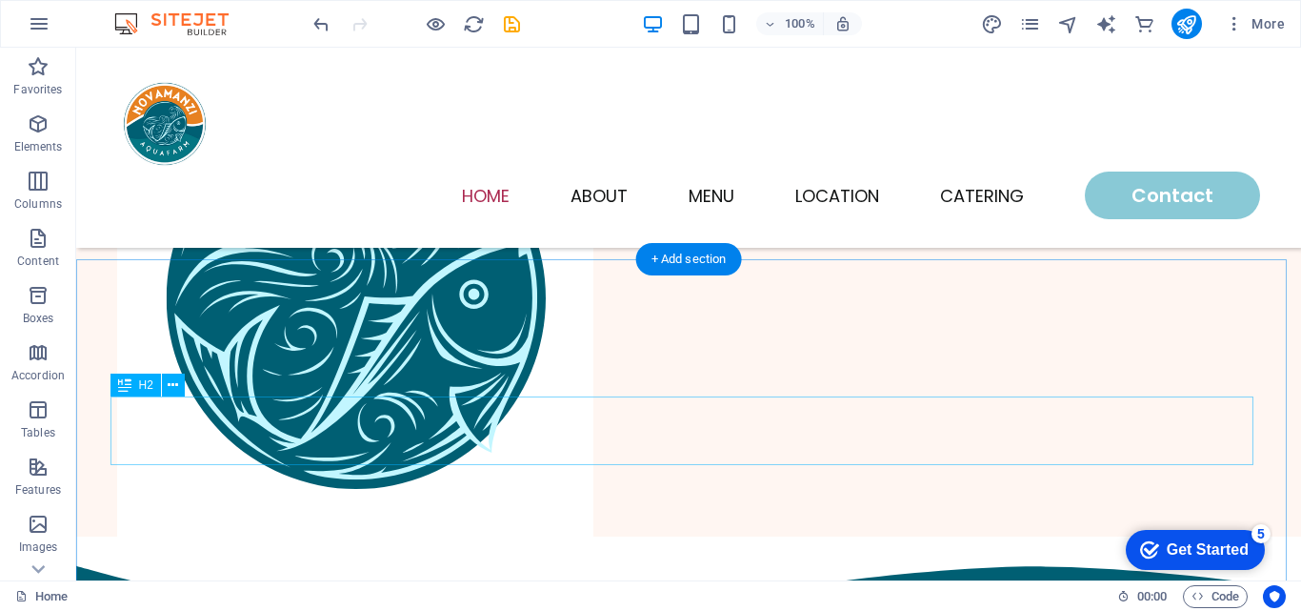
scroll to position [476, 0]
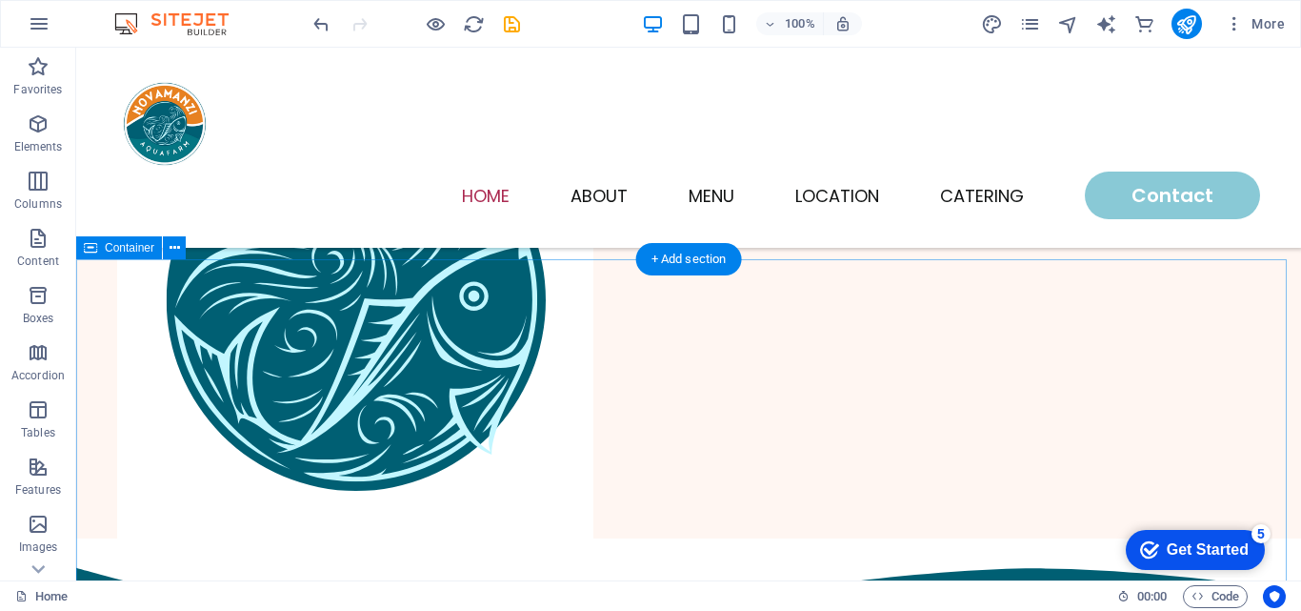
click at [176, 247] on icon at bounding box center [175, 248] width 10 height 20
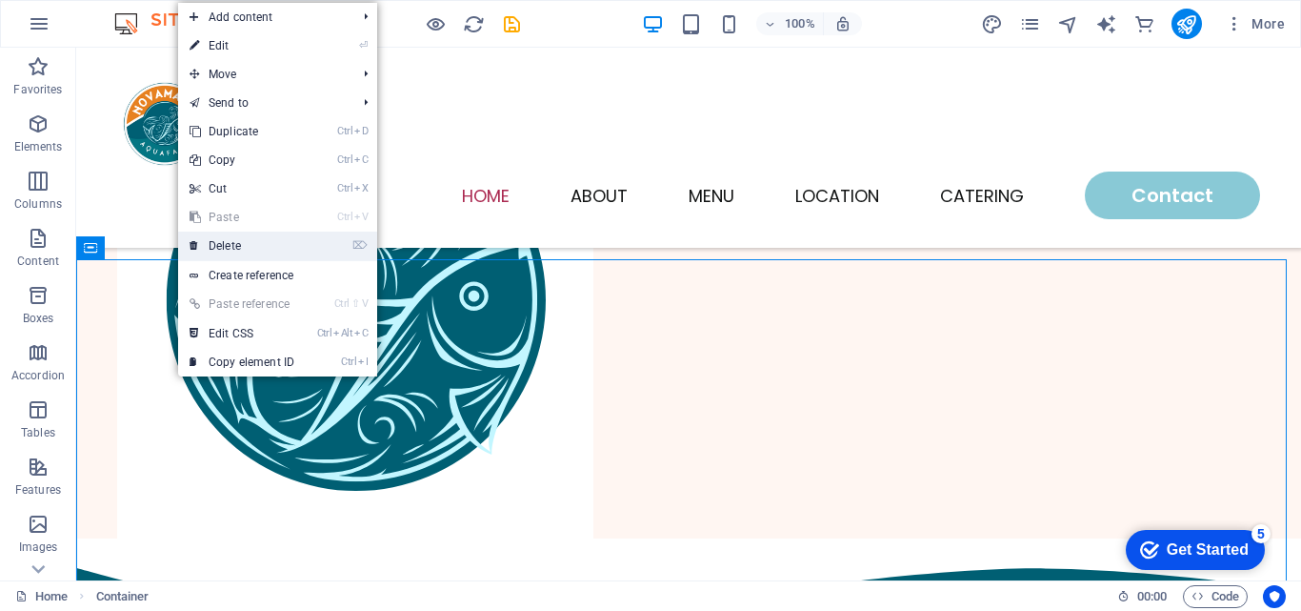
click at [209, 243] on link "⌦ Delete" at bounding box center [242, 245] width 128 height 29
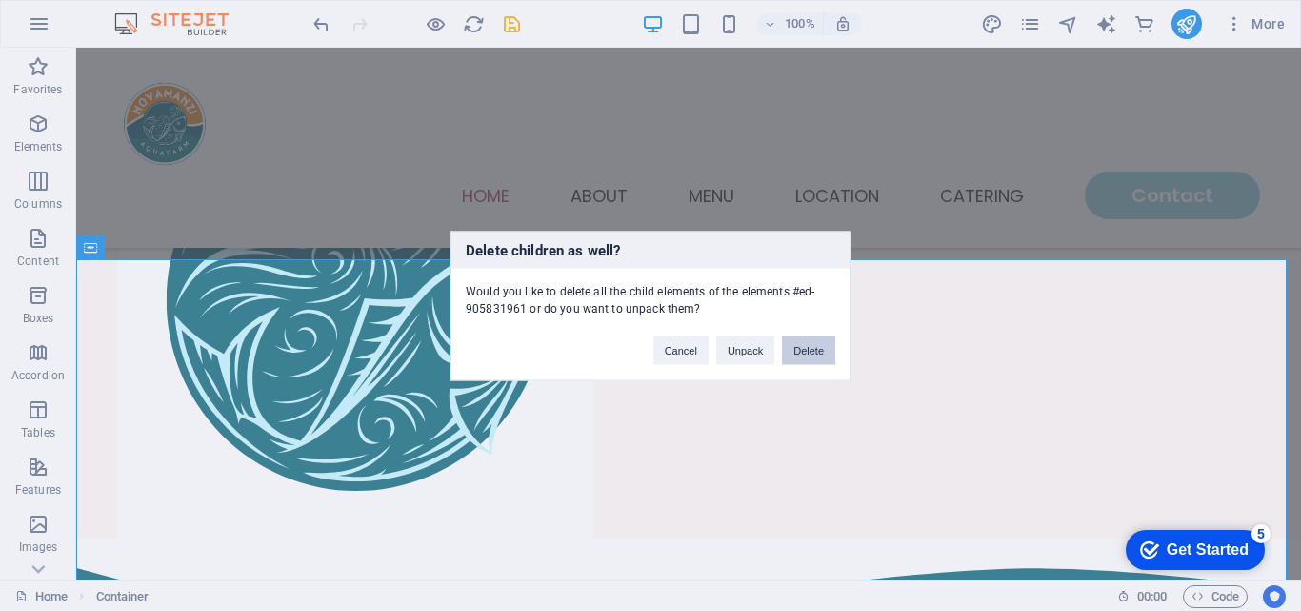
click at [806, 347] on button "Delete" at bounding box center [808, 349] width 53 height 29
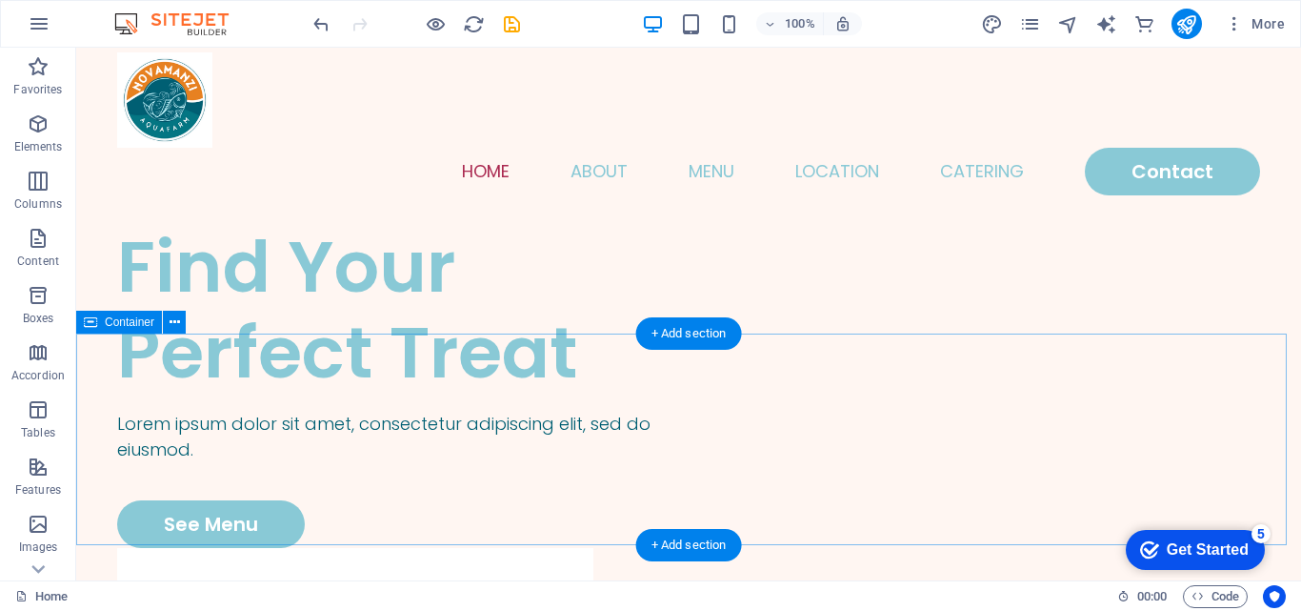
scroll to position [95, 0]
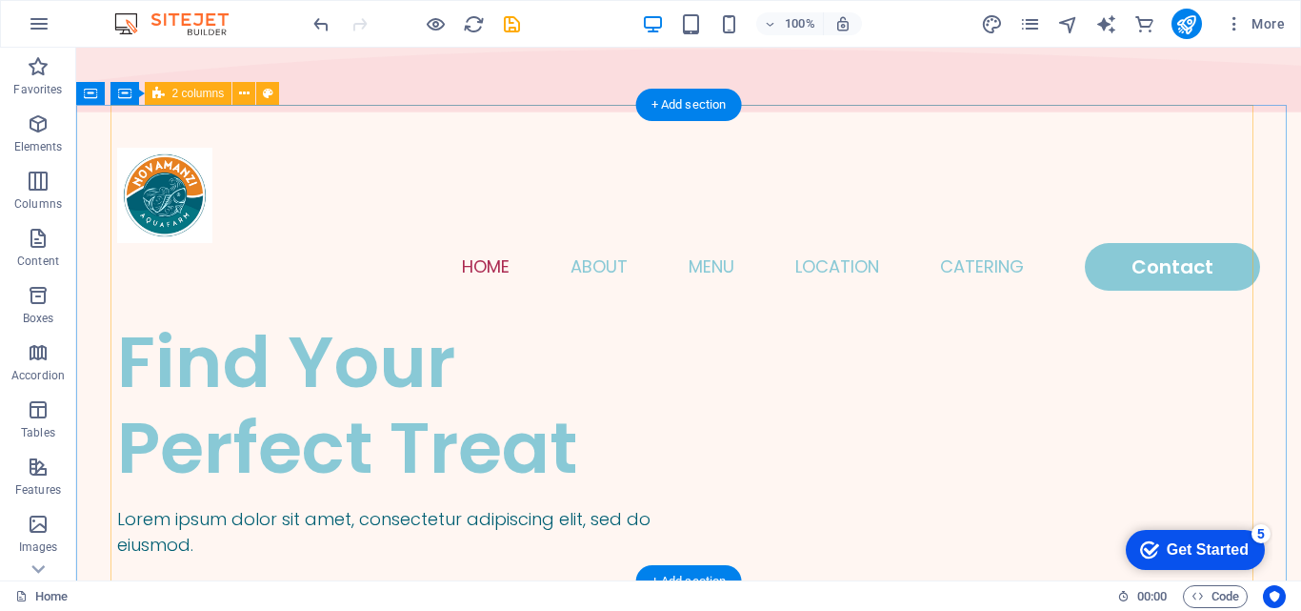
select select "rem"
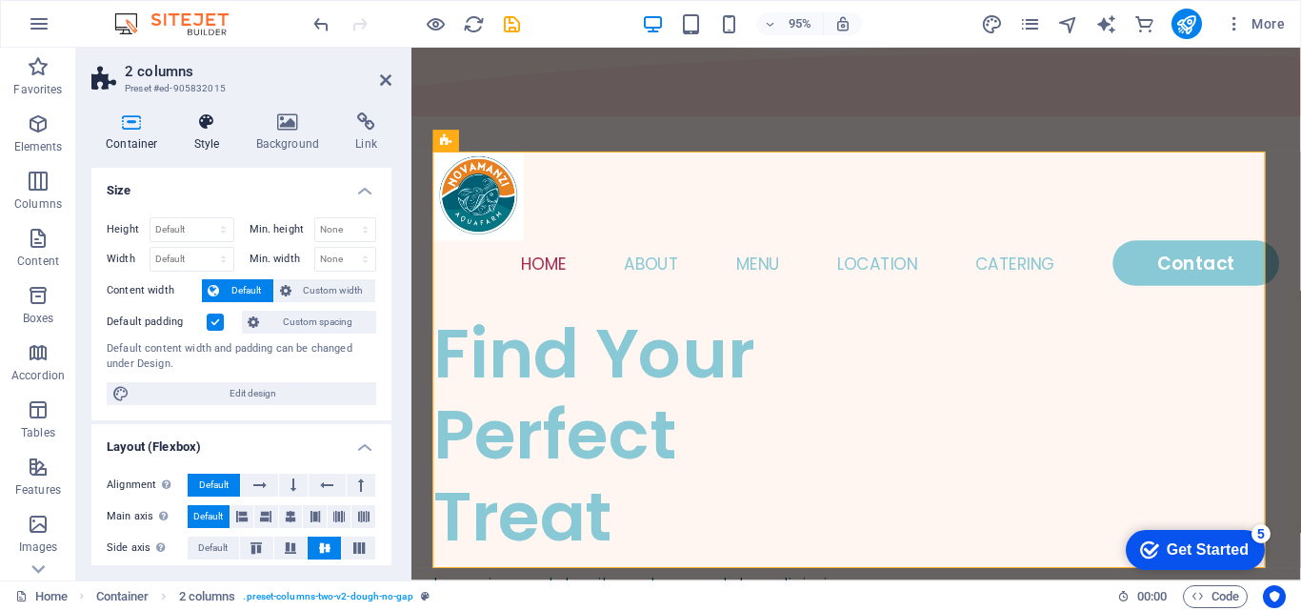
click at [199, 131] on h4 "Style" at bounding box center [211, 132] width 62 height 40
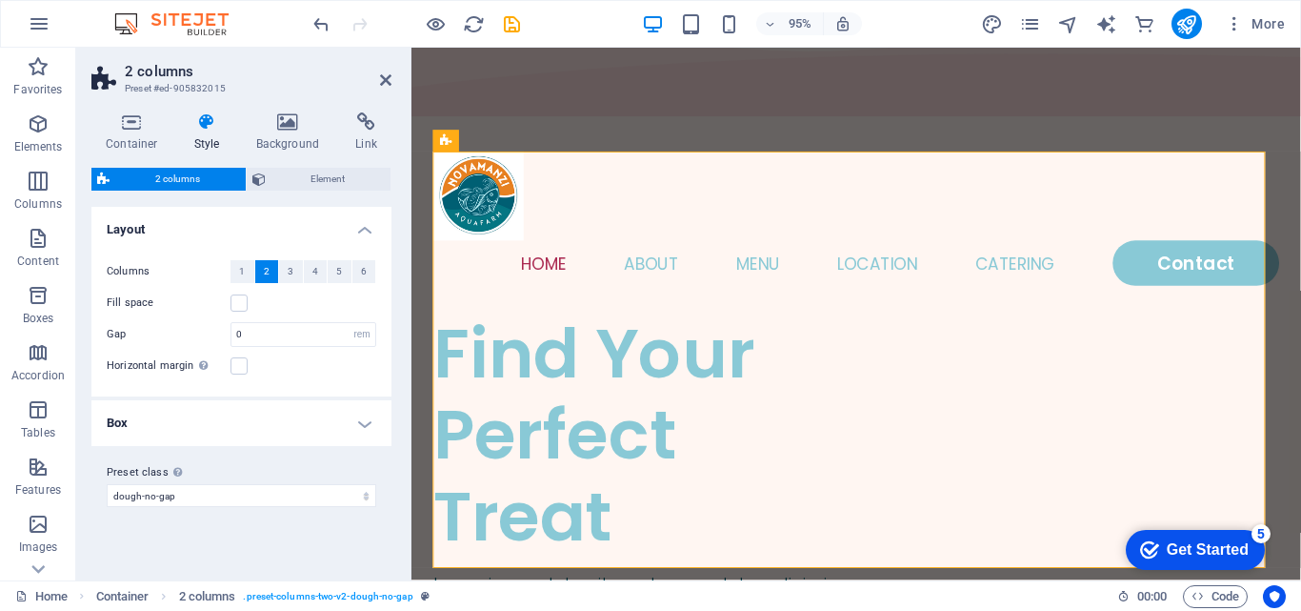
click at [342, 423] on h4 "Box" at bounding box center [241, 423] width 300 height 46
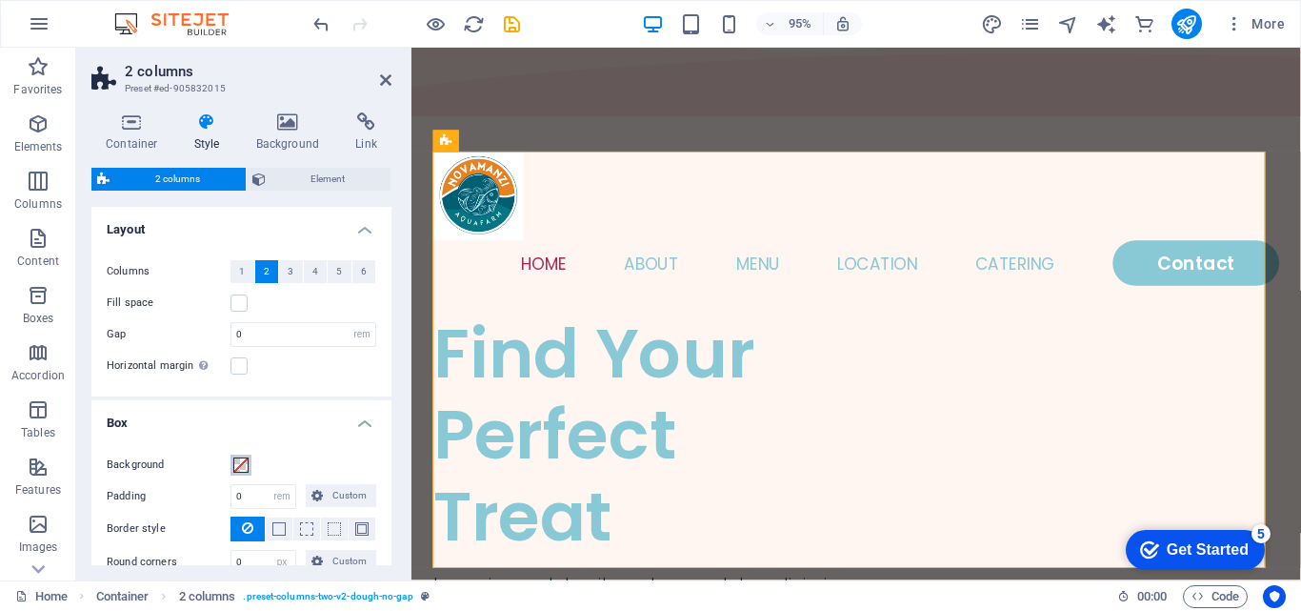
click at [240, 467] on span at bounding box center [240, 464] width 15 height 15
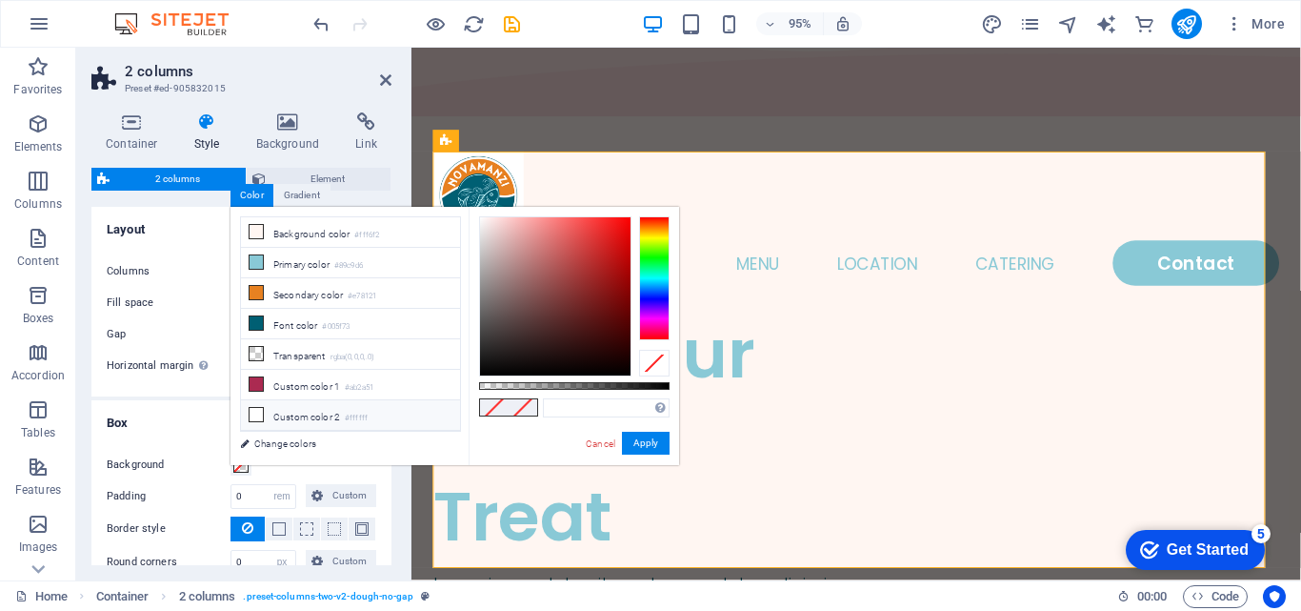
click at [315, 407] on li "Custom color 2 #ffffff" at bounding box center [350, 415] width 219 height 30
type input "#ffffff"
click at [650, 439] on button "Apply" at bounding box center [646, 442] width 48 height 23
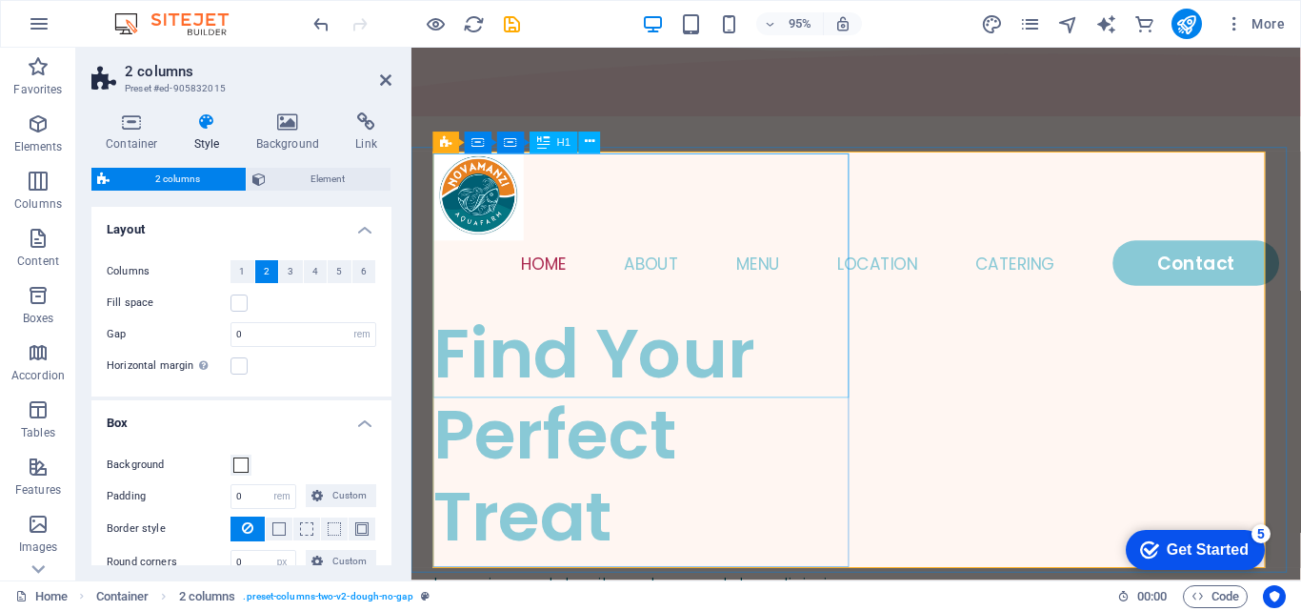
click at [722, 330] on div "Find Your Perfect Treat" at bounding box center [657, 455] width 446 height 257
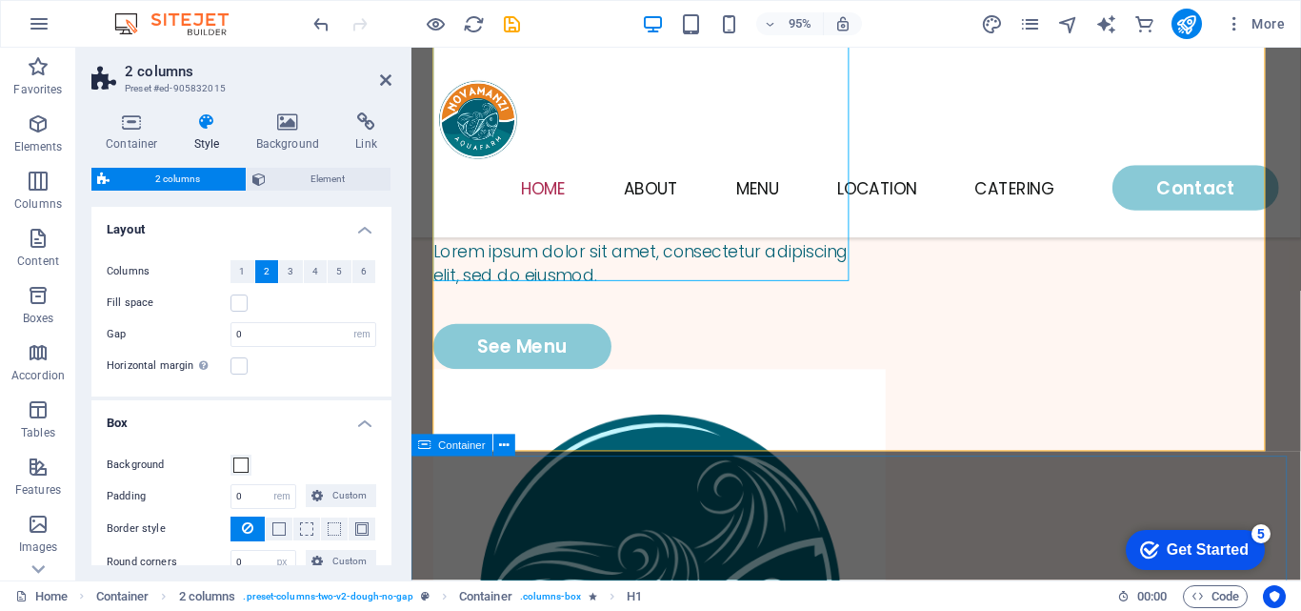
scroll to position [286, 0]
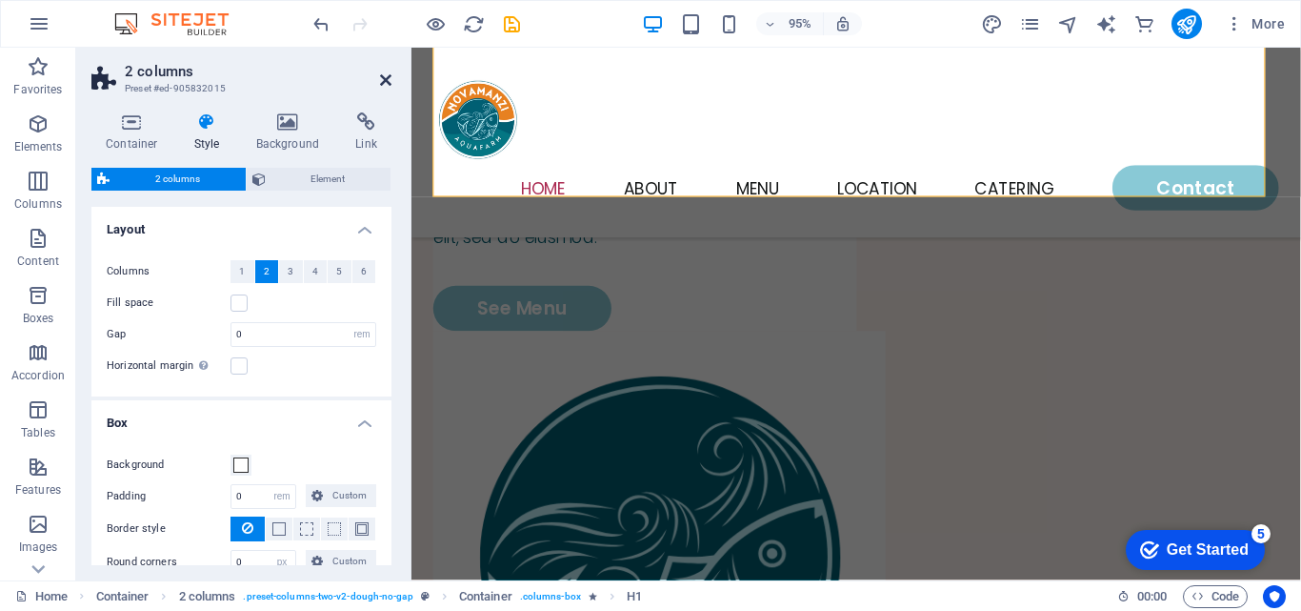
click at [389, 86] on icon at bounding box center [385, 79] width 11 height 15
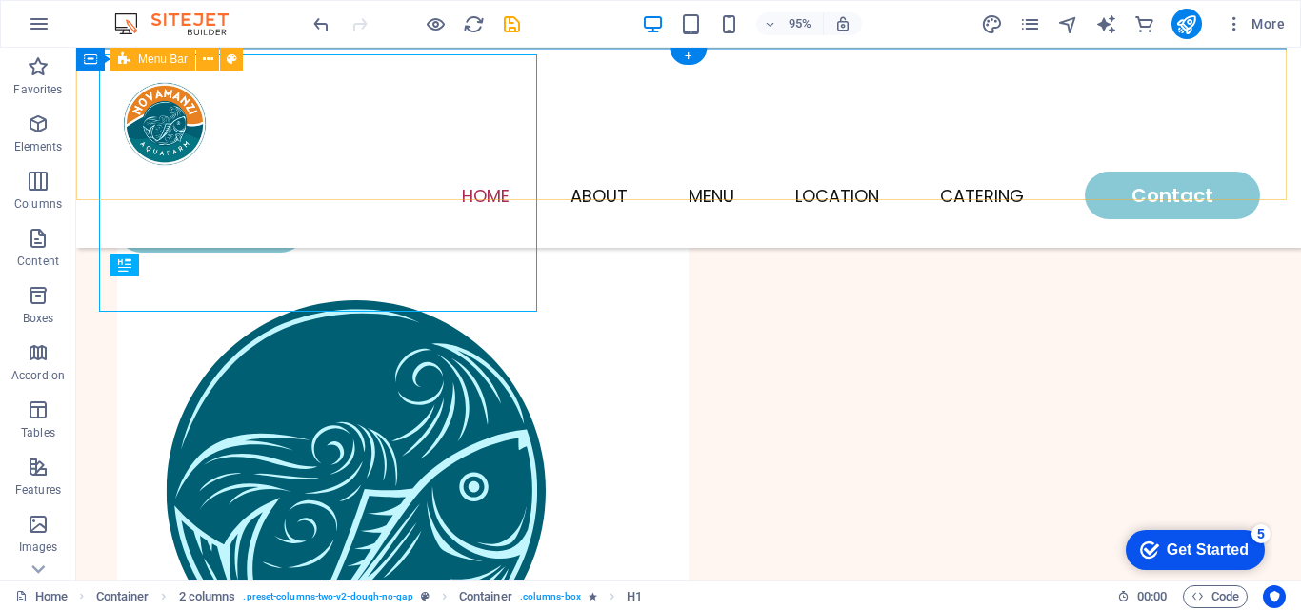
scroll to position [0, 0]
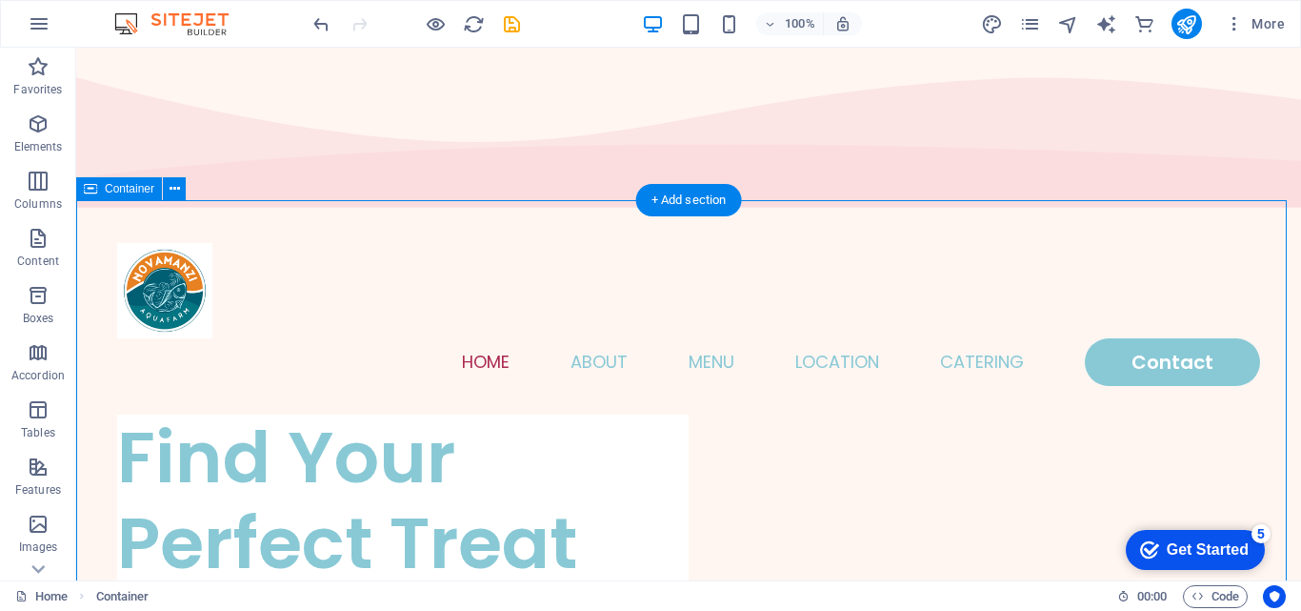
select select "vh"
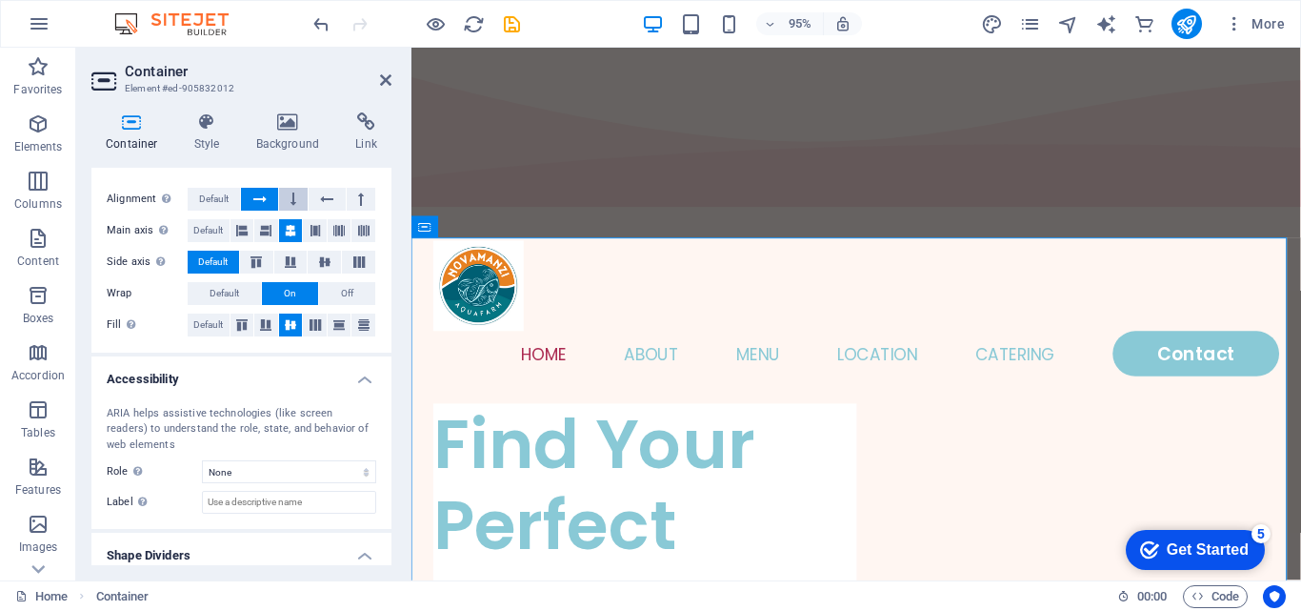
scroll to position [341, 0]
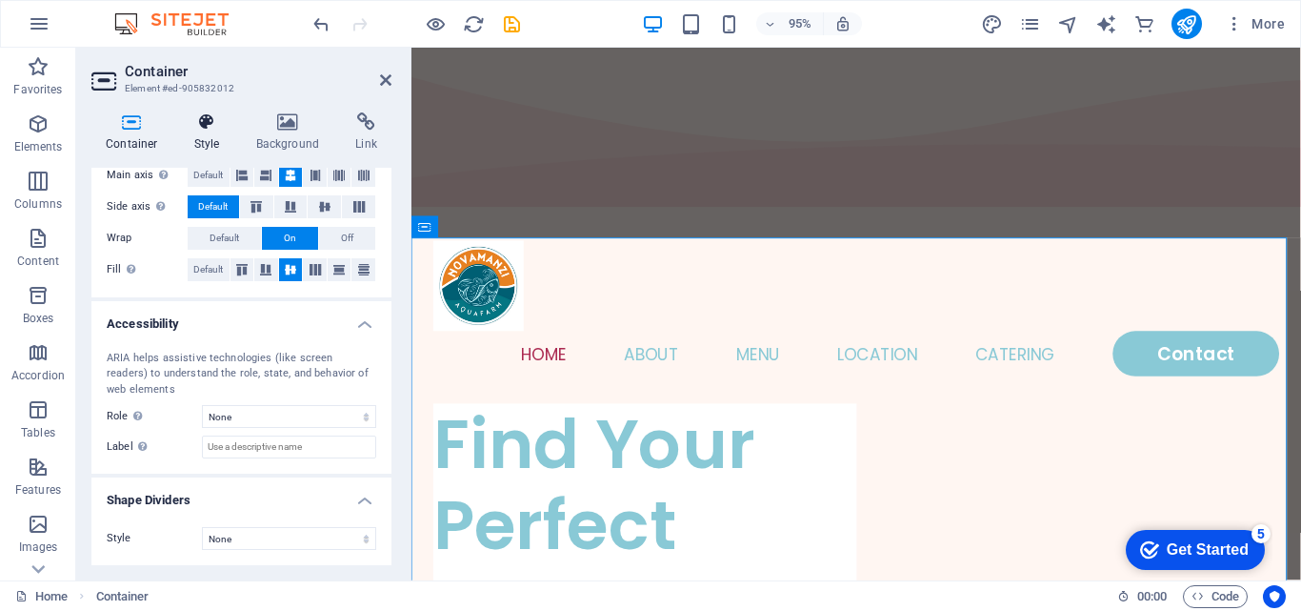
click at [213, 123] on icon at bounding box center [207, 121] width 54 height 19
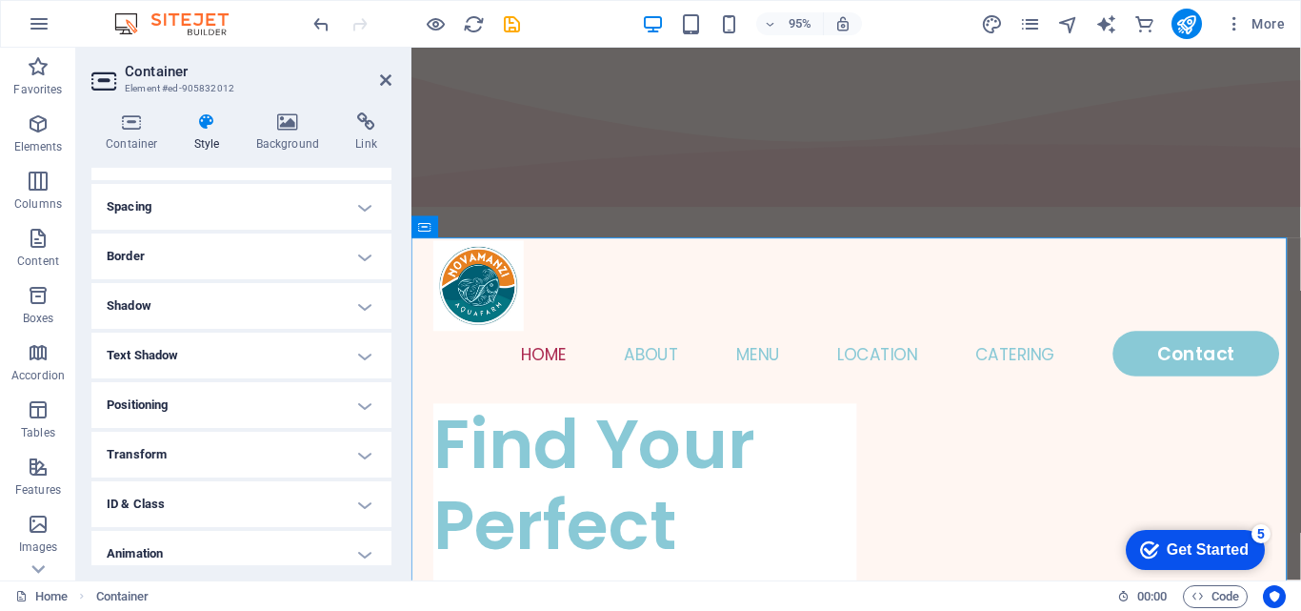
scroll to position [0, 0]
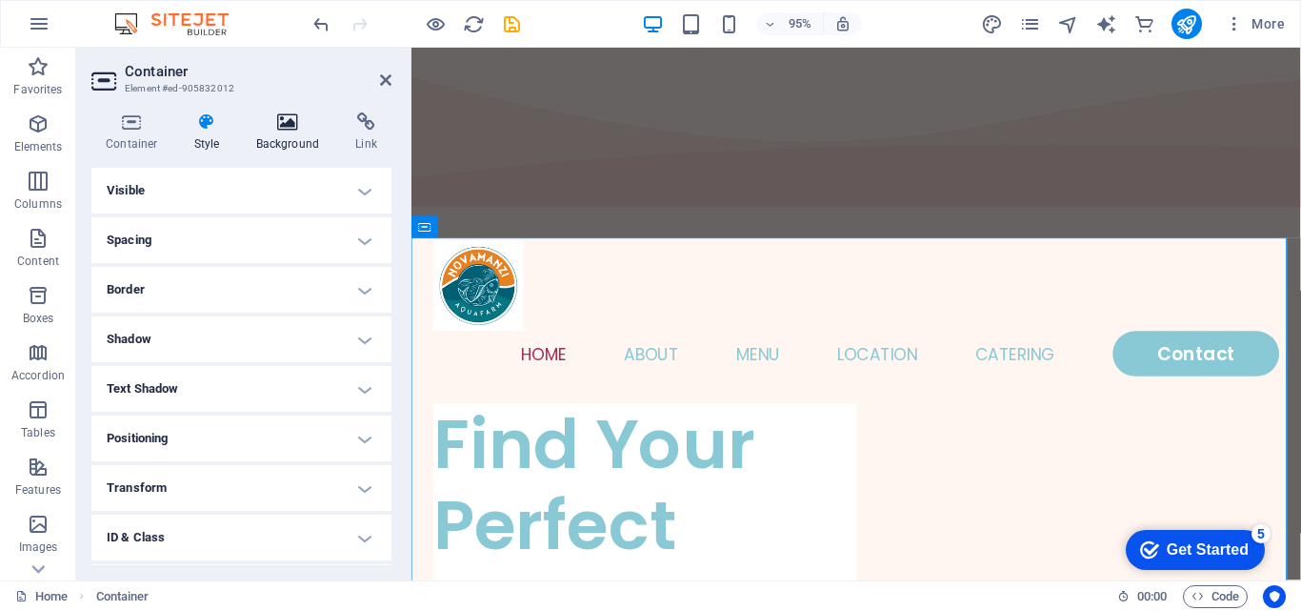
click at [294, 130] on icon at bounding box center [288, 121] width 92 height 19
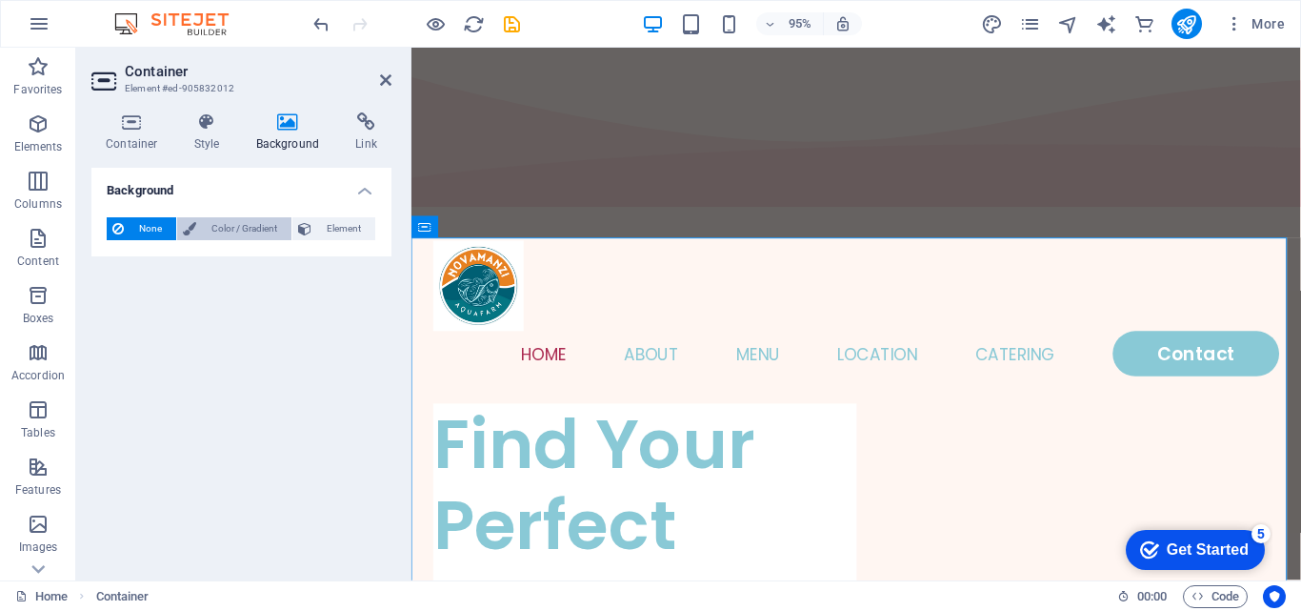
click at [257, 223] on span "Color / Gradient" at bounding box center [244, 228] width 84 height 23
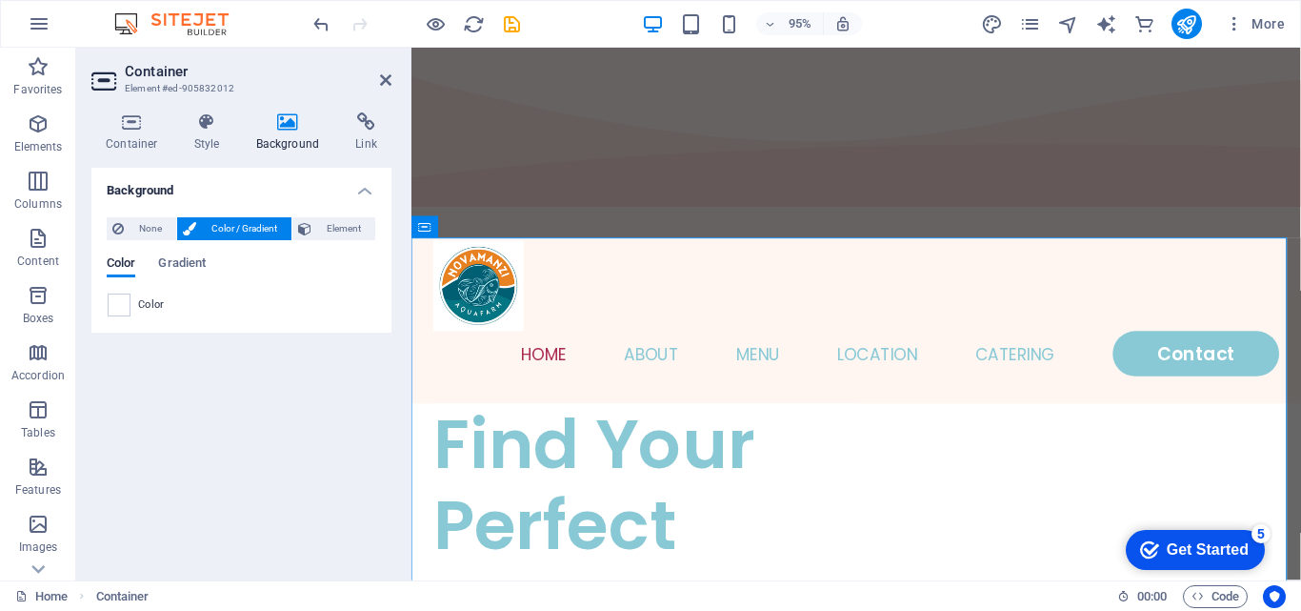
click at [142, 303] on span "Color" at bounding box center [151, 304] width 27 height 15
click at [119, 303] on span at bounding box center [119, 304] width 21 height 21
type input "#ffffff"
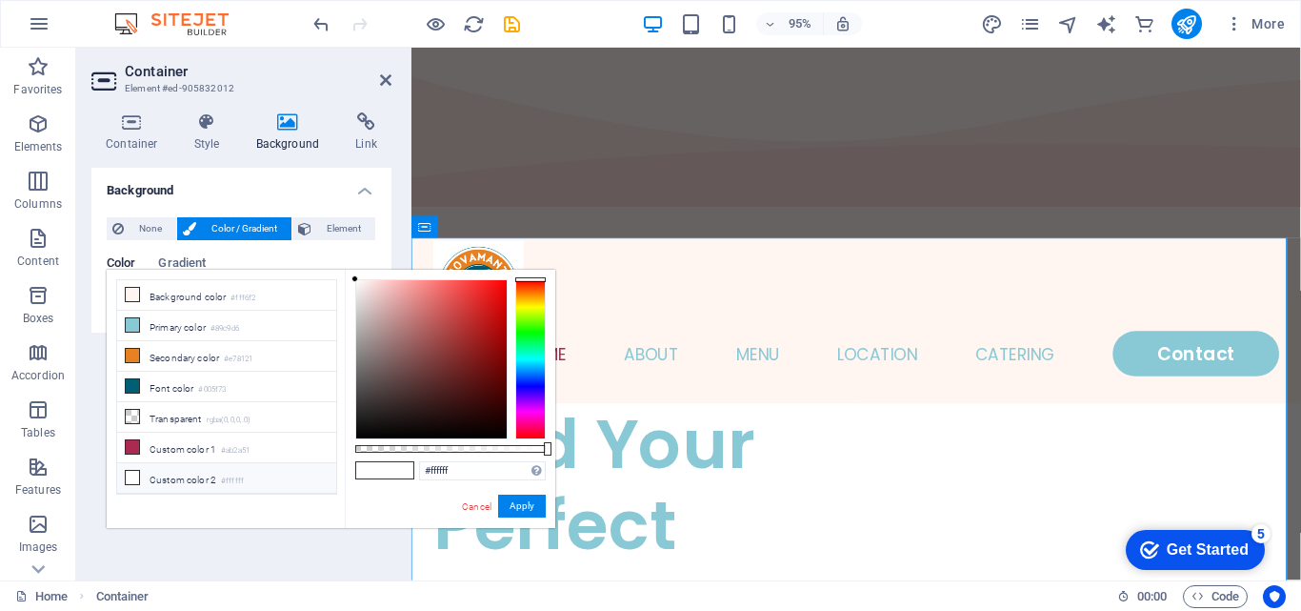
click at [185, 476] on li "Custom color 2 #ffffff" at bounding box center [226, 478] width 219 height 30
click at [242, 463] on li "Custom color 2 #ffffff" at bounding box center [226, 478] width 219 height 30
click at [526, 506] on button "Apply" at bounding box center [522, 505] width 48 height 23
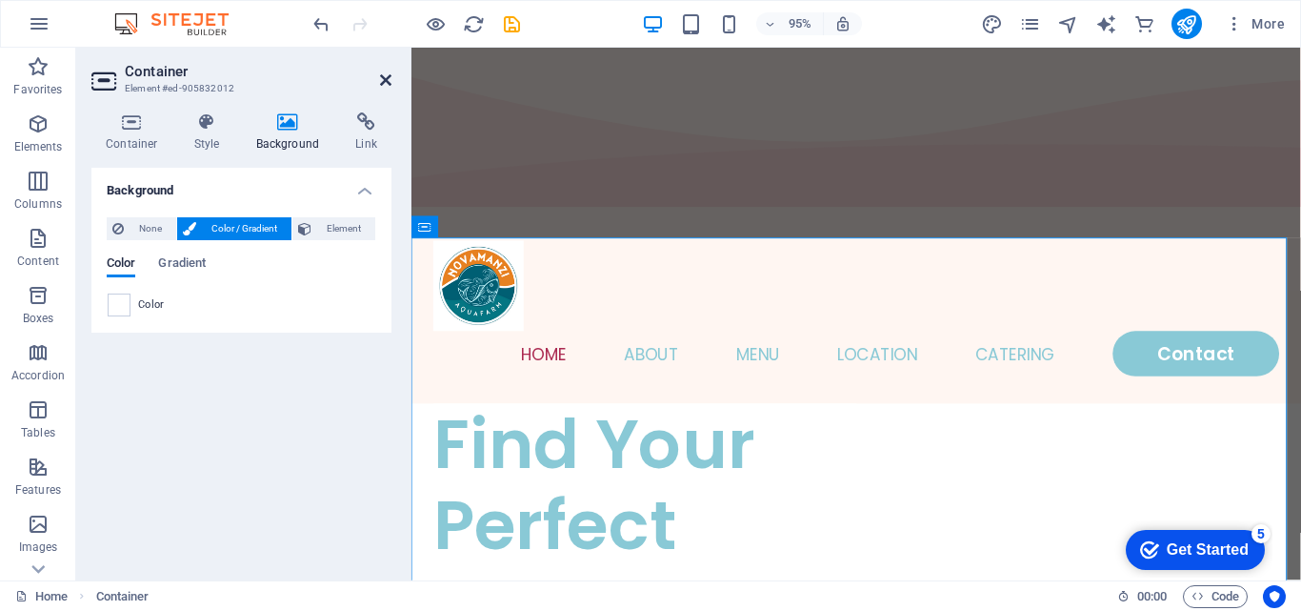
click at [384, 78] on icon at bounding box center [385, 79] width 11 height 15
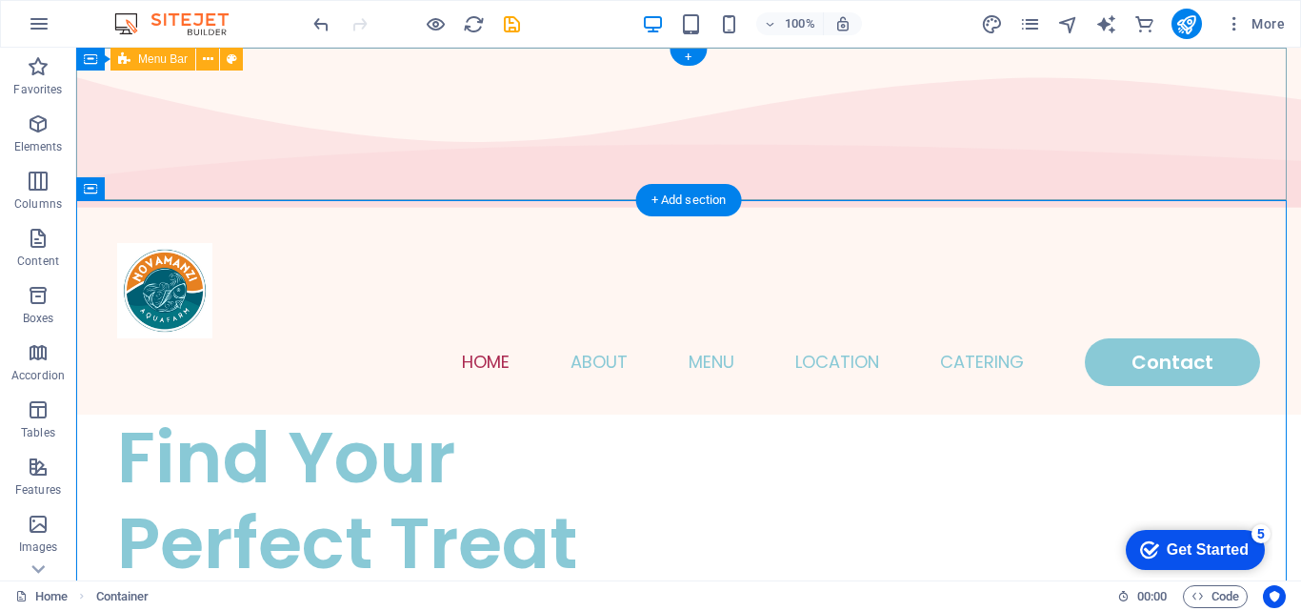
click at [339, 214] on div "Home About Menu Location Catering Contact" at bounding box center [688, 314] width 1225 height 200
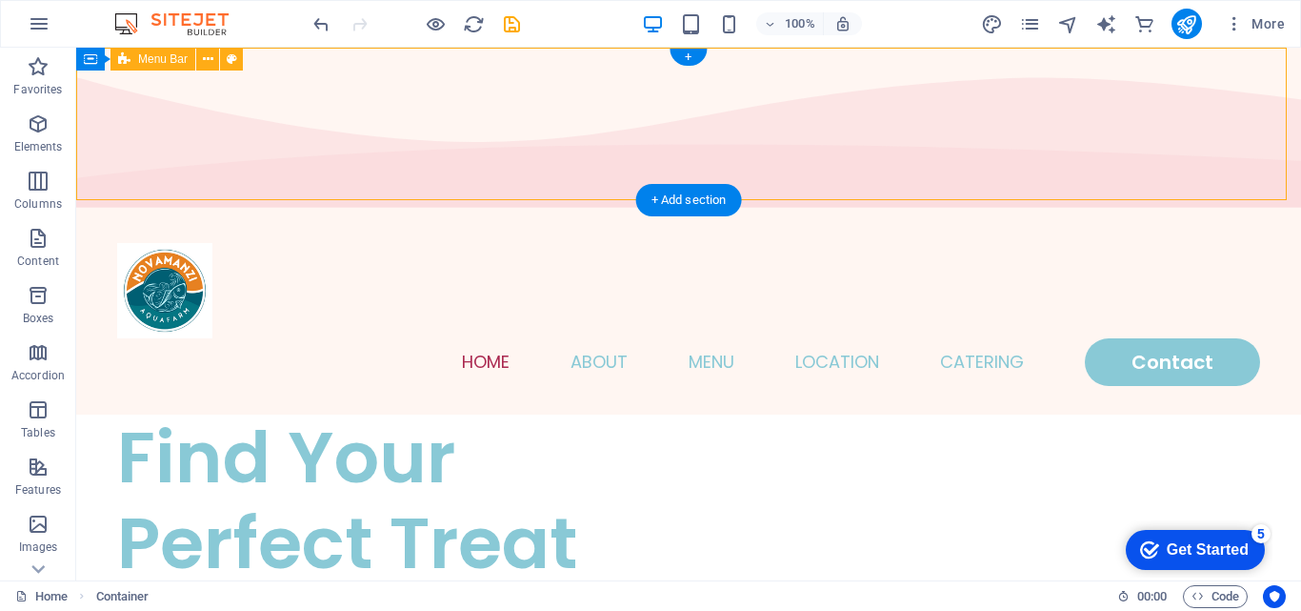
click at [339, 214] on div "Home About Menu Location Catering Contact" at bounding box center [688, 314] width 1225 height 200
select select "rem"
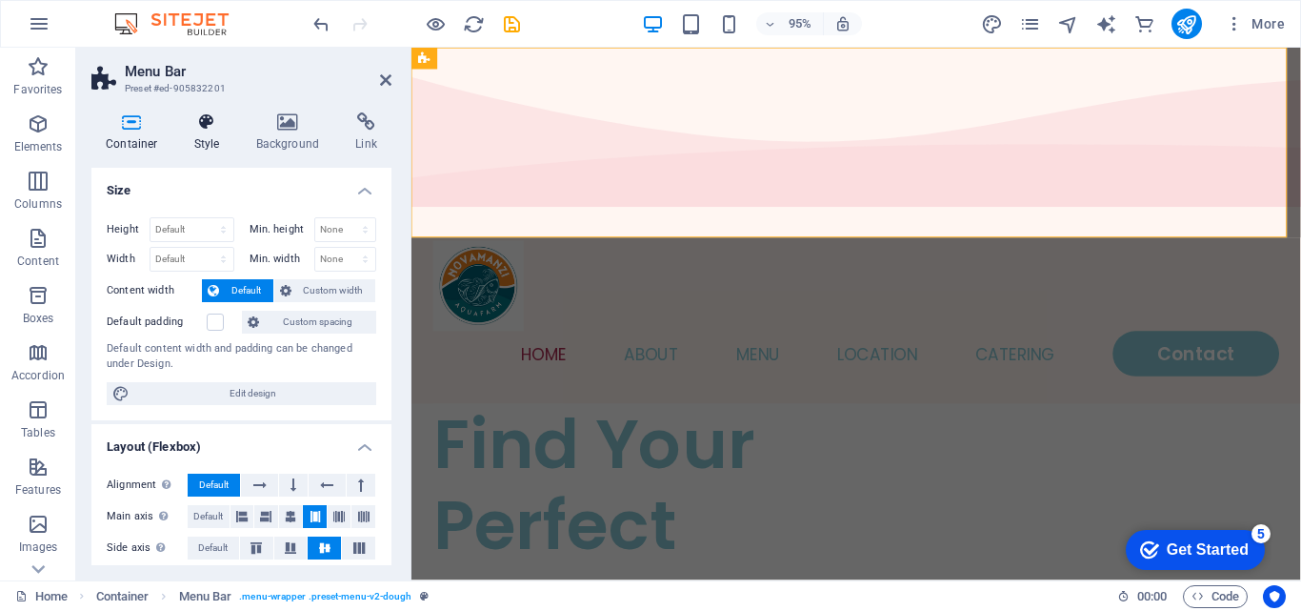
click at [206, 124] on icon at bounding box center [207, 121] width 54 height 19
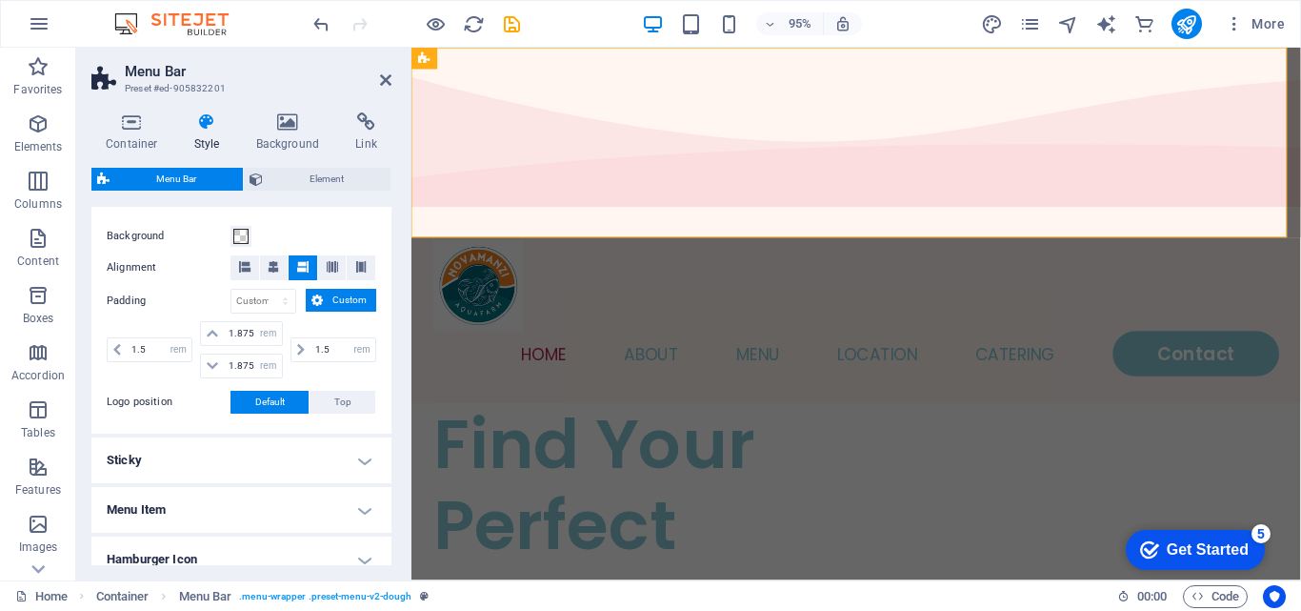
scroll to position [551, 0]
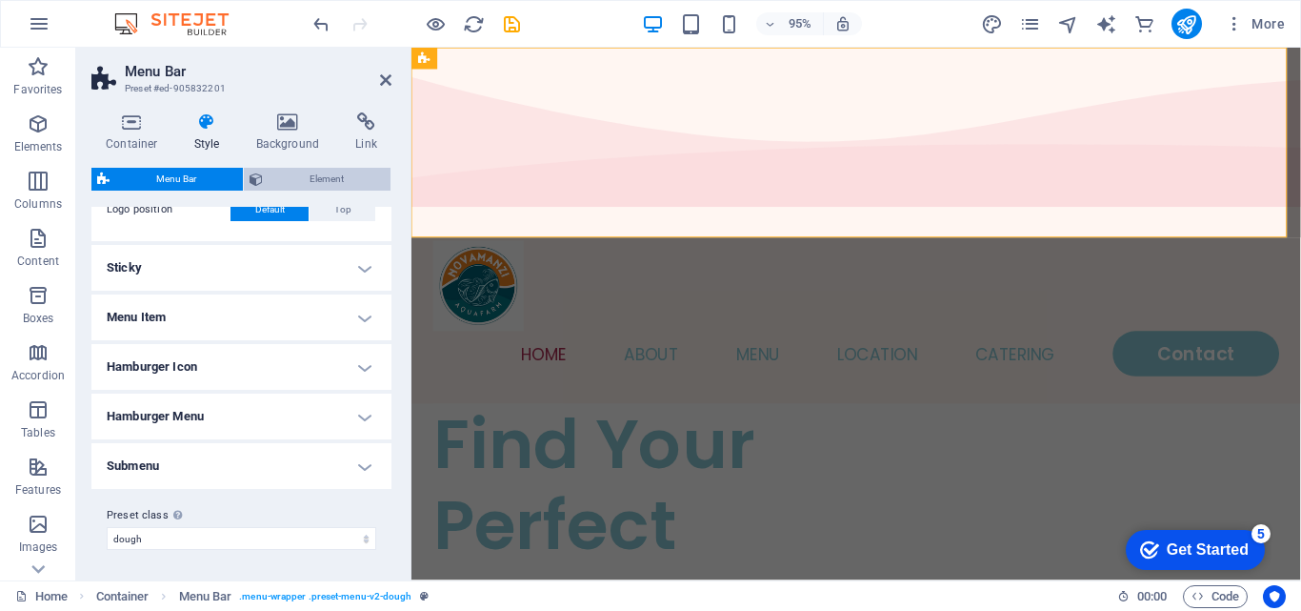
click at [358, 178] on span "Element" at bounding box center [327, 179] width 116 height 23
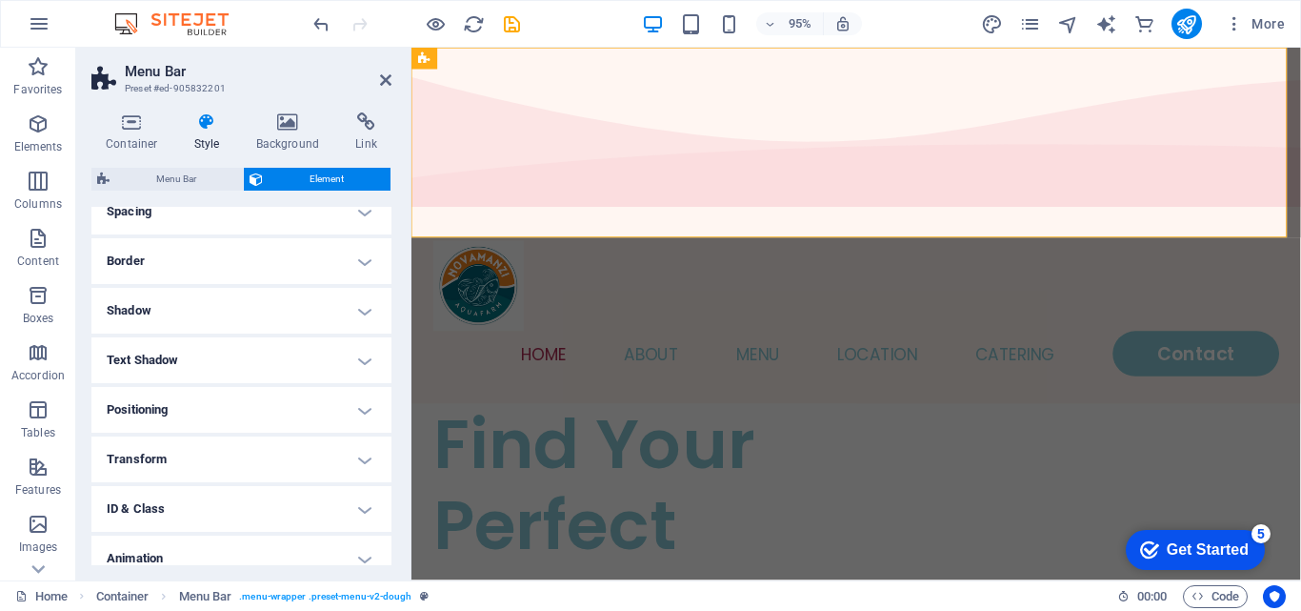
scroll to position [447, 0]
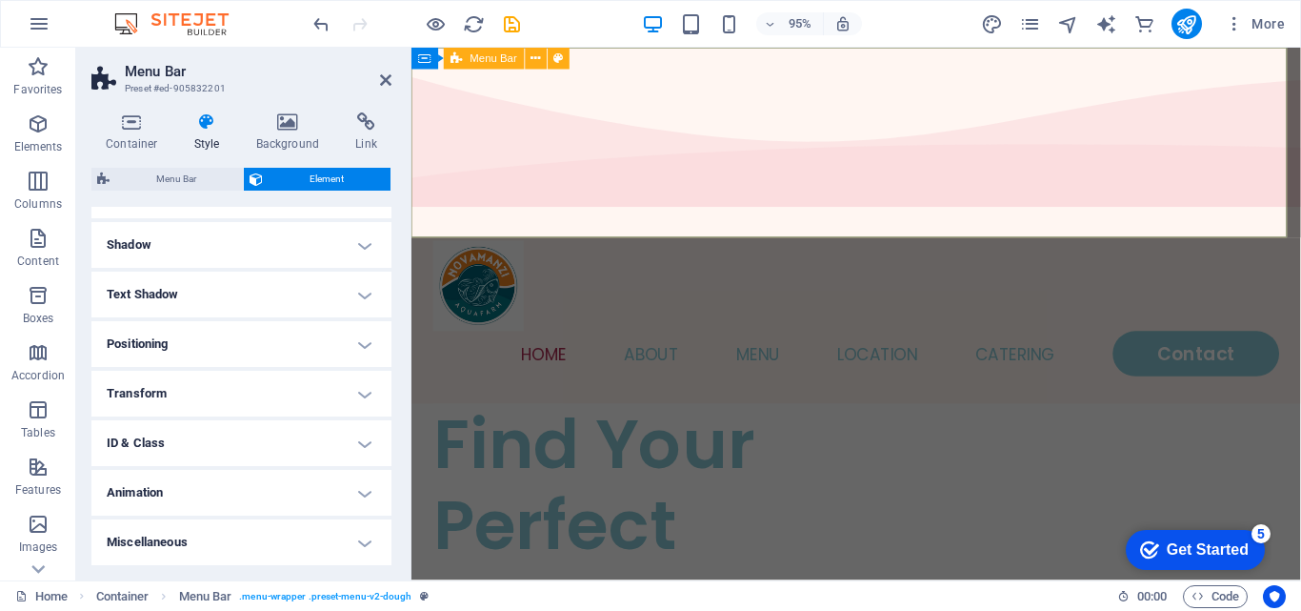
click at [603, 222] on div "Home About Menu Location Catering Contact" at bounding box center [879, 322] width 936 height 200
click at [442, 346] on nav "Home About Menu Location Catering Contact" at bounding box center [879, 370] width 891 height 48
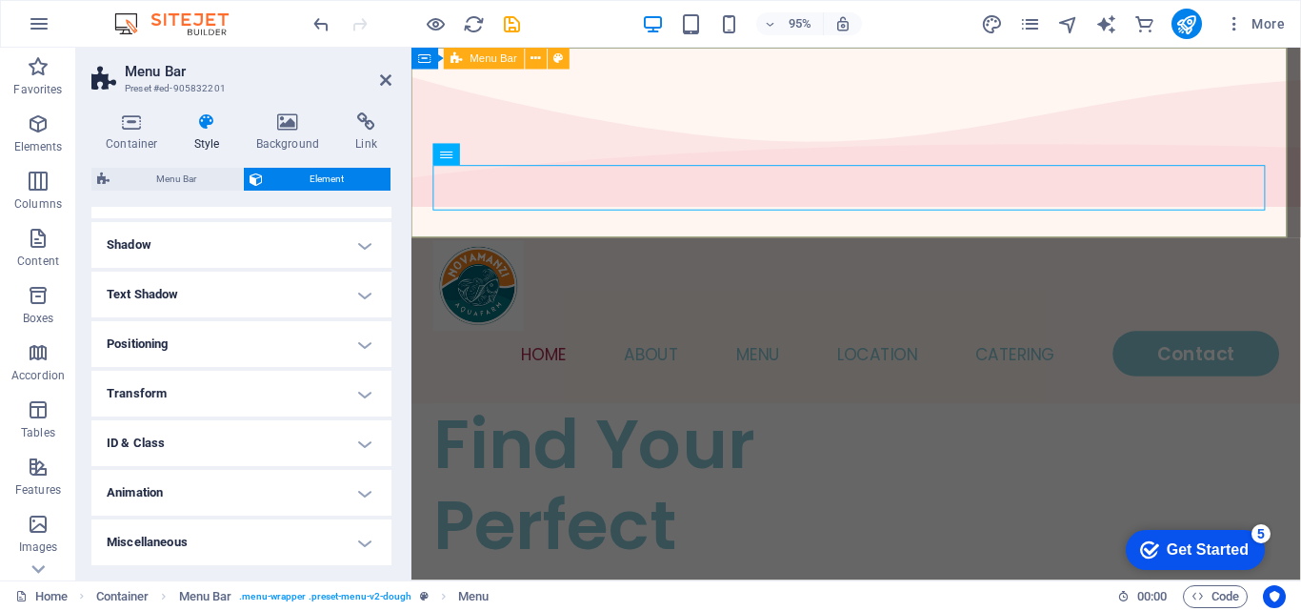
click at [421, 222] on div "Home About Menu Location Catering Contact" at bounding box center [879, 322] width 936 height 200
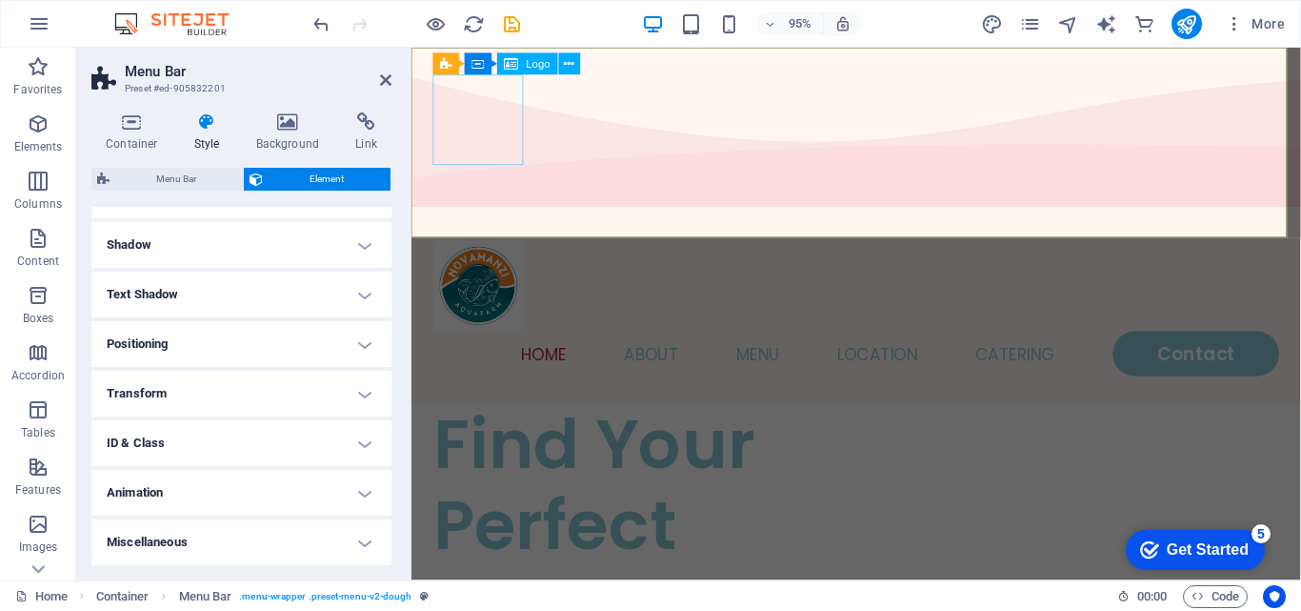
click at [591, 222] on div "Home About Menu Location Catering Contact" at bounding box center [879, 322] width 936 height 200
click at [1026, 222] on div "Home About Menu Location Catering Contact" at bounding box center [879, 322] width 936 height 200
click at [139, 118] on icon at bounding box center [131, 121] width 81 height 19
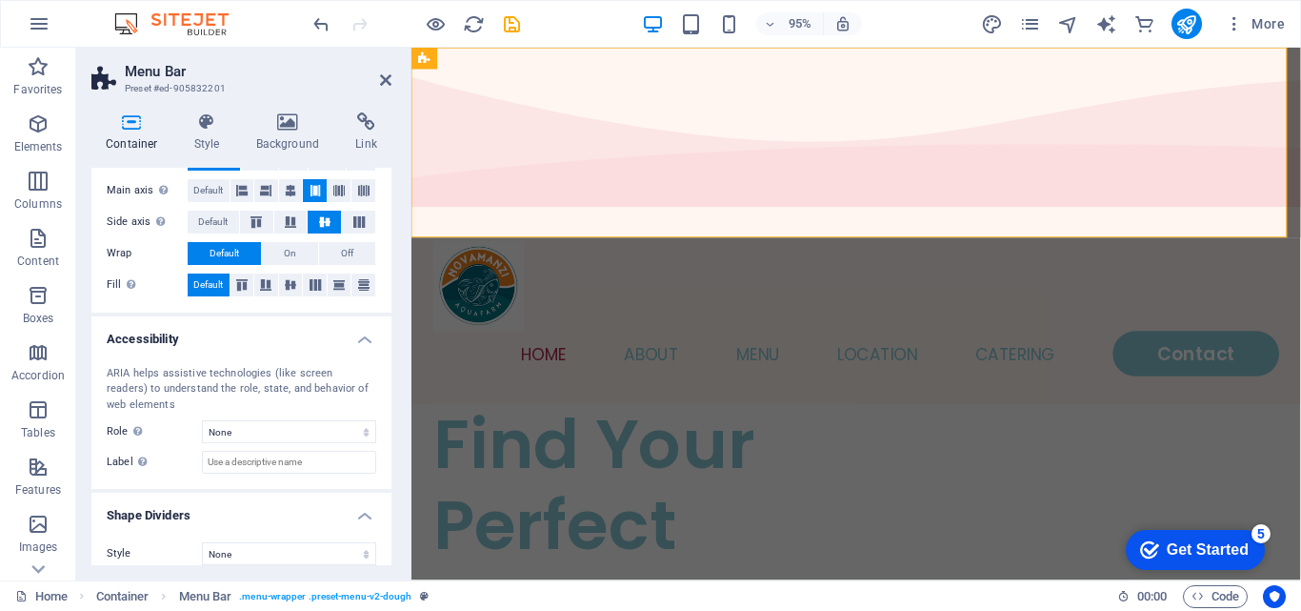
scroll to position [341, 0]
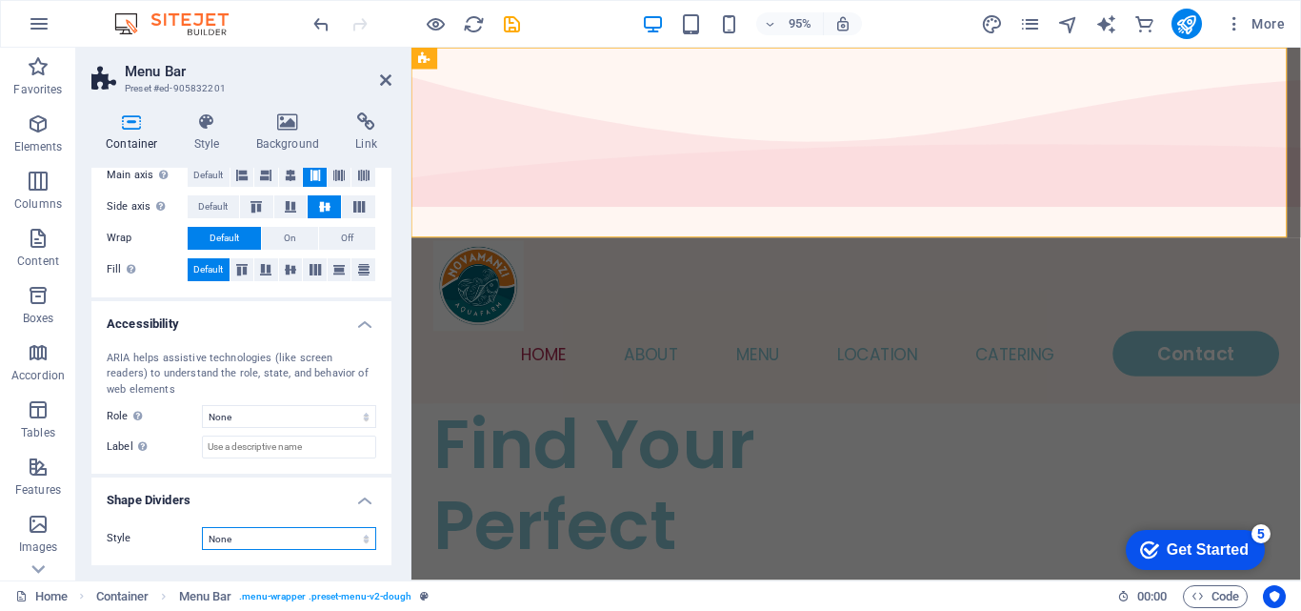
click at [259, 536] on select "None Triangle Square Diagonal Polygon 1 Polygon 2 Zigzag Multiple Zigzags Waves…" at bounding box center [289, 538] width 174 height 23
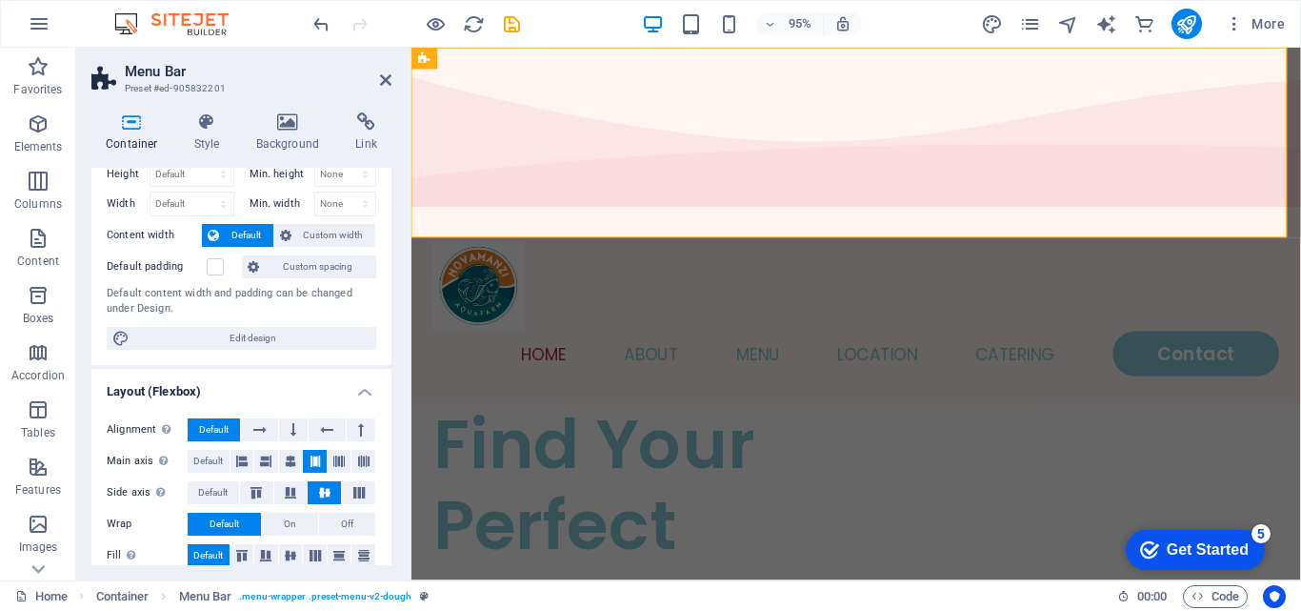
scroll to position [0, 0]
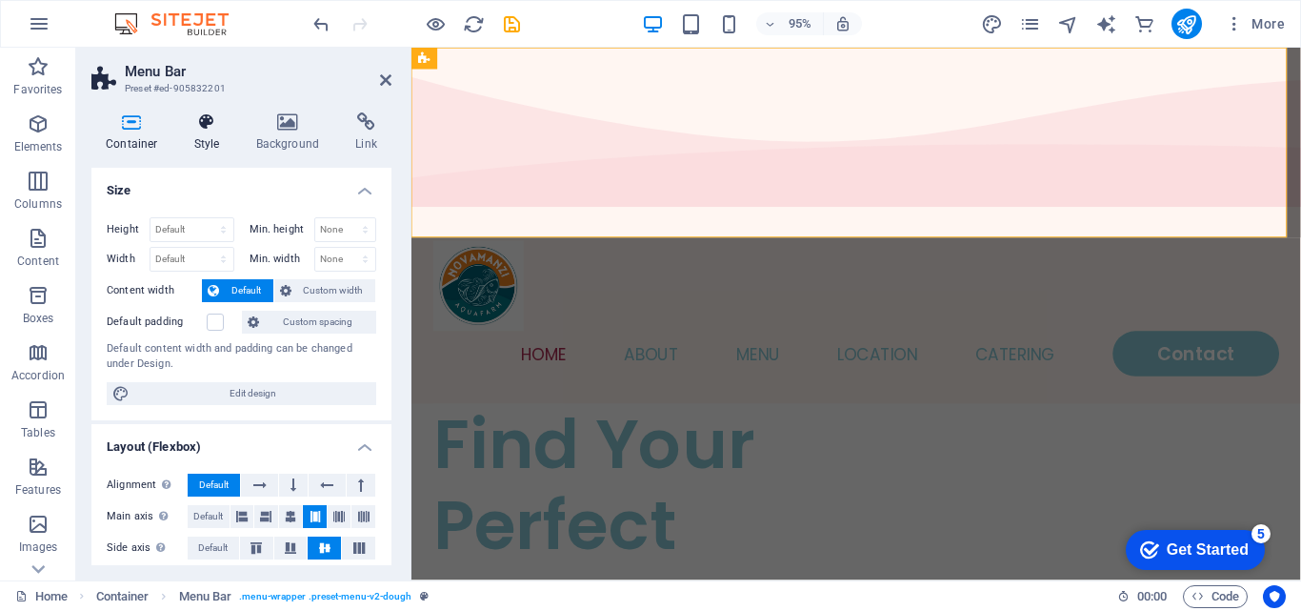
click at [206, 123] on icon at bounding box center [207, 121] width 54 height 19
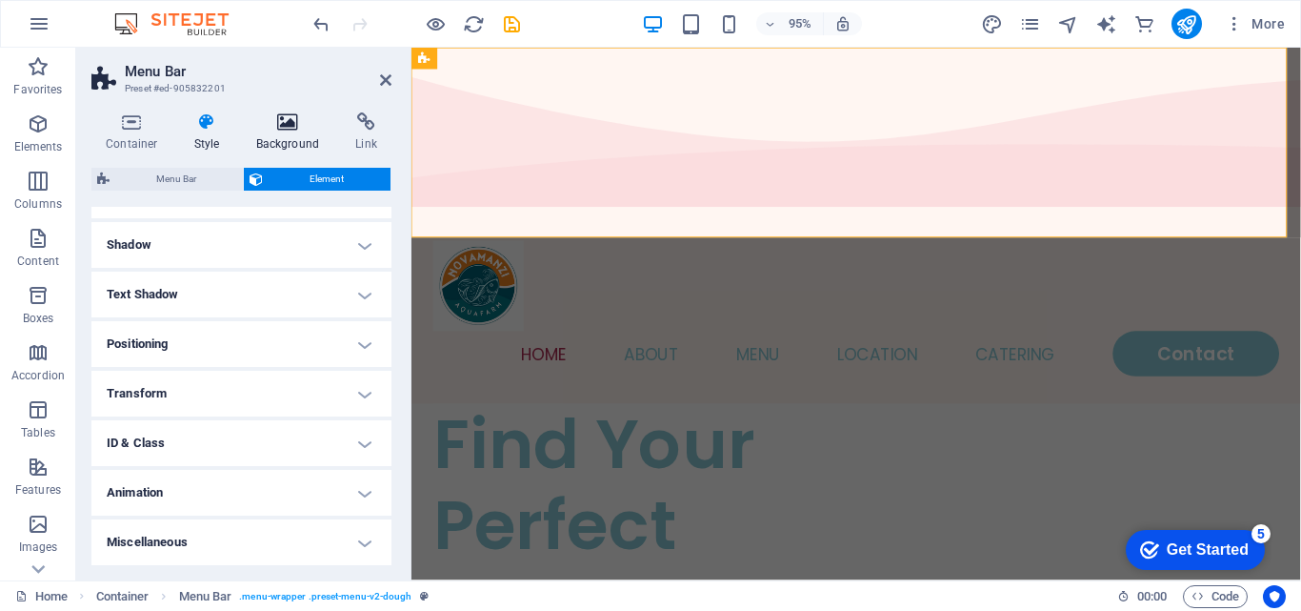
click at [282, 124] on icon at bounding box center [288, 121] width 92 height 19
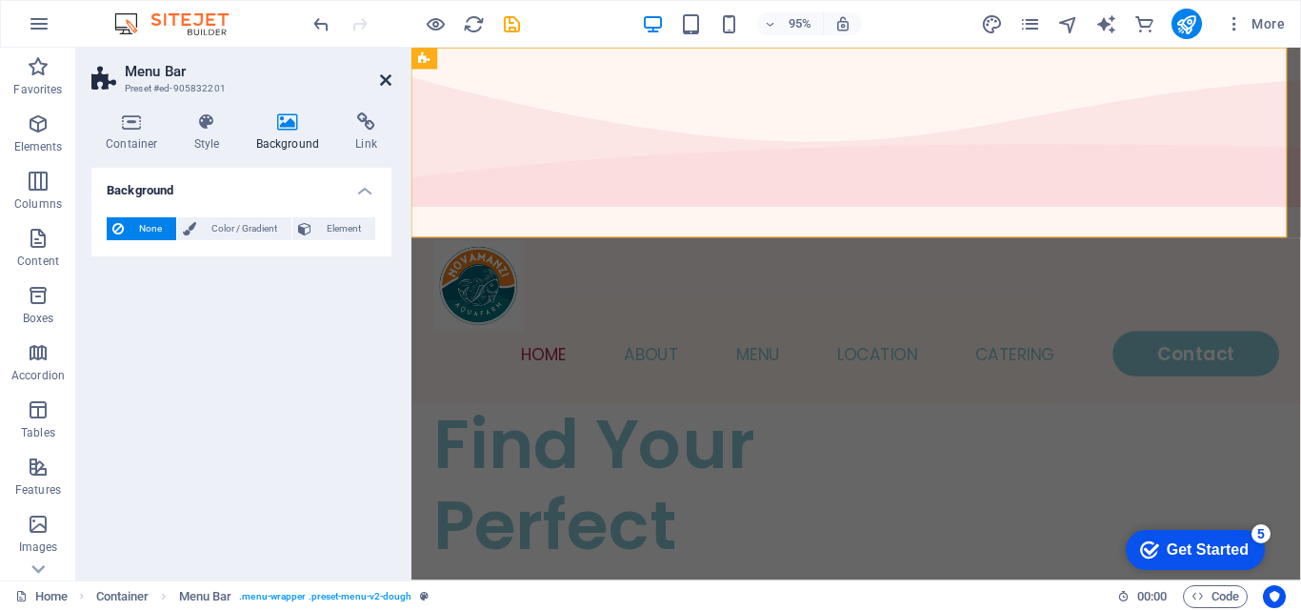
click at [385, 84] on icon at bounding box center [385, 79] width 11 height 15
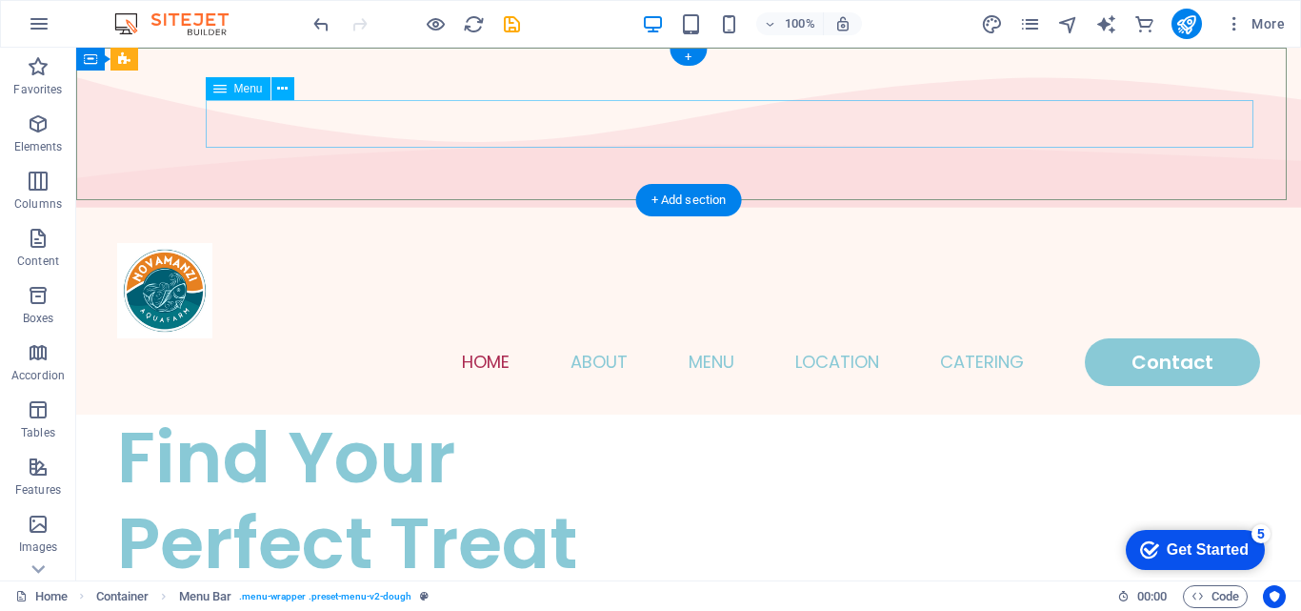
click at [463, 338] on nav "Home About Menu Location Catering Contact" at bounding box center [688, 362] width 1143 height 48
click at [462, 214] on div "Home About Menu Location Catering Contact" at bounding box center [688, 314] width 1225 height 200
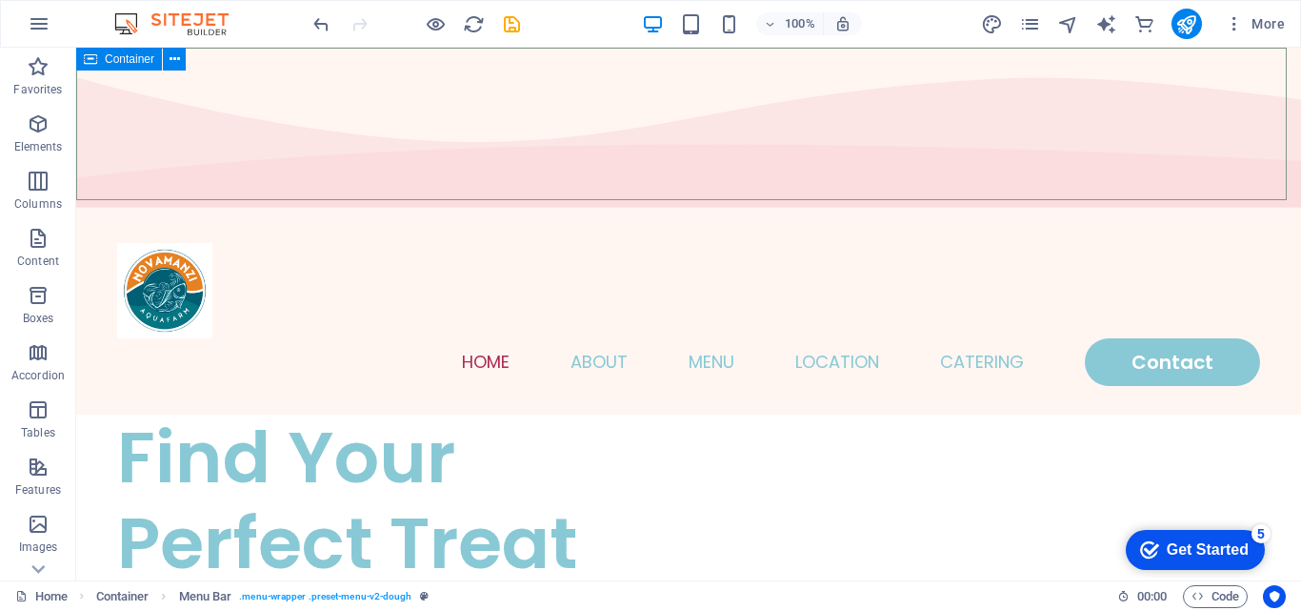
select select "multiple-waves"
select select "vh"
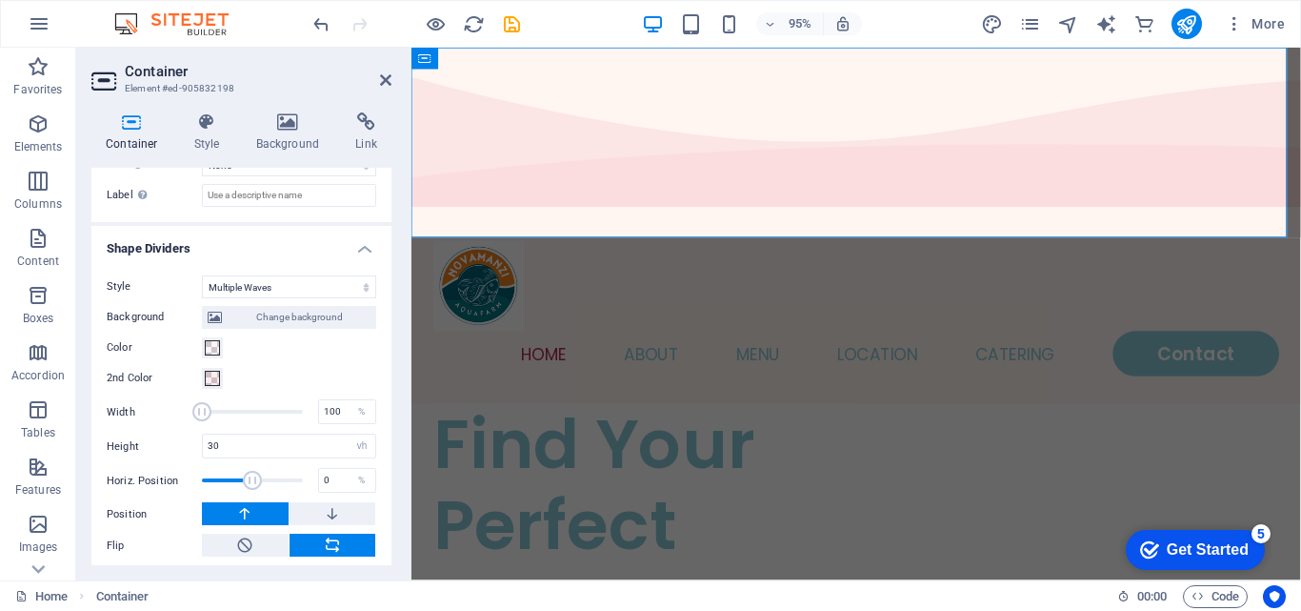
scroll to position [664, 0]
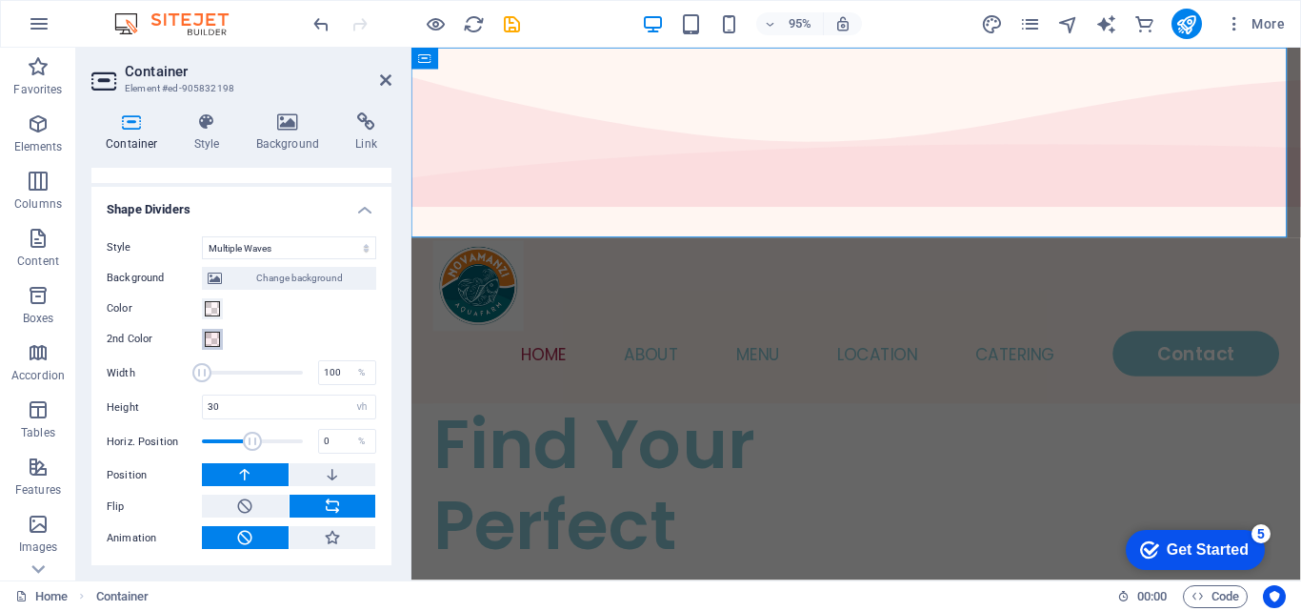
click at [210, 338] on span at bounding box center [212, 338] width 15 height 15
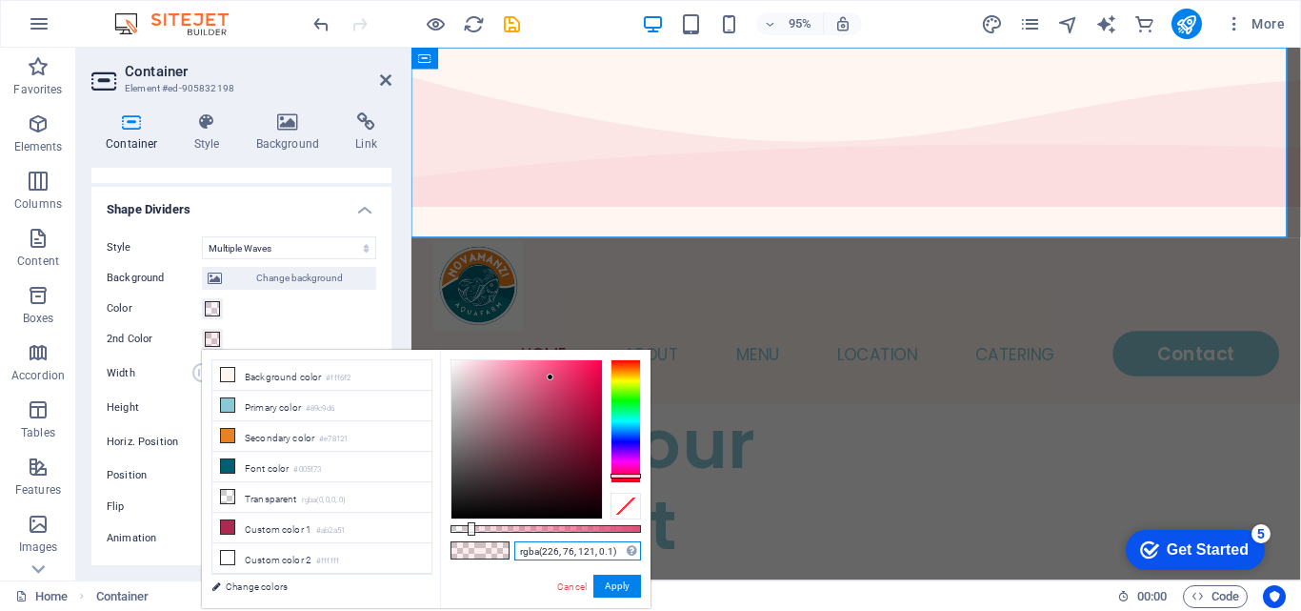
click at [545, 557] on input "rgba(226, 76, 121, 0.1)" at bounding box center [577, 550] width 127 height 19
click at [545, 556] on input "rgba(226, 76, 121, 0.1)" at bounding box center [577, 550] width 127 height 19
paste input "#005f73"
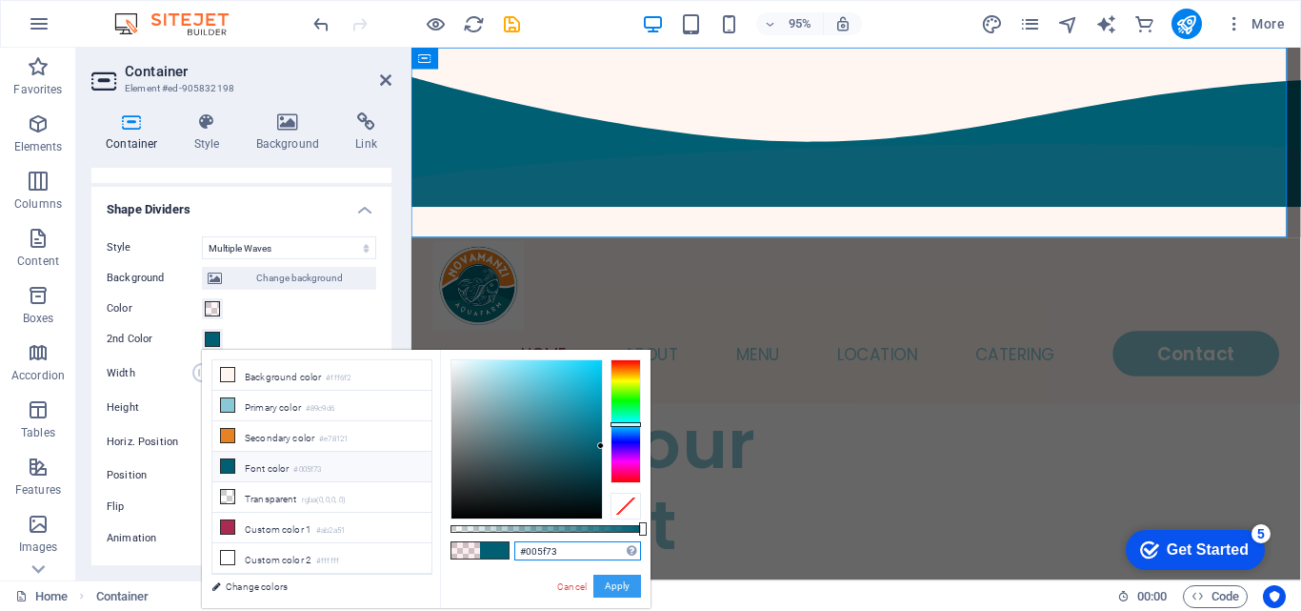
type input "#005f73"
click at [622, 583] on button "Apply" at bounding box center [617, 585] width 48 height 23
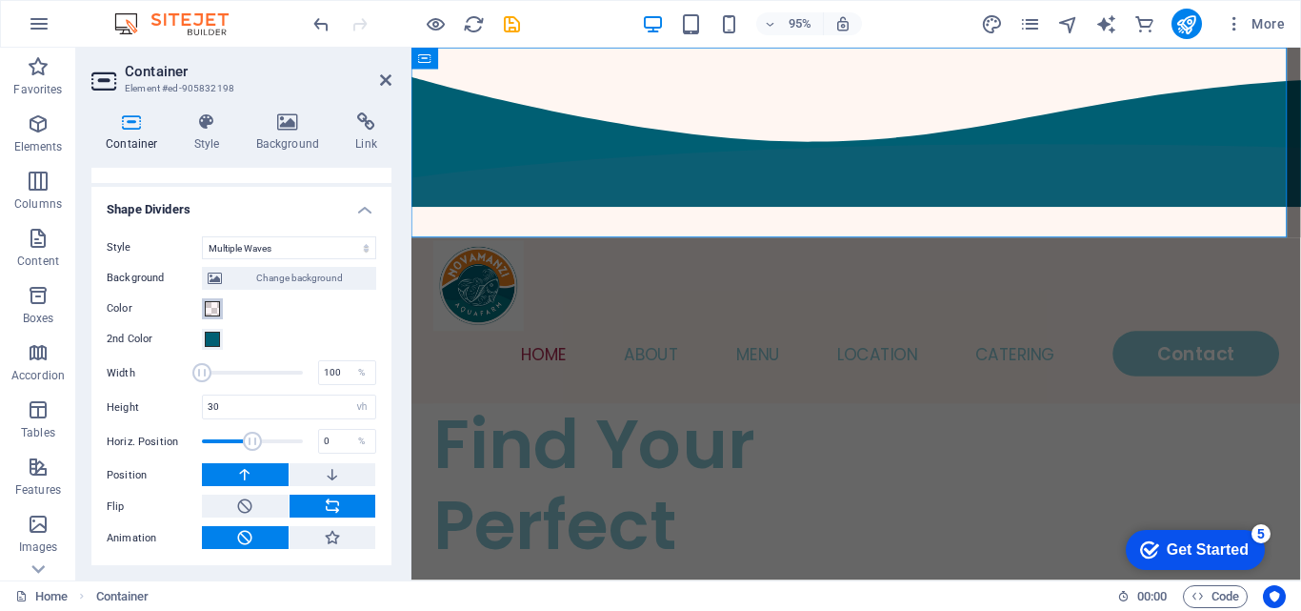
click at [213, 309] on span at bounding box center [212, 308] width 15 height 15
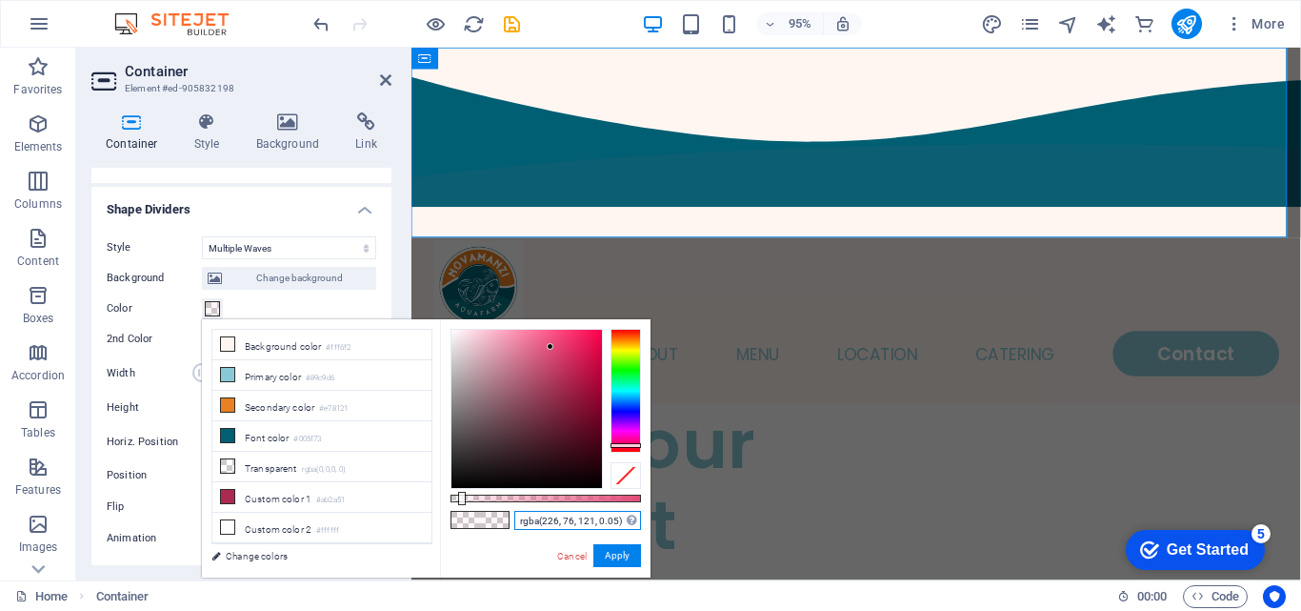
click at [539, 515] on input "rgba(226, 76, 121, 0.05)" at bounding box center [577, 520] width 127 height 19
type input "#057683"
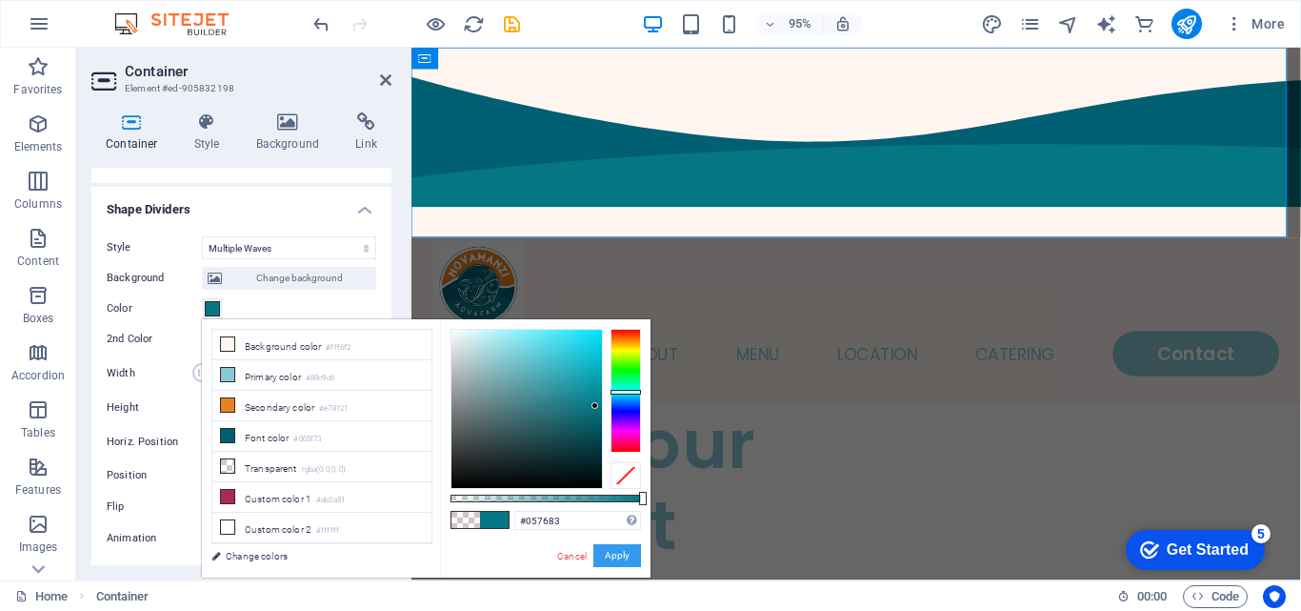
click at [616, 557] on button "Apply" at bounding box center [617, 555] width 48 height 23
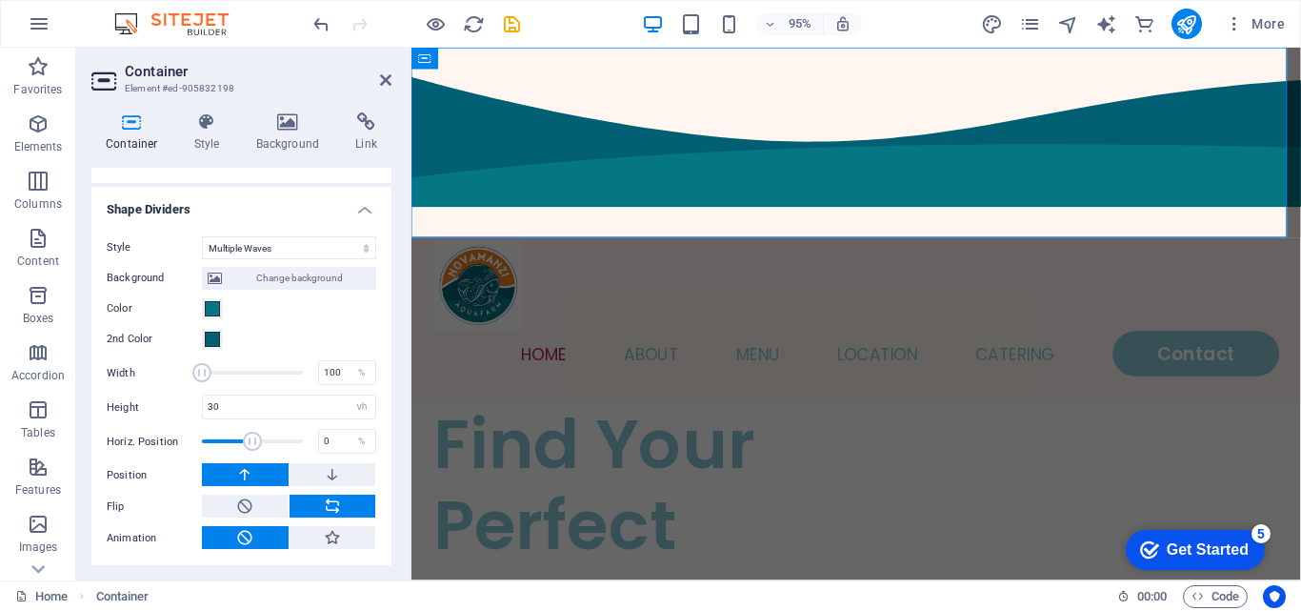
click at [253, 274] on span "Change background" at bounding box center [299, 278] width 143 height 23
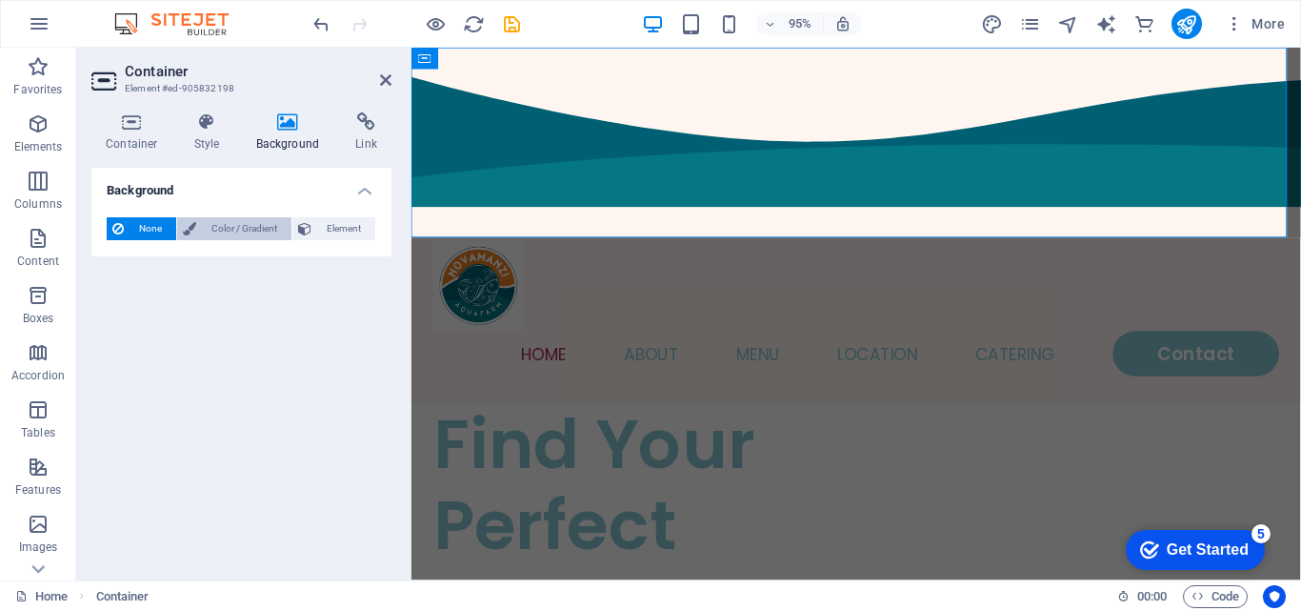
click at [265, 226] on span "Color / Gradient" at bounding box center [244, 228] width 84 height 23
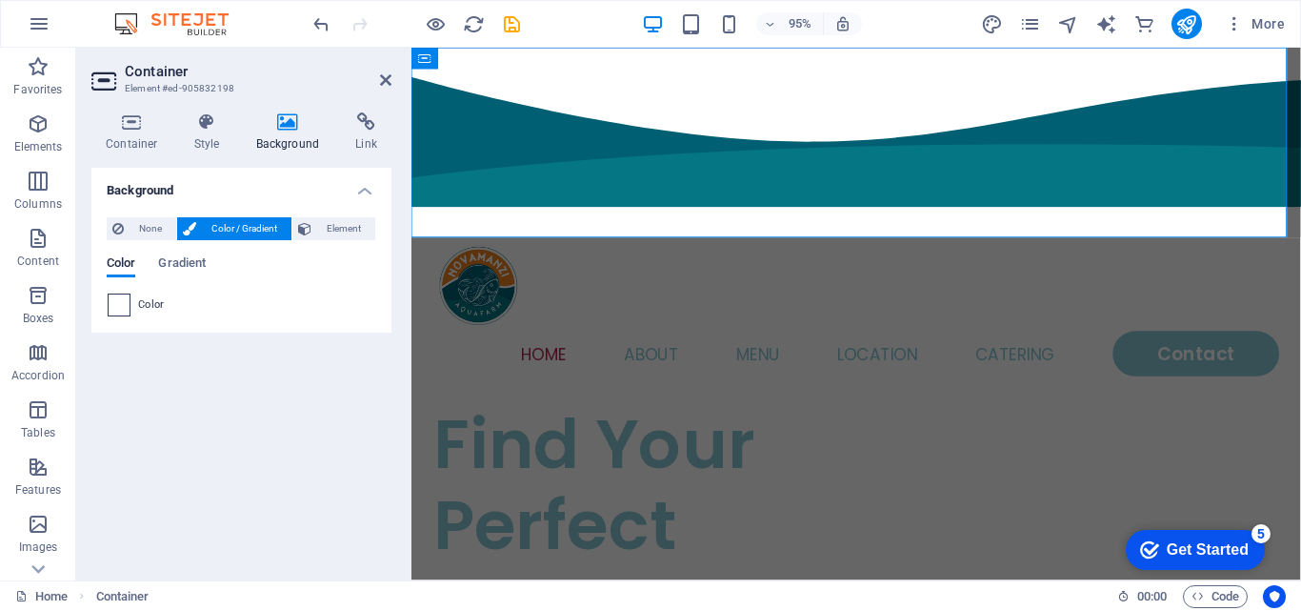
click at [119, 293] on div at bounding box center [119, 304] width 23 height 23
type input "#ffffff"
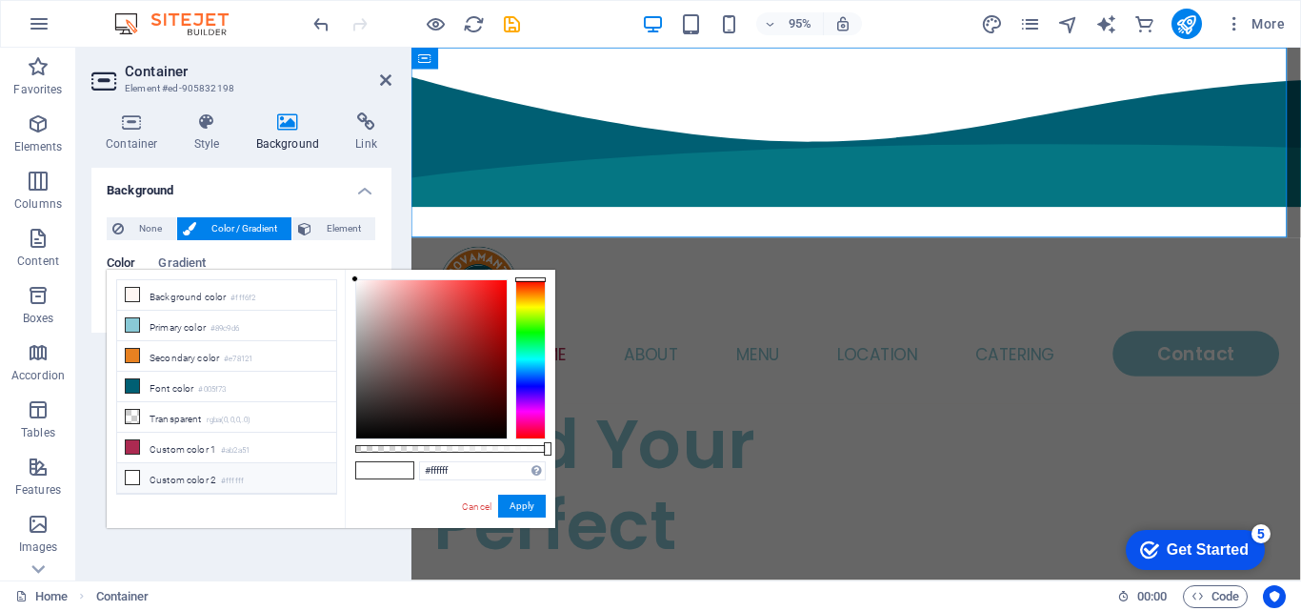
click at [198, 470] on li "Custom color 2 #ffffff" at bounding box center [226, 478] width 219 height 30
click at [523, 511] on button "Apply" at bounding box center [522, 505] width 48 height 23
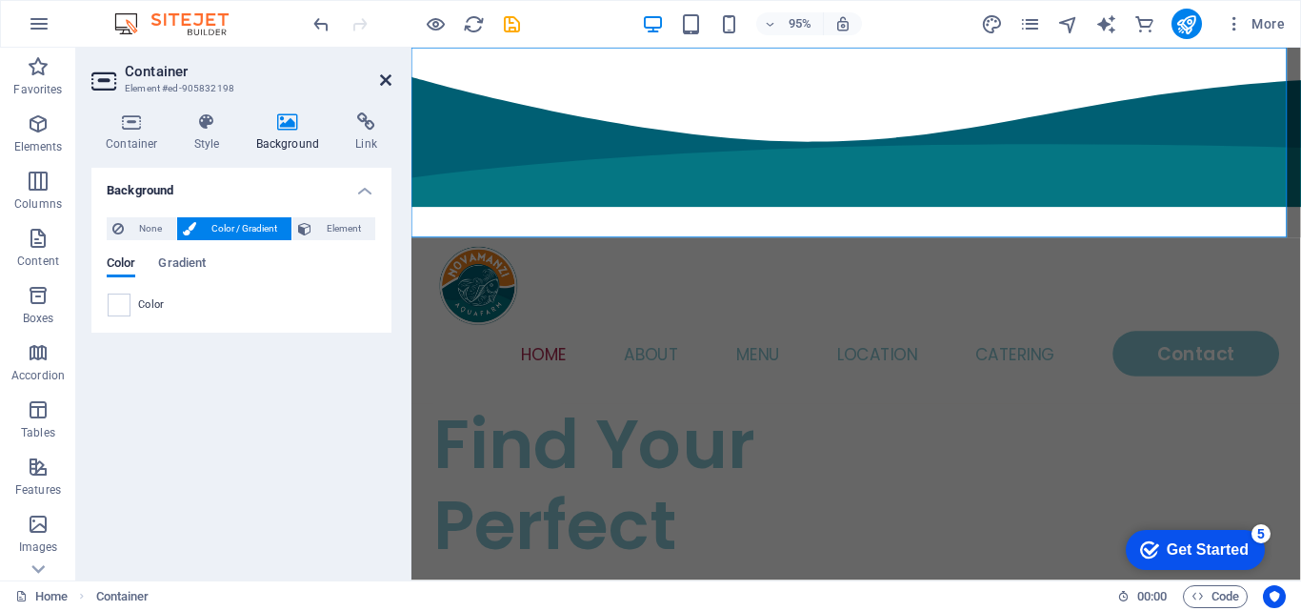
click at [380, 72] on icon at bounding box center [385, 79] width 11 height 15
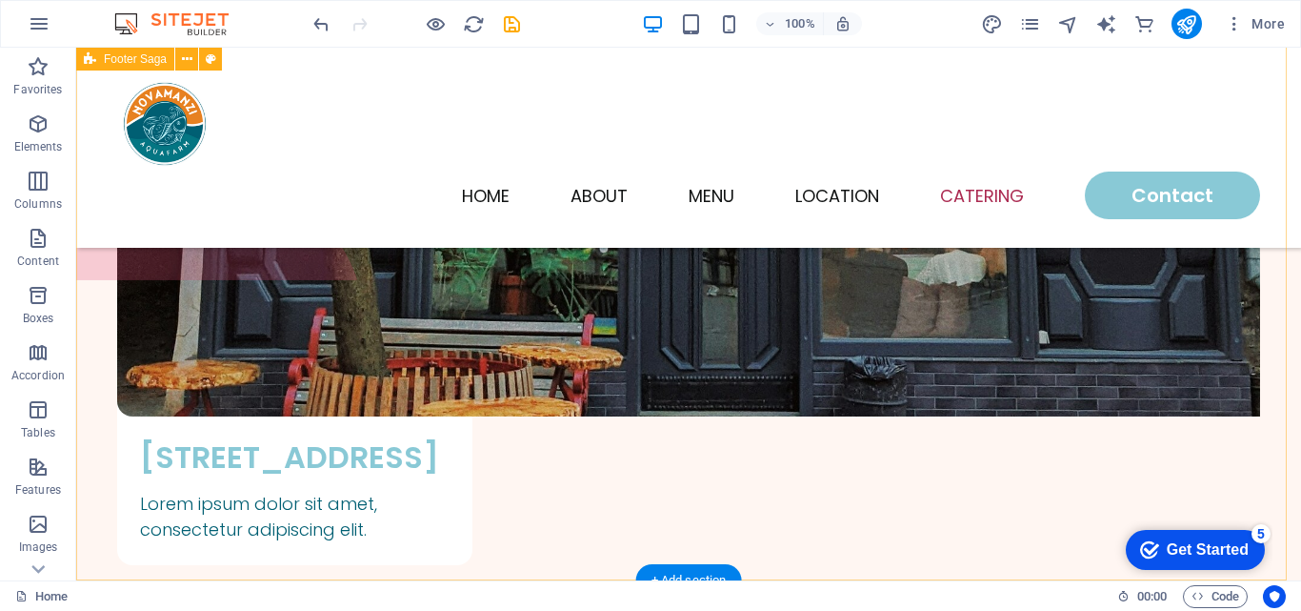
scroll to position [2985, 0]
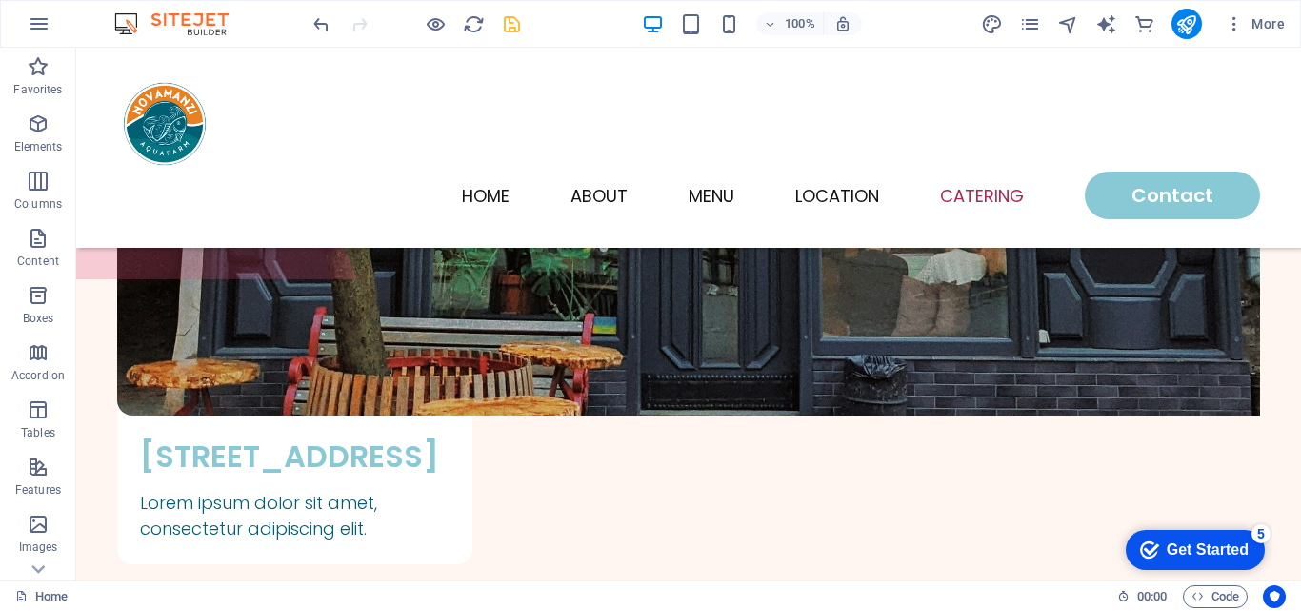
click at [517, 25] on icon "save" at bounding box center [512, 24] width 22 height 22
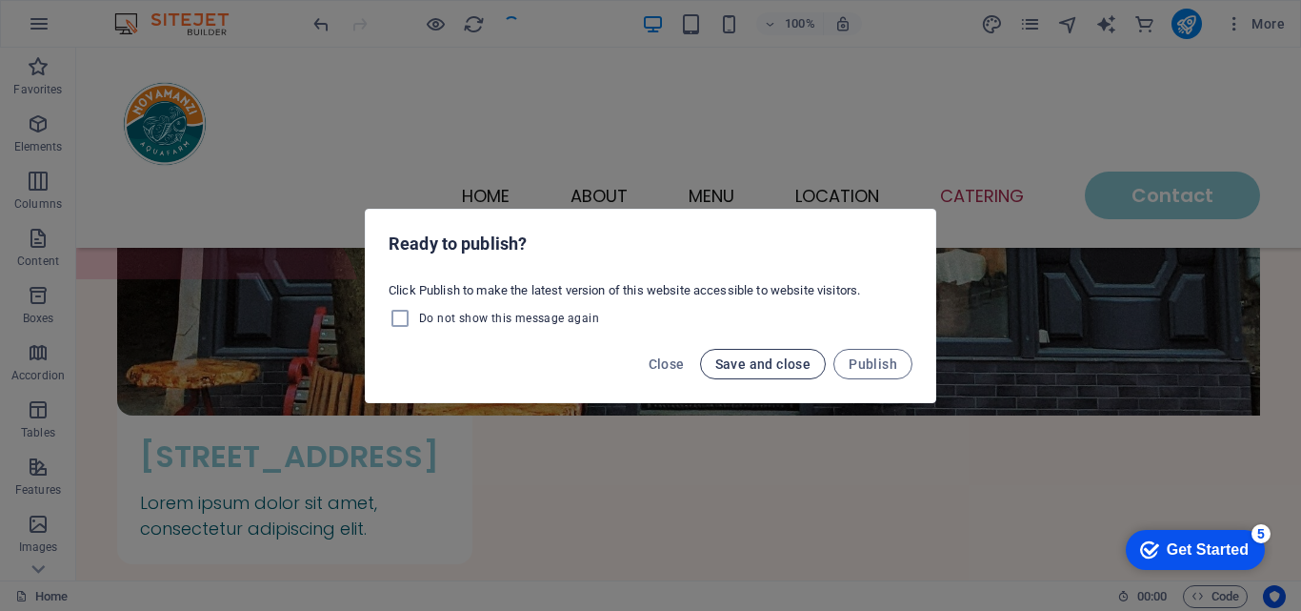
click at [758, 364] on span "Save and close" at bounding box center [763, 363] width 96 height 15
